Goal: Transaction & Acquisition: Obtain resource

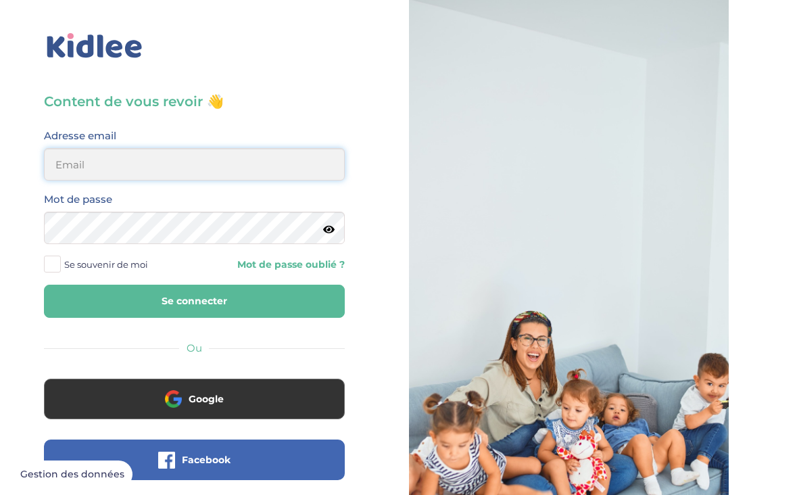
type input "msnnaila@gmail.com"
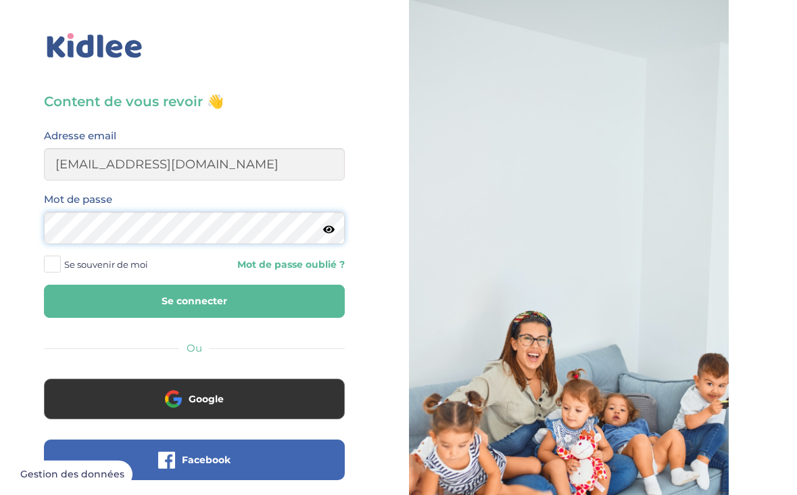
click at [194, 301] on button "Se connecter" at bounding box center [194, 301] width 301 height 33
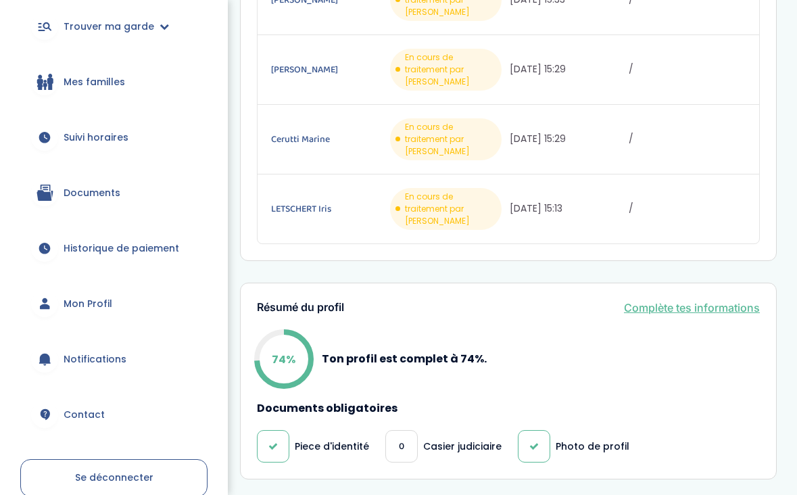
scroll to position [153, 0]
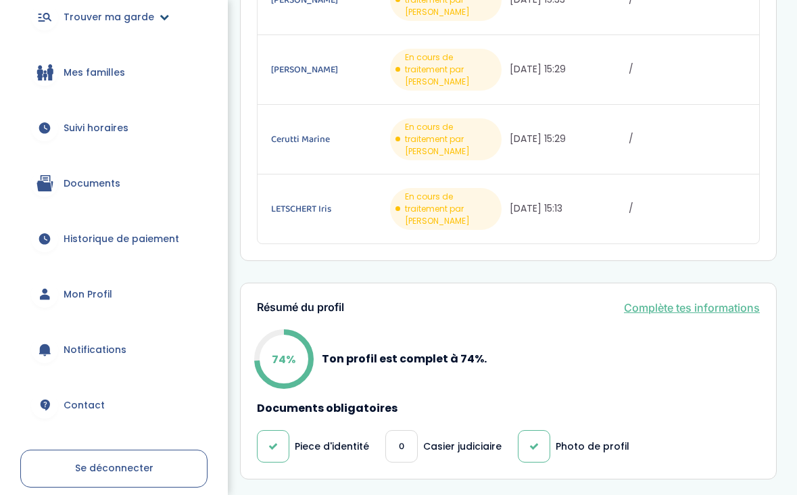
click at [124, 14] on span "Trouver ma garde" at bounding box center [109, 17] width 91 height 14
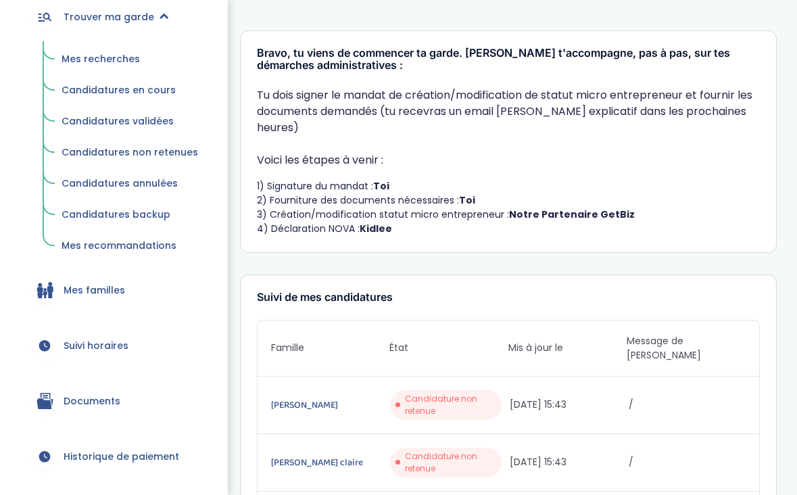
click at [95, 61] on span "Mes recherches" at bounding box center [101, 59] width 78 height 14
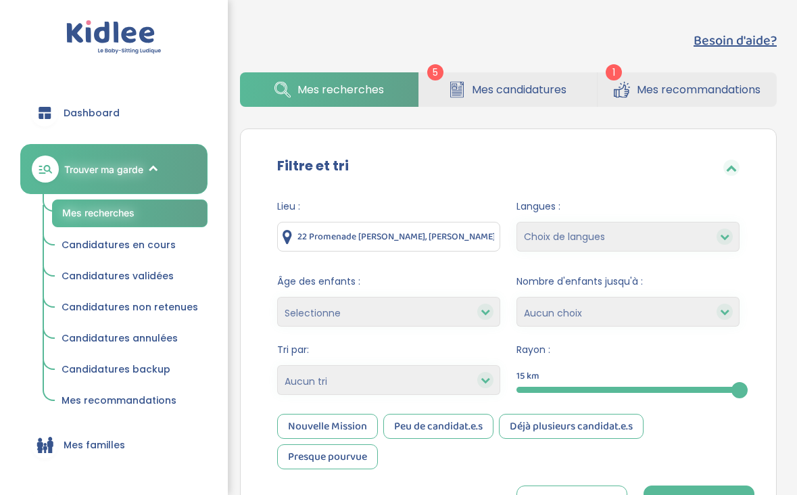
click at [762, 82] on link "Mes recommandations" at bounding box center [687, 89] width 179 height 34
click at [679, 84] on span "Mes recommandations" at bounding box center [699, 89] width 124 height 17
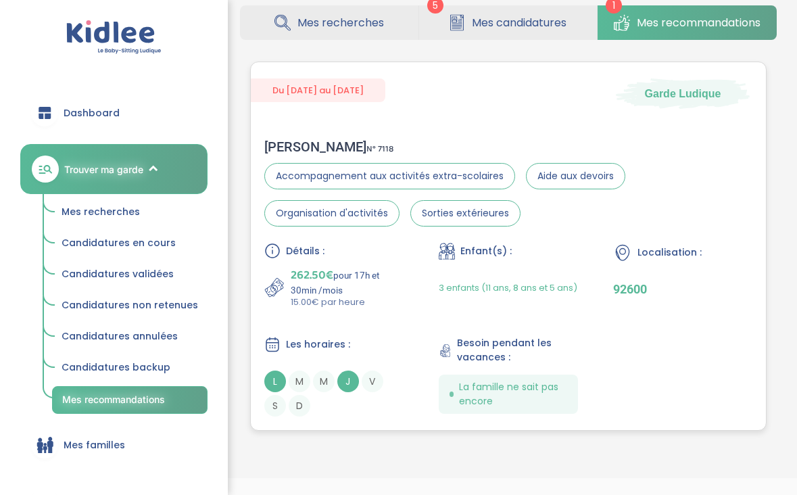
scroll to position [68, 0]
click at [360, 29] on span "Mes recherches" at bounding box center [340, 22] width 87 height 17
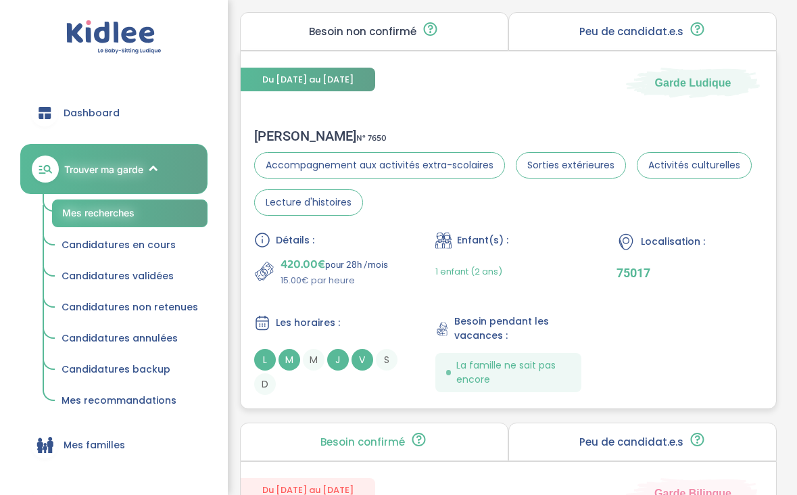
scroll to position [625, 0]
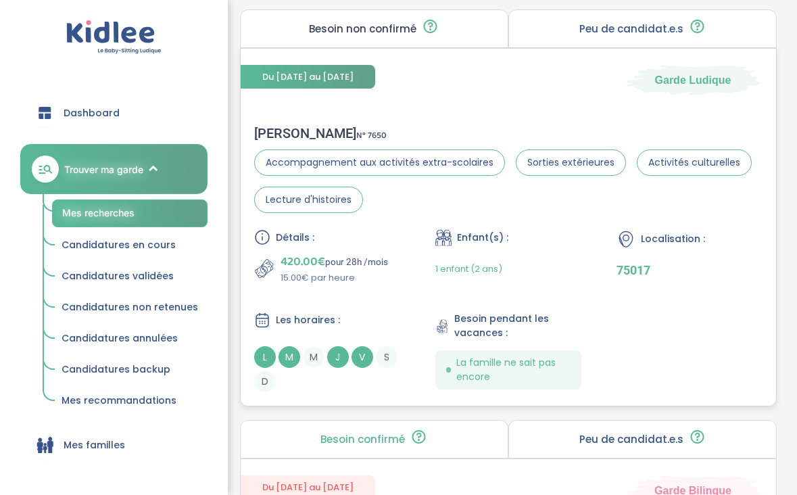
click at [487, 276] on div "1 enfant (2 ans)" at bounding box center [468, 269] width 67 height 32
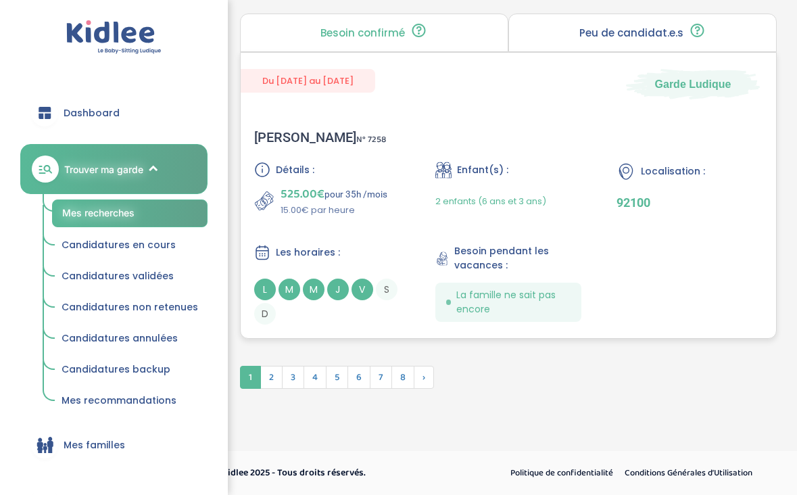
scroll to position [4130, 0]
click at [275, 373] on span "2" at bounding box center [271, 377] width 22 height 23
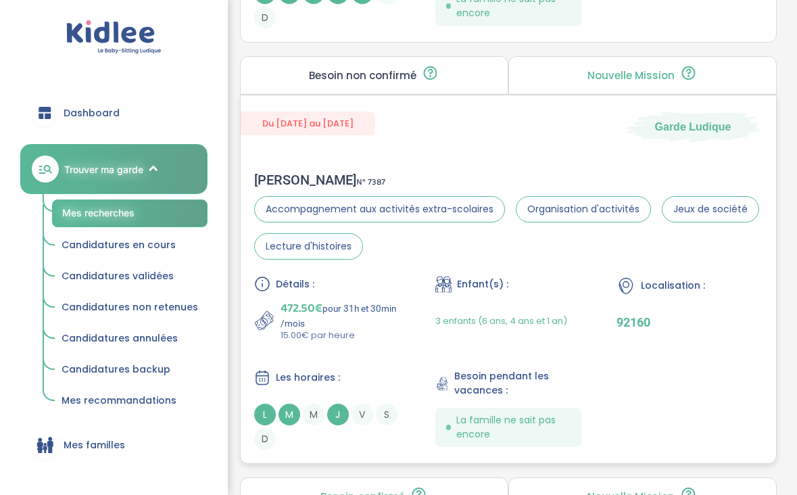
scroll to position [2492, 0]
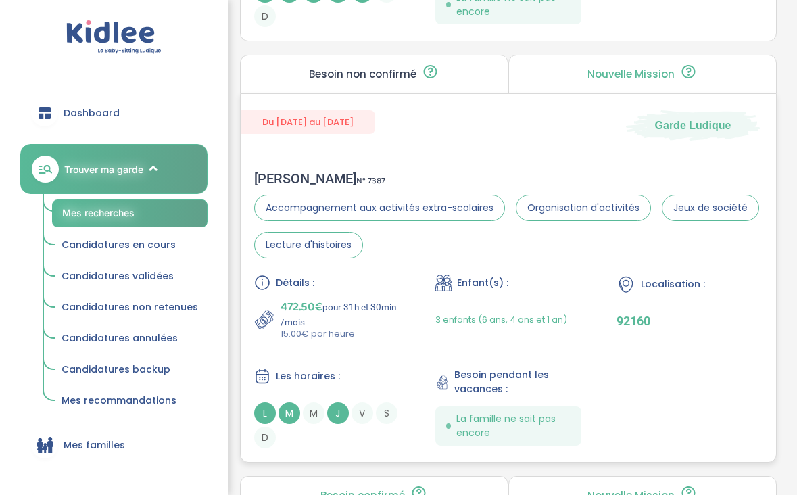
click at [393, 357] on div "Détails : 472.50€ pour 31h et 30min /mois 15.00€ par heure Enfant(s) : 3 enfant…" at bounding box center [508, 361] width 508 height 174
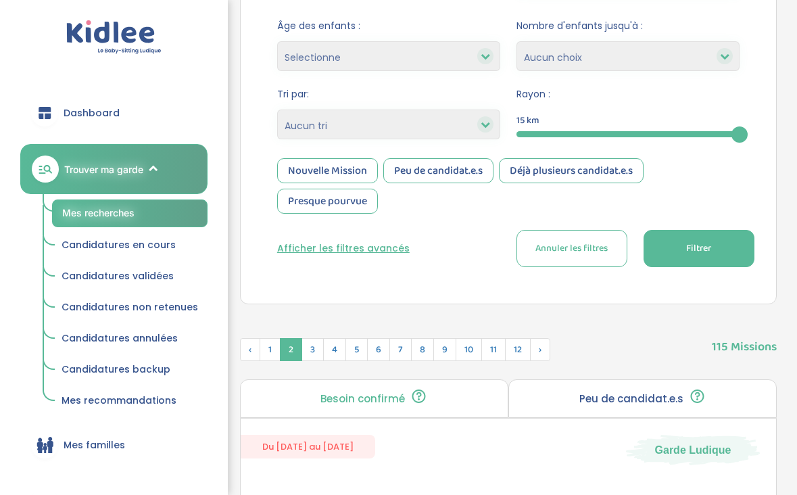
scroll to position [248, 0]
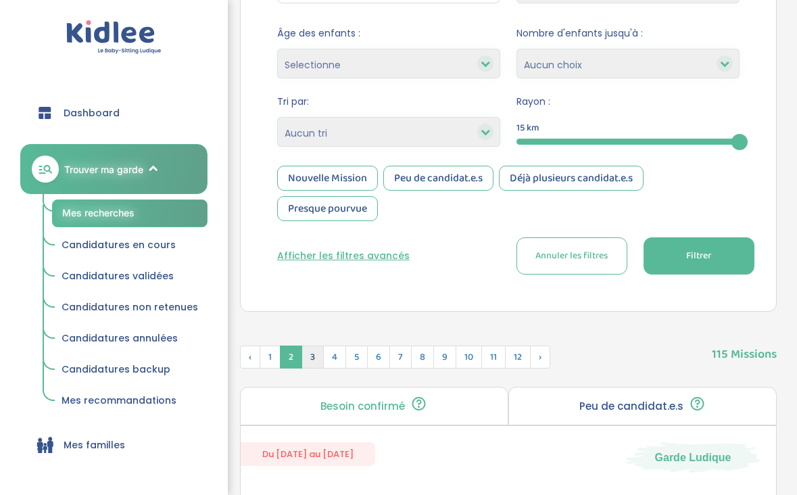
click at [314, 362] on span "3" at bounding box center [312, 356] width 22 height 23
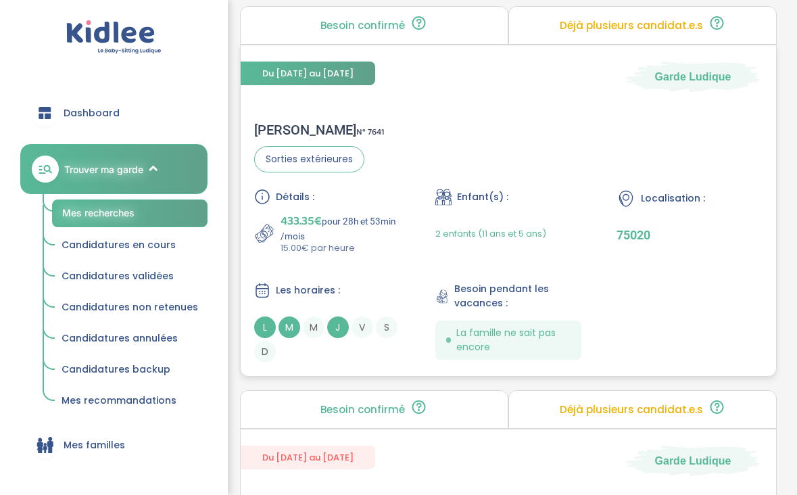
scroll to position [1387, 0]
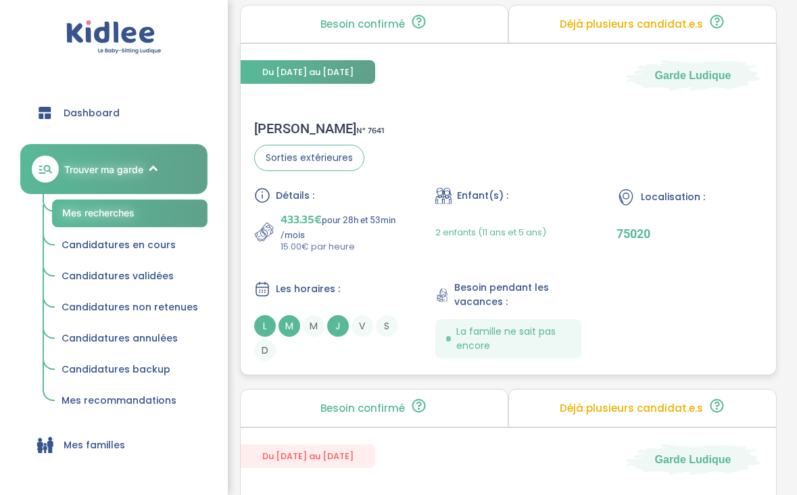
click at [385, 212] on p "433.35€ pour 28h et 53min /mois" at bounding box center [341, 225] width 120 height 30
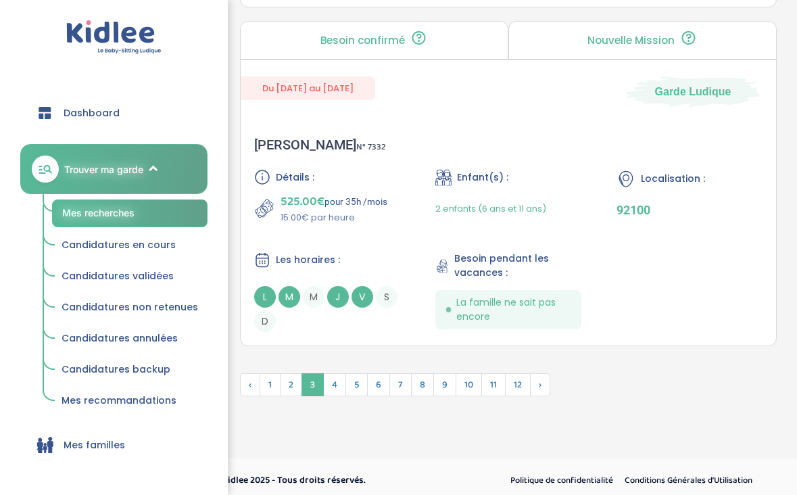
scroll to position [4109, 0]
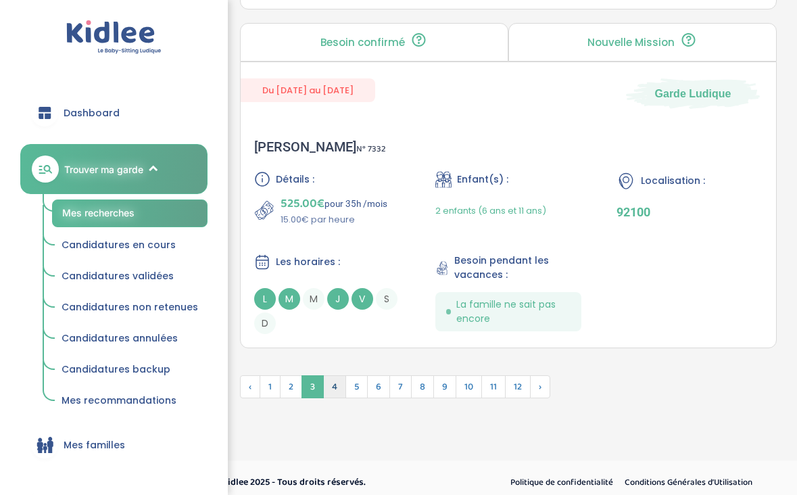
click at [342, 383] on span "4" at bounding box center [334, 386] width 23 height 23
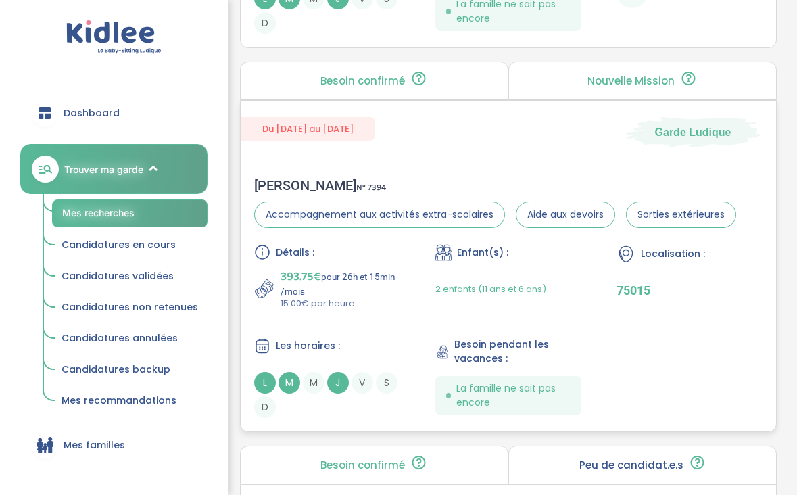
scroll to position [3253, 0]
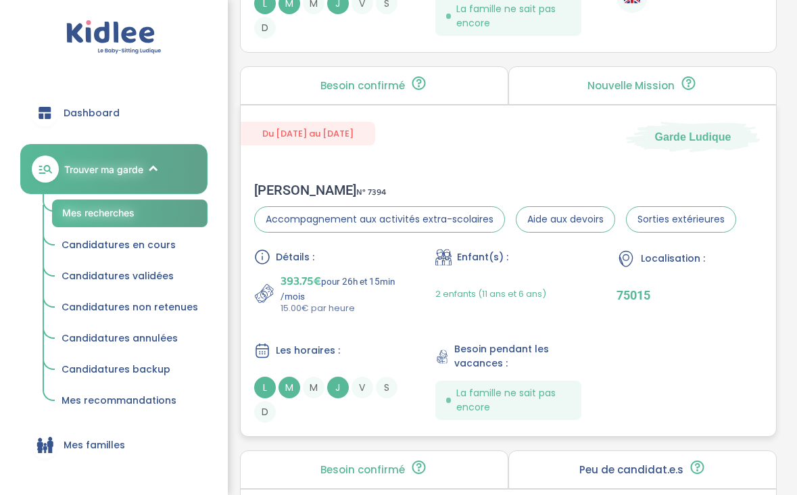
click at [355, 297] on p "393.75€ pour 26h et 15min /mois" at bounding box center [341, 287] width 120 height 30
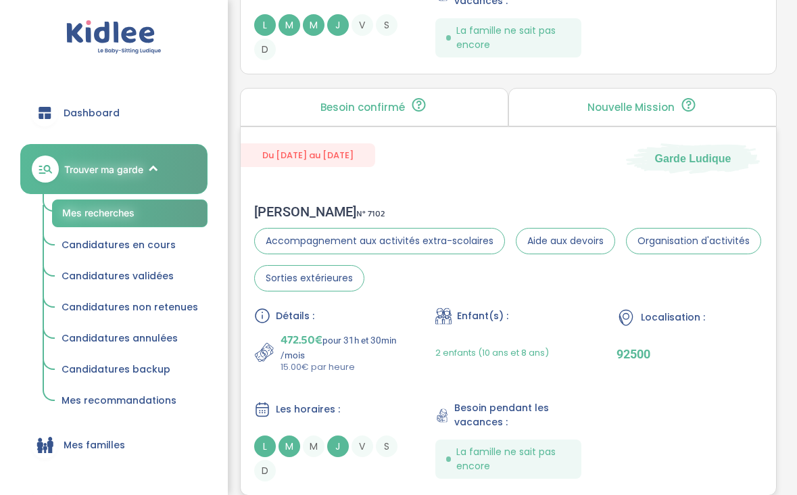
scroll to position [1276, 0]
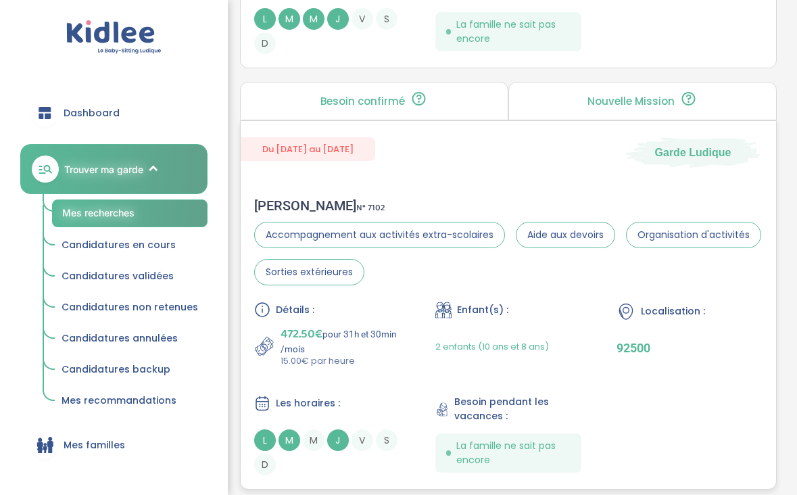
click at [378, 353] on p "472.50€ pour 31h et 30min /mois" at bounding box center [341, 339] width 120 height 30
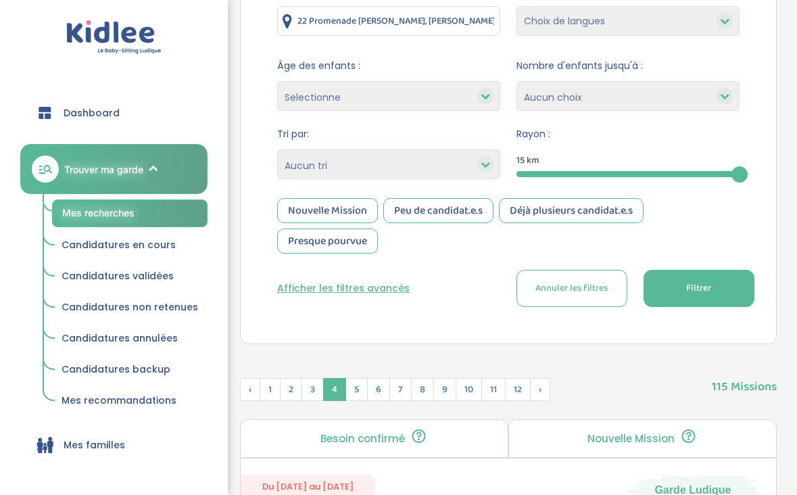
scroll to position [245, 0]
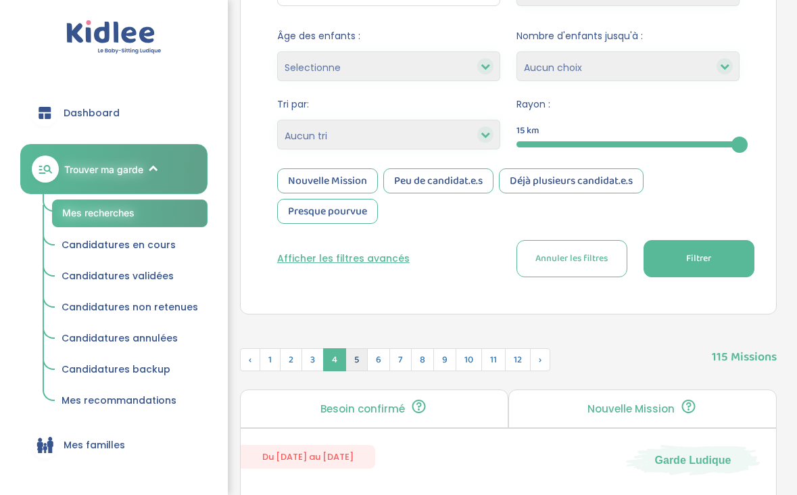
click at [352, 355] on span "5" at bounding box center [356, 359] width 22 height 23
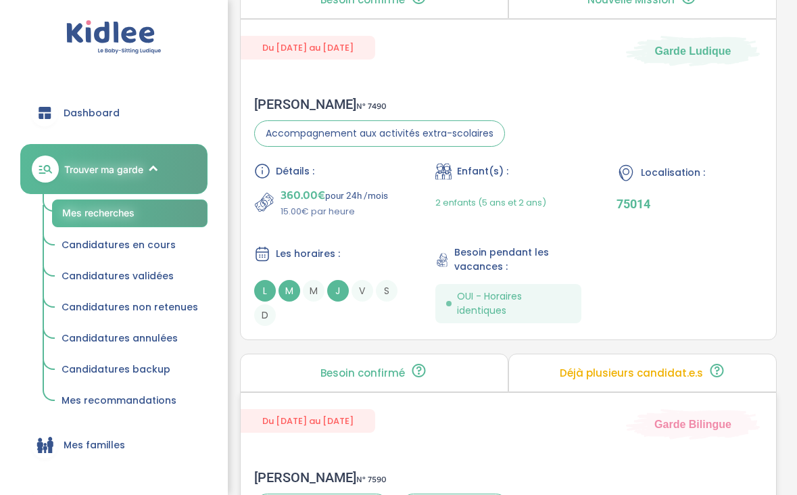
scroll to position [996, 0]
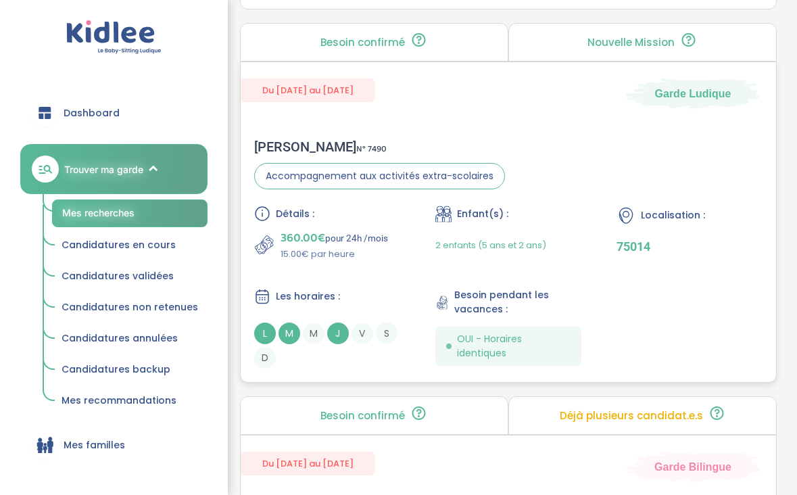
click at [371, 272] on div "Détails : 360.00€ pour 24h /mois 15.00€ par heure Enfant(s) : 2 enfants (5 ans …" at bounding box center [508, 286] width 508 height 163
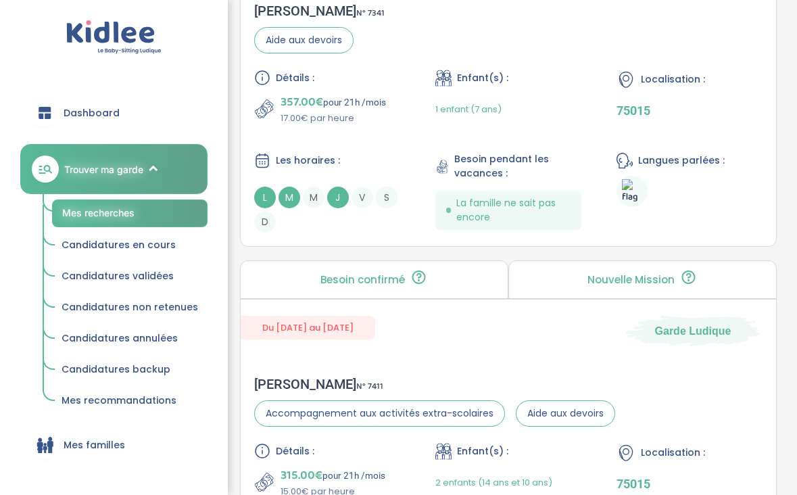
scroll to position [3076, 0]
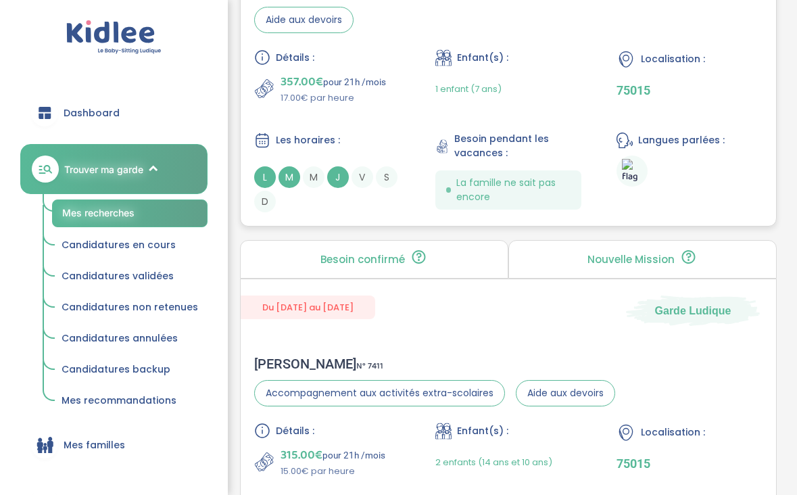
click at [355, 99] on p "17.00€ par heure" at bounding box center [333, 98] width 105 height 14
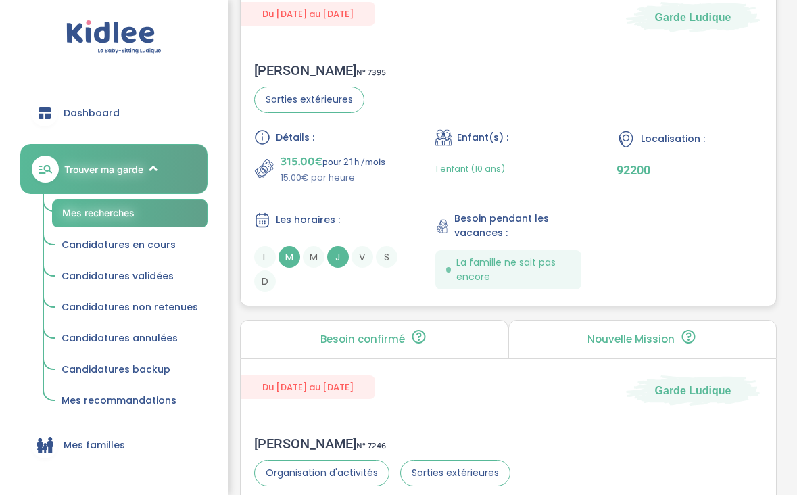
scroll to position [3742, 0]
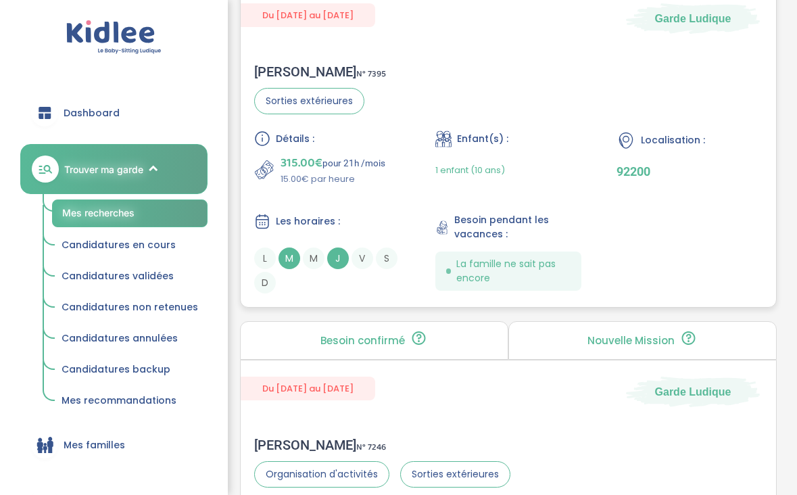
click at [397, 201] on div "Détails : 315.00€ pour 21h /mois 15.00€ par heure Enfant(s) : 1 enfant (10 ans)…" at bounding box center [508, 211] width 508 height 163
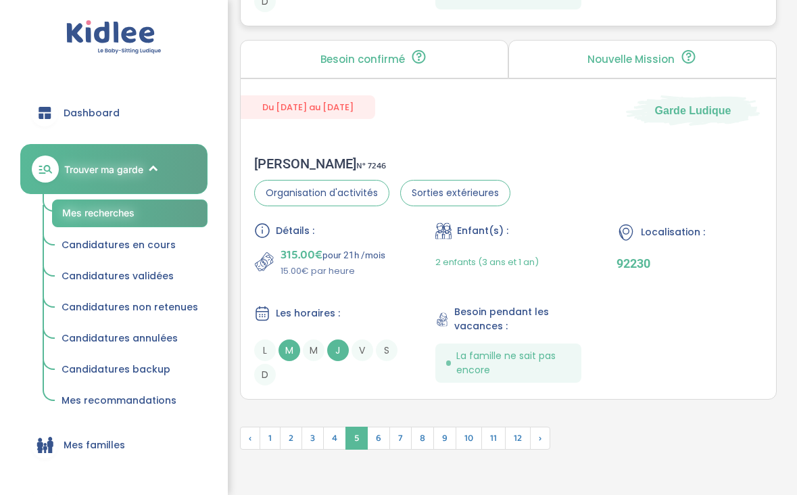
scroll to position [4023, 0]
click at [372, 306] on div "Les horaires :" at bounding box center [327, 312] width 146 height 17
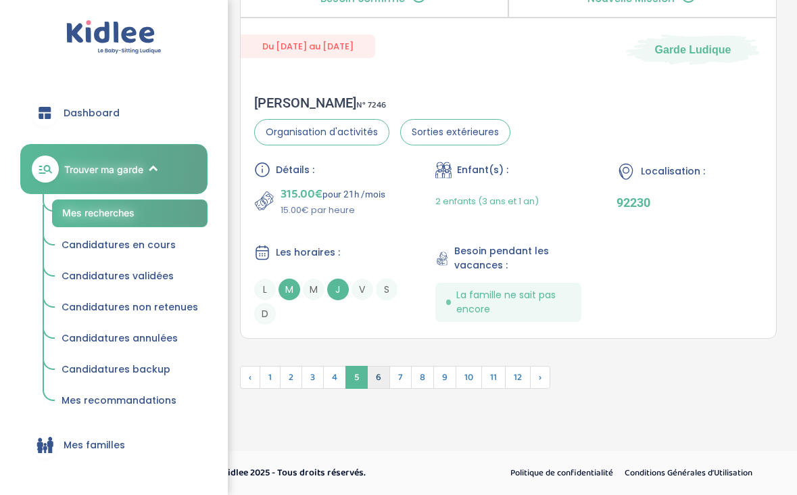
scroll to position [4084, 0]
click at [383, 374] on span "6" at bounding box center [378, 377] width 23 height 23
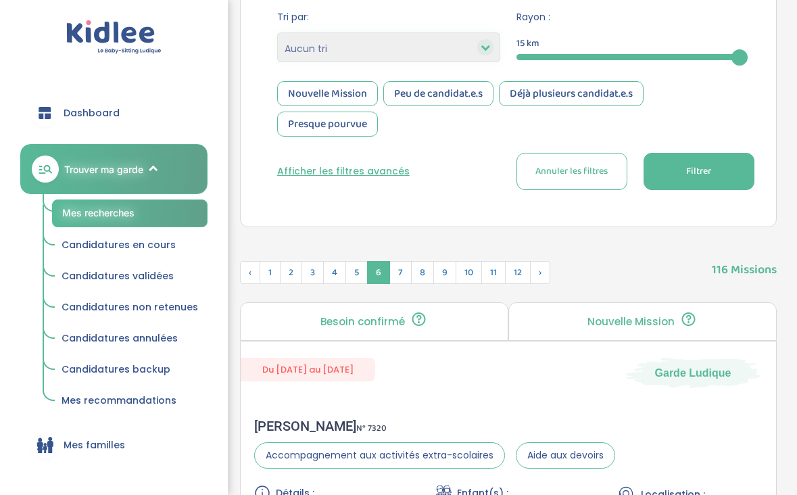
scroll to position [322, 0]
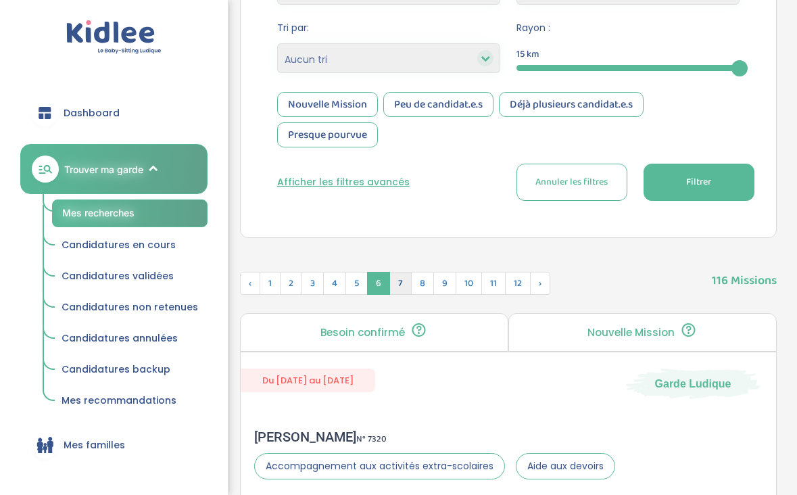
click at [402, 288] on span "7" at bounding box center [400, 283] width 22 height 23
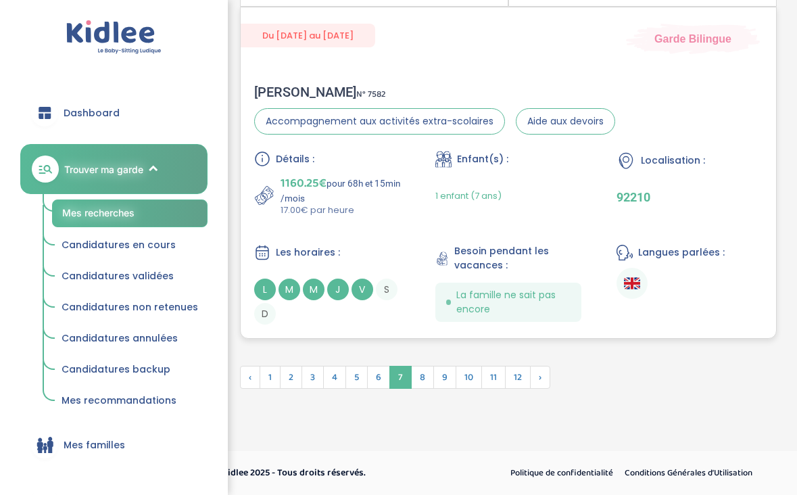
scroll to position [4055, 0]
click at [421, 377] on span "8" at bounding box center [422, 377] width 23 height 23
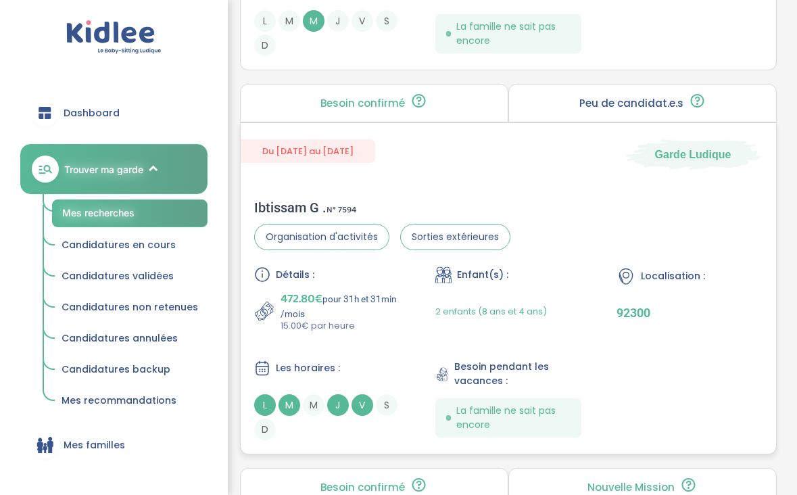
scroll to position [1355, 0]
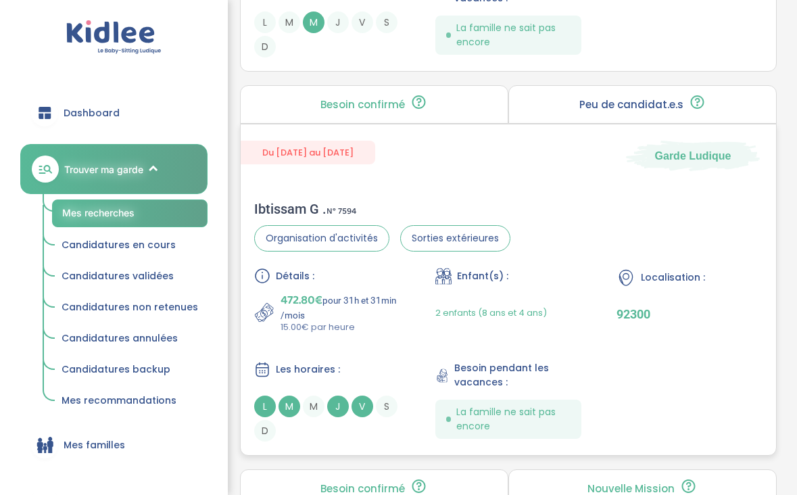
click at [381, 327] on p "15.00€ par heure" at bounding box center [341, 327] width 120 height 14
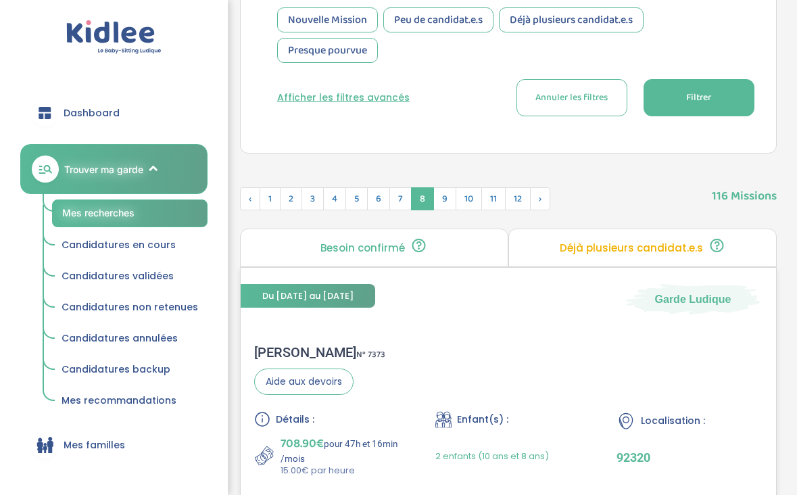
scroll to position [331, 0]
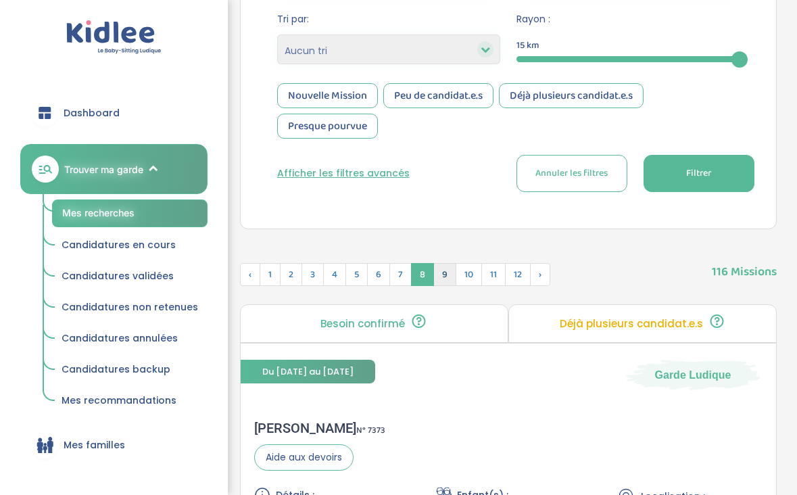
click at [435, 274] on span "9" at bounding box center [444, 274] width 23 height 23
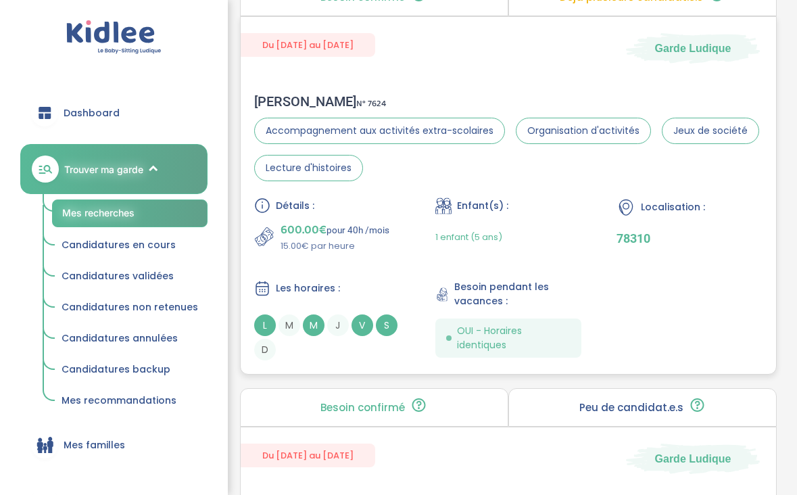
scroll to position [1007, 0]
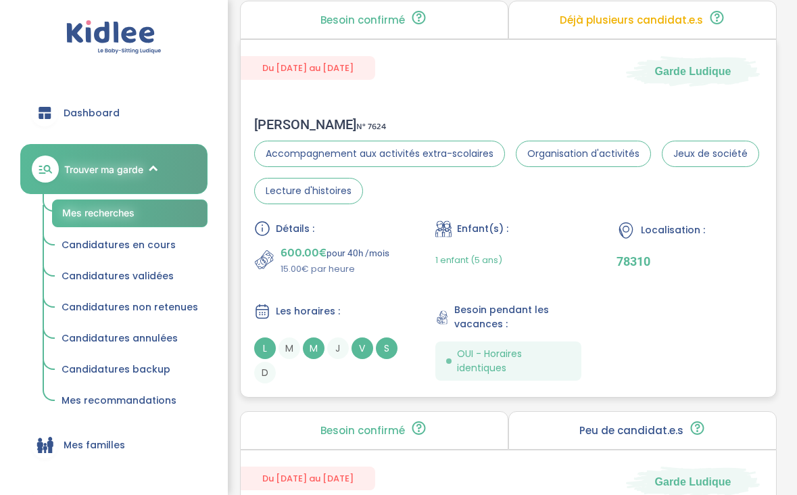
click at [387, 258] on p "600.00€ pour 40h /mois" at bounding box center [335, 252] width 109 height 19
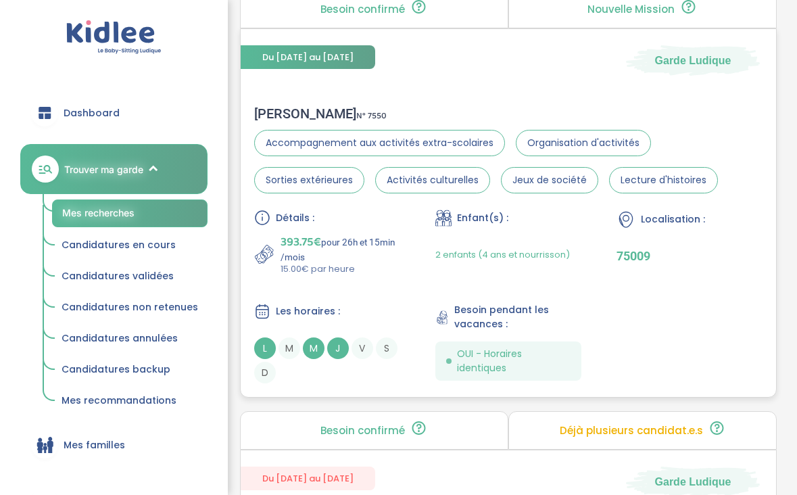
scroll to position [3264, 0]
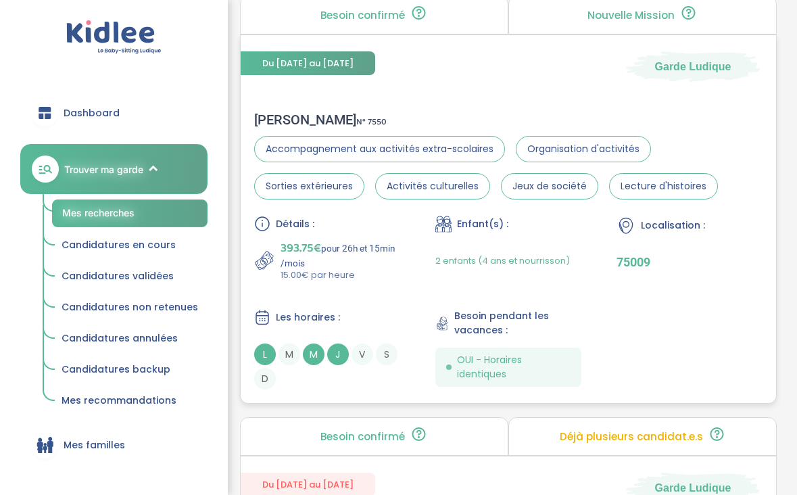
click at [395, 116] on div "Jin Z . N° 7550" at bounding box center [508, 120] width 508 height 16
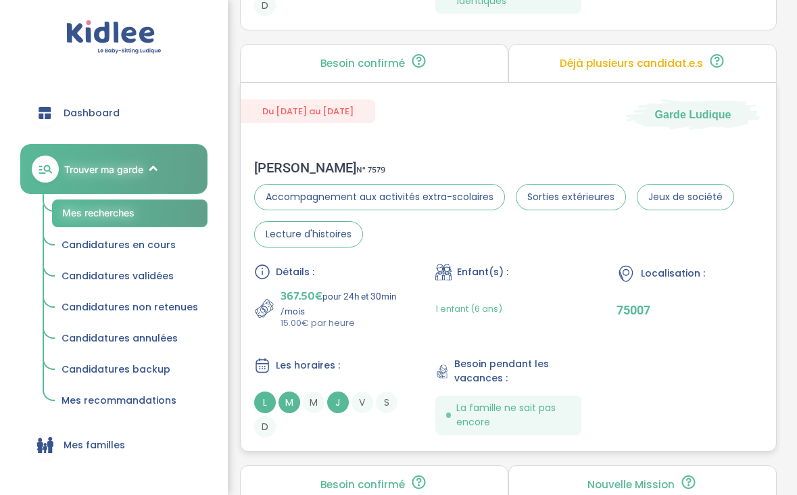
scroll to position [3646, 0]
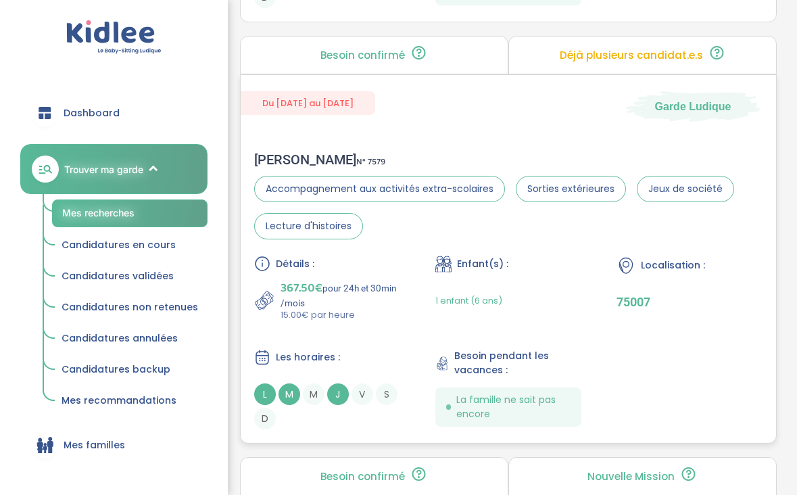
click at [374, 288] on p "367.50€ pour 24h et 30min /mois" at bounding box center [341, 294] width 120 height 30
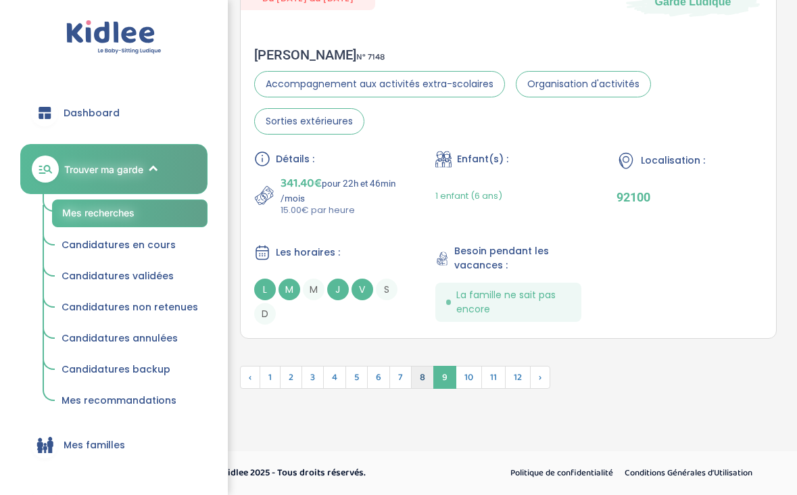
scroll to position [4171, 0]
click at [372, 168] on div "Détails : 341.40€ pour 22h et 46min /mois 15.00€ par heure" at bounding box center [327, 184] width 146 height 66
click at [471, 372] on span "10" at bounding box center [469, 377] width 26 height 23
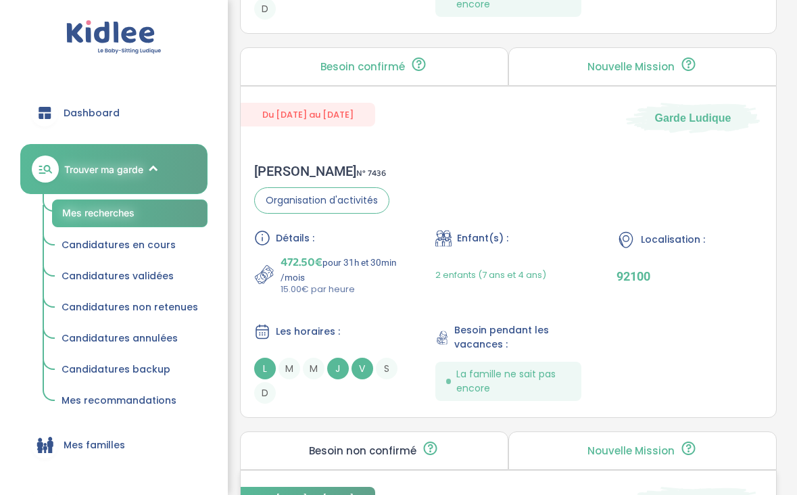
scroll to position [3639, 0]
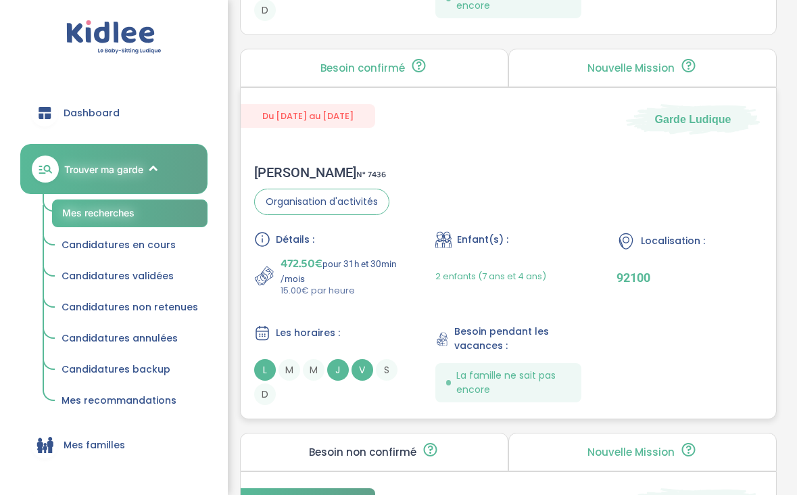
click at [425, 273] on div "Détails : 472.50€ pour 31h et 30min /mois 15.00€ par heure Enfant(s) : 2 enfant…" at bounding box center [508, 318] width 508 height 174
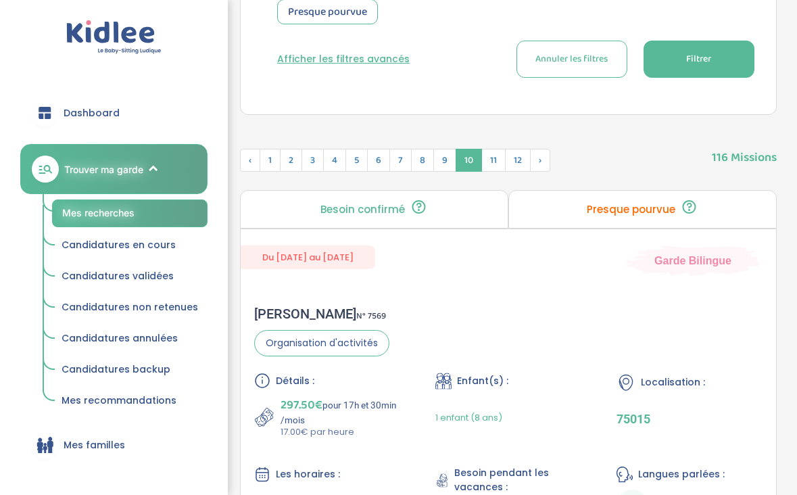
scroll to position [443, 0]
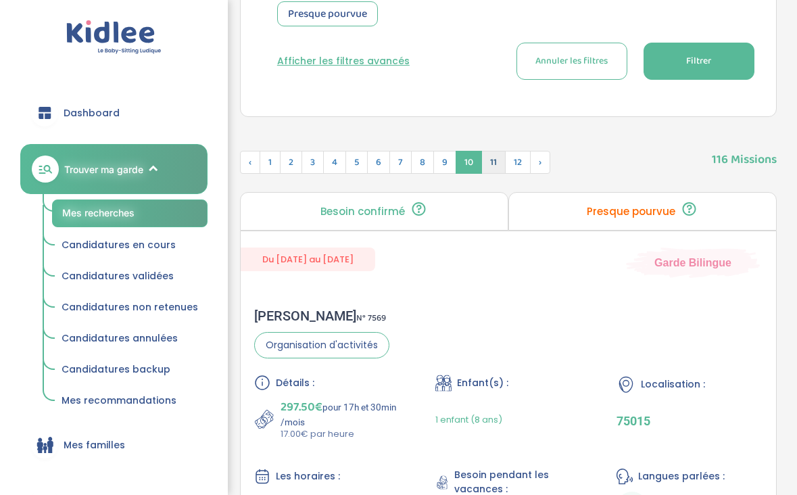
click at [486, 162] on span "11" at bounding box center [493, 162] width 24 height 23
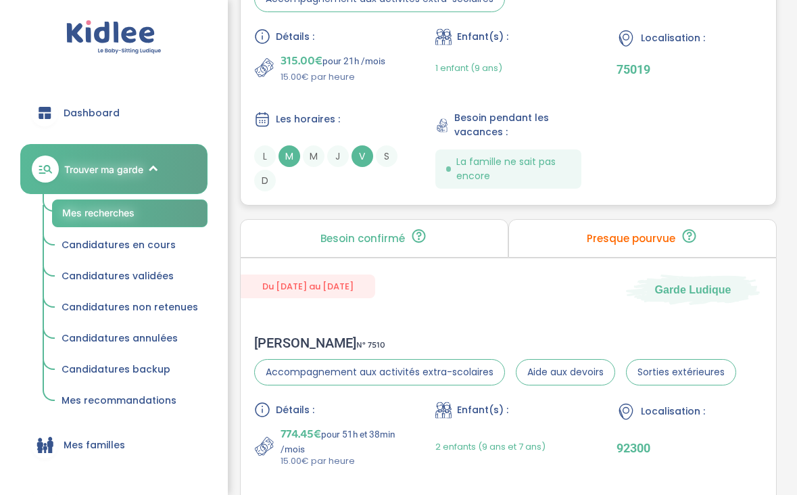
scroll to position [791, 0]
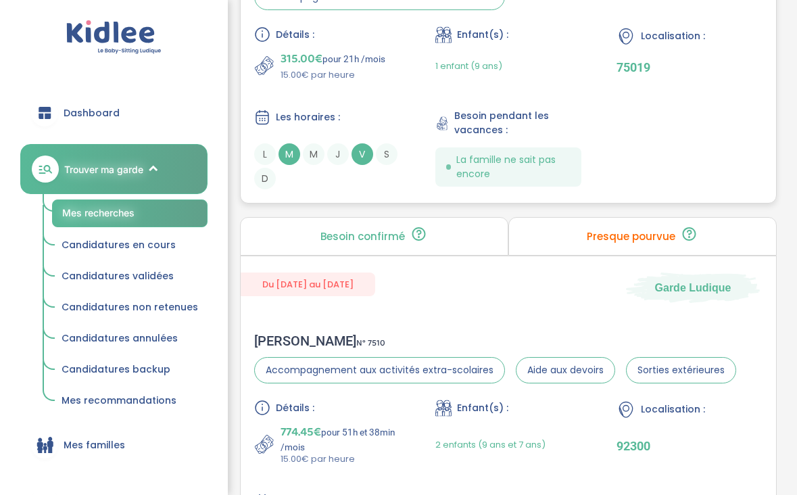
click at [405, 101] on div "Détails : 315.00€ pour 21h /mois 15.00€ par heure Enfant(s) : 1 enfant (9 ans) …" at bounding box center [508, 107] width 508 height 163
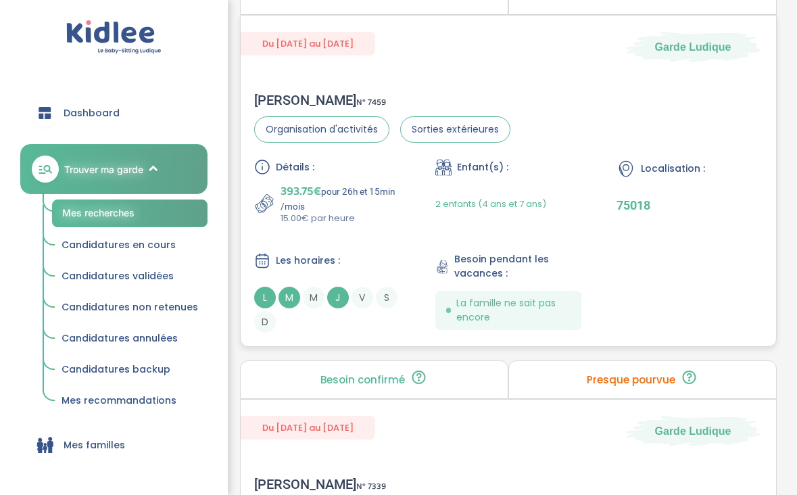
scroll to position [1826, 0]
click at [383, 210] on p "393.75€ pour 26h et 15min /mois" at bounding box center [341, 196] width 120 height 30
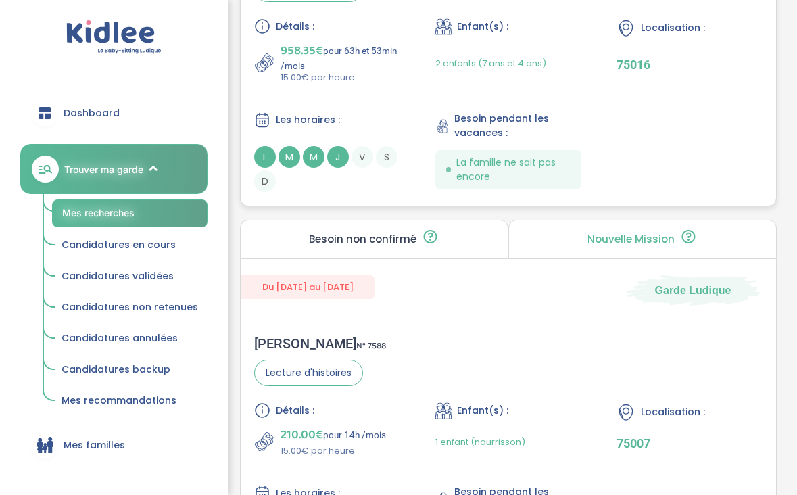
scroll to position [2761, 0]
click at [356, 92] on div "Détails : 958.35€ pour 63h et 53min /mois 15.00€ par heure Enfant(s) : 2 enfant…" at bounding box center [508, 105] width 508 height 174
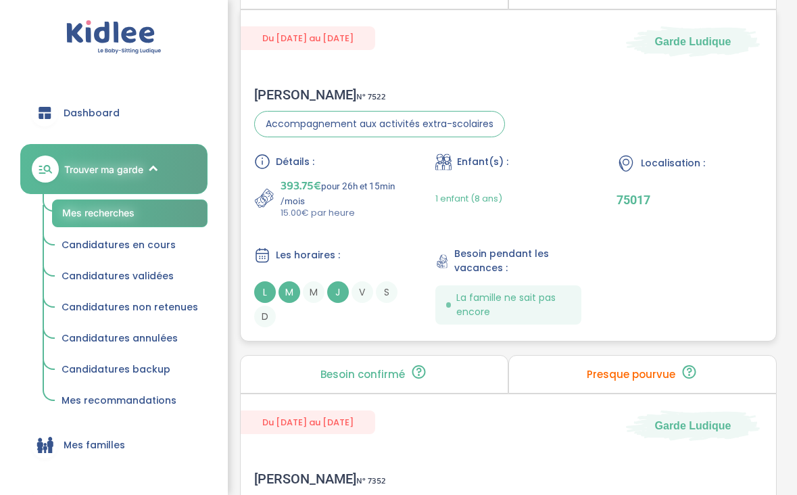
scroll to position [3771, 0]
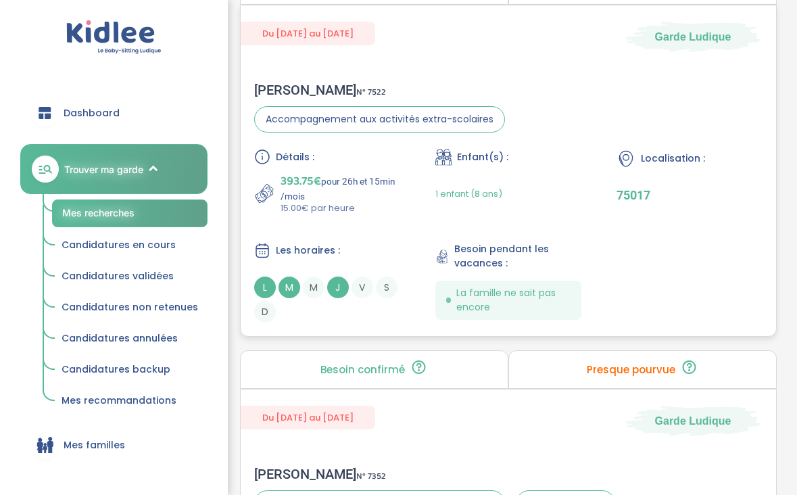
click at [332, 201] on p "15.00€ par heure" at bounding box center [341, 208] width 120 height 14
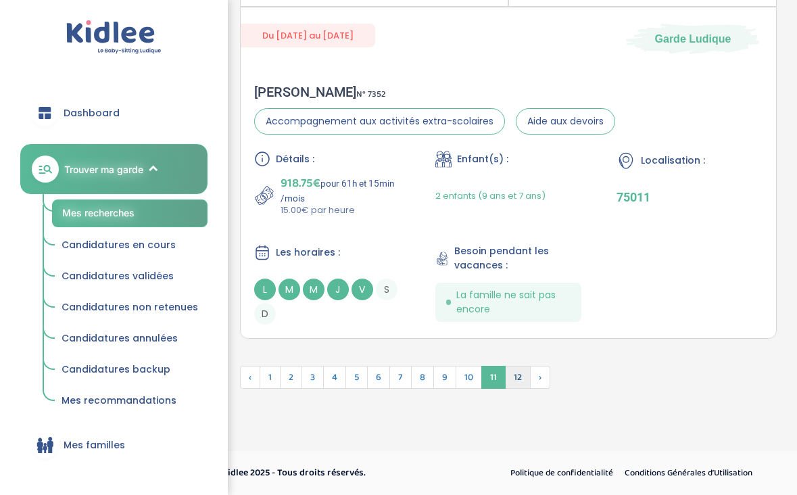
click at [523, 374] on span "12" at bounding box center [518, 377] width 26 height 23
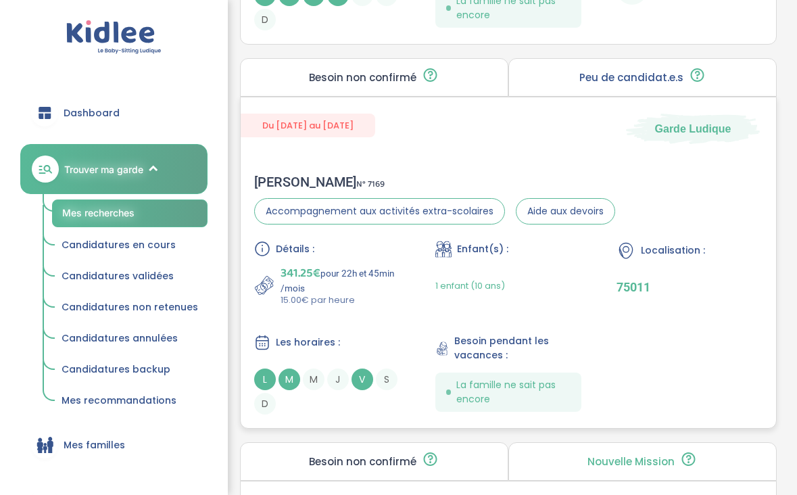
scroll to position [1702, 0]
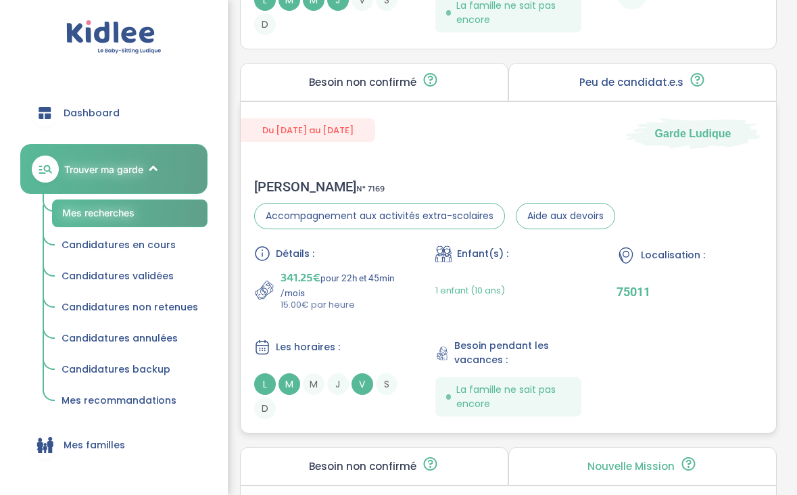
click at [379, 318] on div "Détails : 341.25€ pour 22h et 45min /mois 15.00€ par heure Enfant(s) : 1 enfant…" at bounding box center [508, 332] width 508 height 174
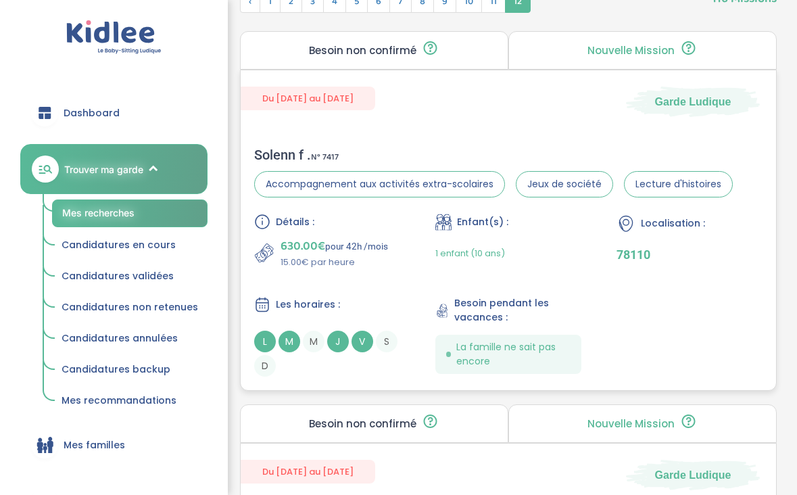
scroll to position [603, 0]
click at [316, 155] on span "N° 7417" at bounding box center [325, 158] width 28 height 14
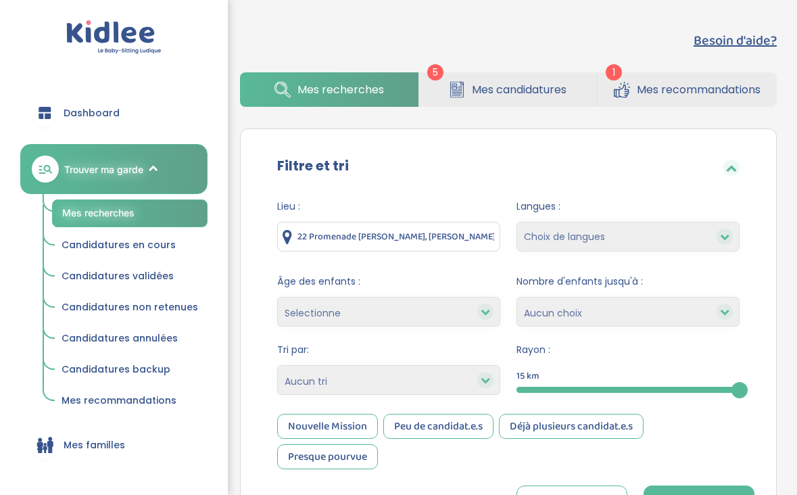
scroll to position [0, 0]
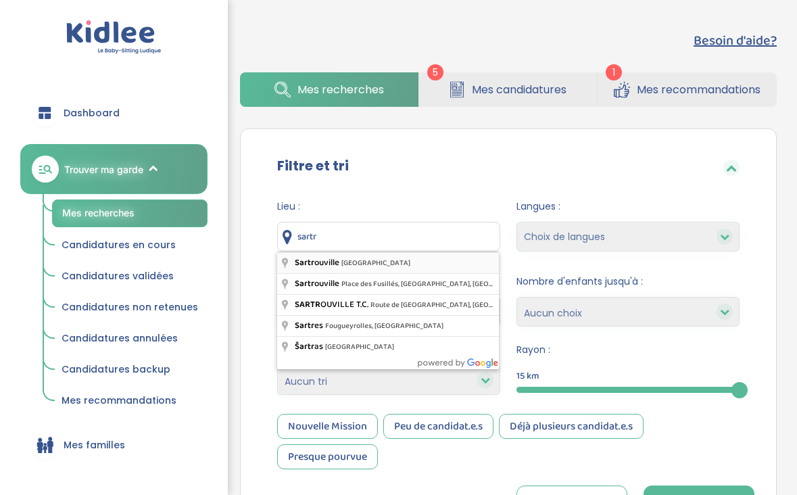
type input "Sartrouville, France"
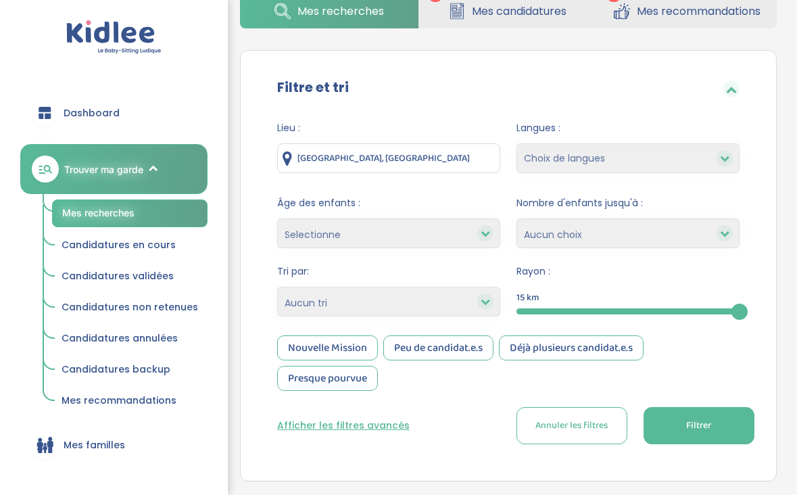
scroll to position [126, 0]
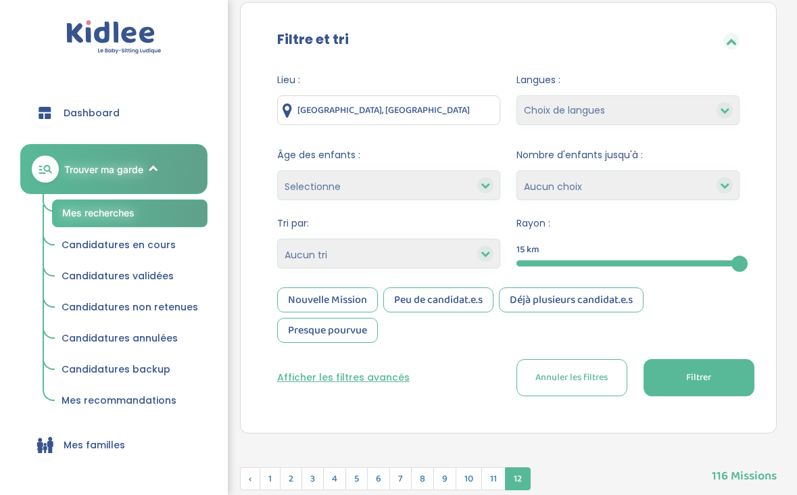
click at [692, 382] on span "Filtrer" at bounding box center [698, 377] width 25 height 14
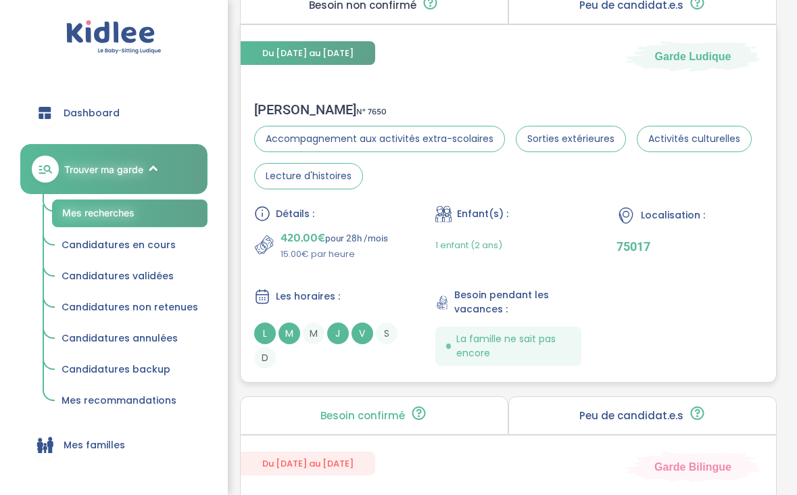
scroll to position [654, 0]
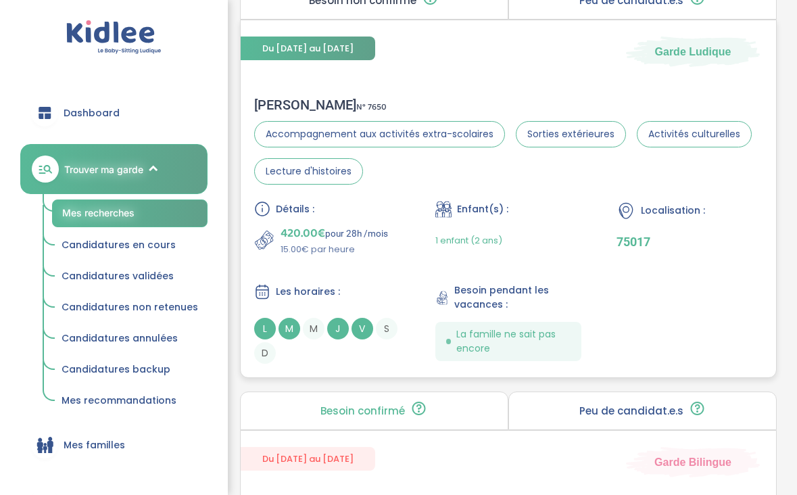
click at [594, 317] on div "Détails : 420.00€ pour 28h /mois 15.00€ par heure Enfant(s) : 1 enfant (2 ans) …" at bounding box center [508, 282] width 508 height 163
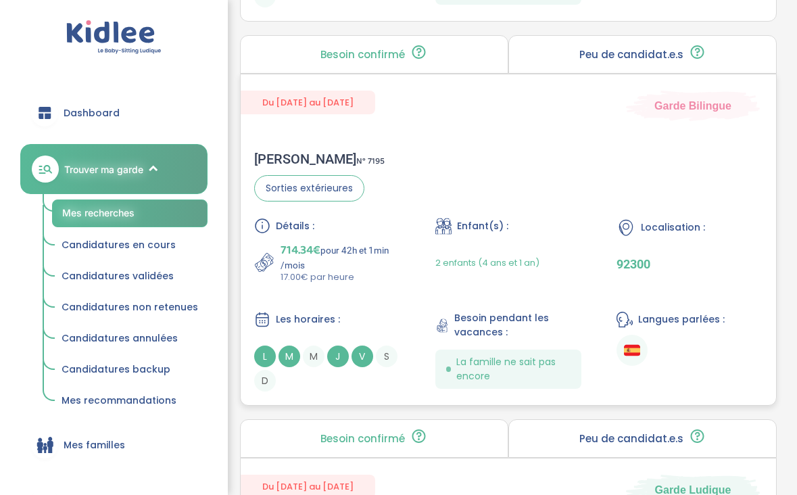
scroll to position [1814, 0]
click at [366, 262] on p "714.34€ pour 42h et 1min /mois" at bounding box center [341, 256] width 120 height 30
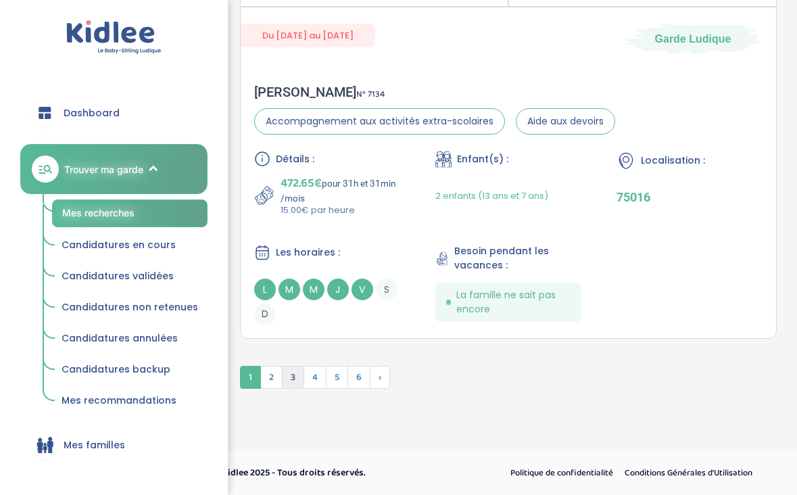
scroll to position [4130, 0]
click at [281, 377] on span "2" at bounding box center [271, 377] width 22 height 23
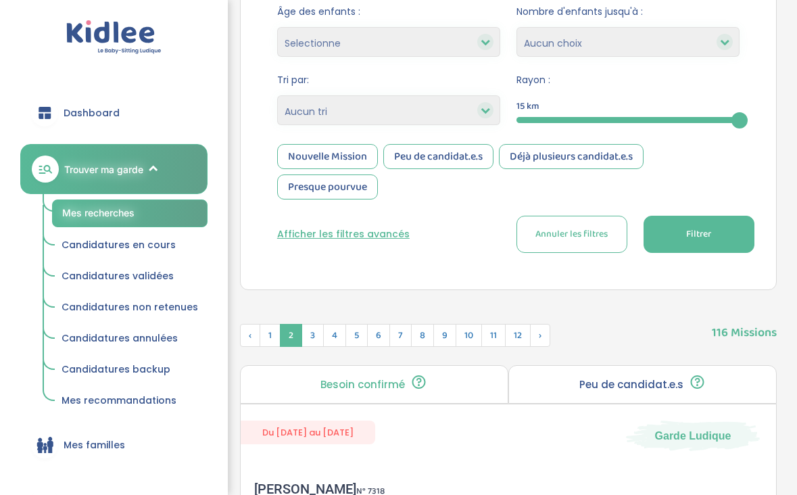
scroll to position [248, 0]
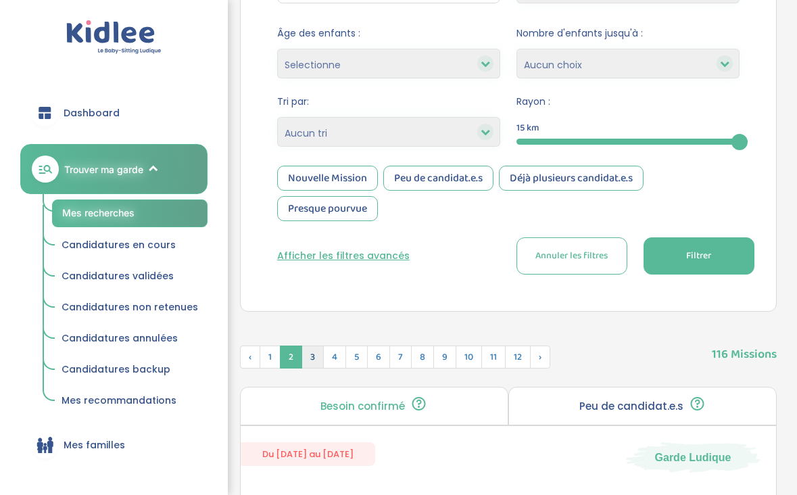
click at [316, 351] on span "3" at bounding box center [312, 356] width 22 height 23
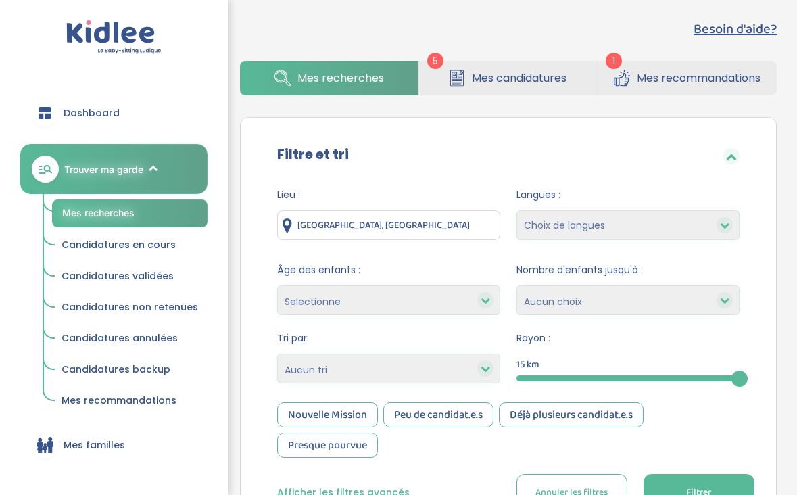
scroll to position [19, 0]
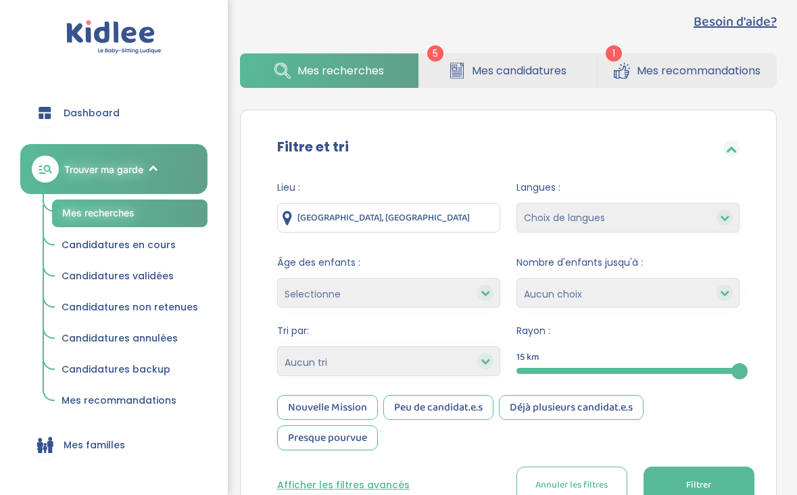
click at [313, 216] on input "Sartrouville, France" at bounding box center [388, 218] width 223 height 30
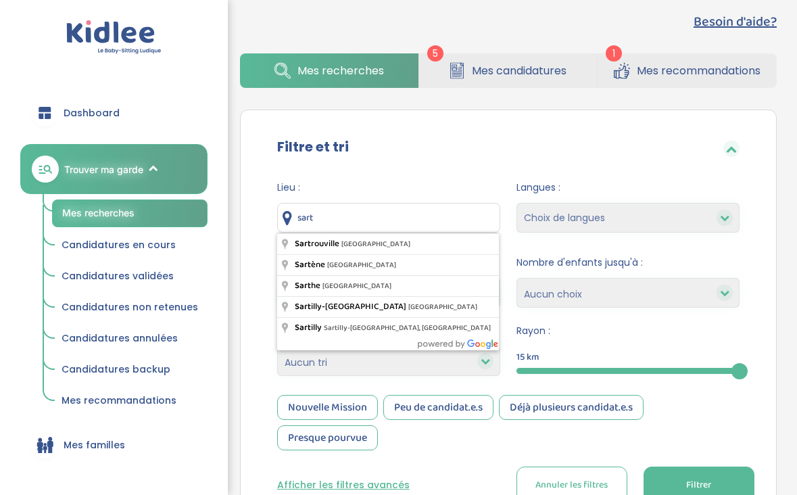
type input "Sartrouville, France"
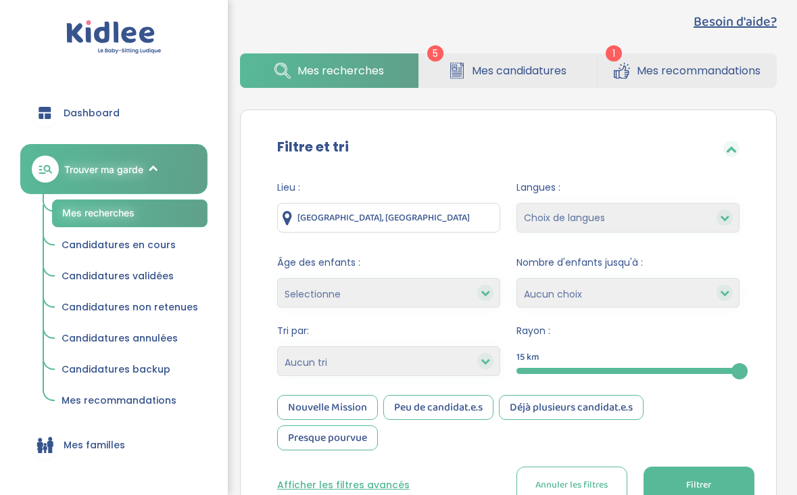
click at [696, 472] on button "Filtrer" at bounding box center [699, 484] width 111 height 37
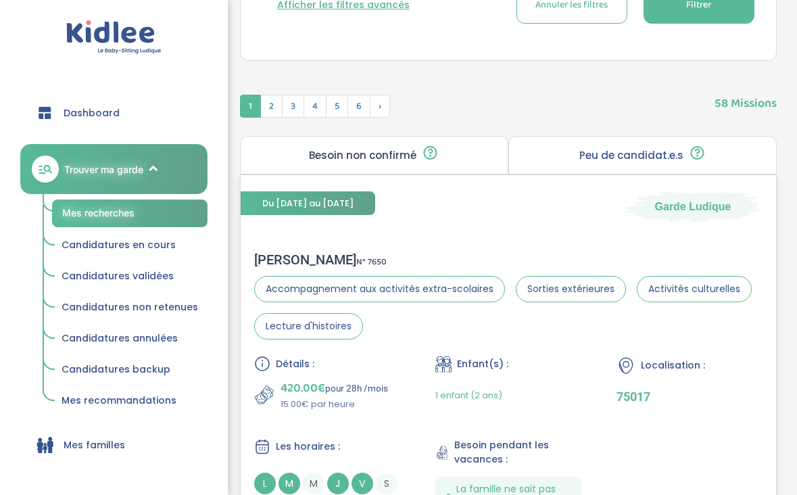
scroll to position [545, 0]
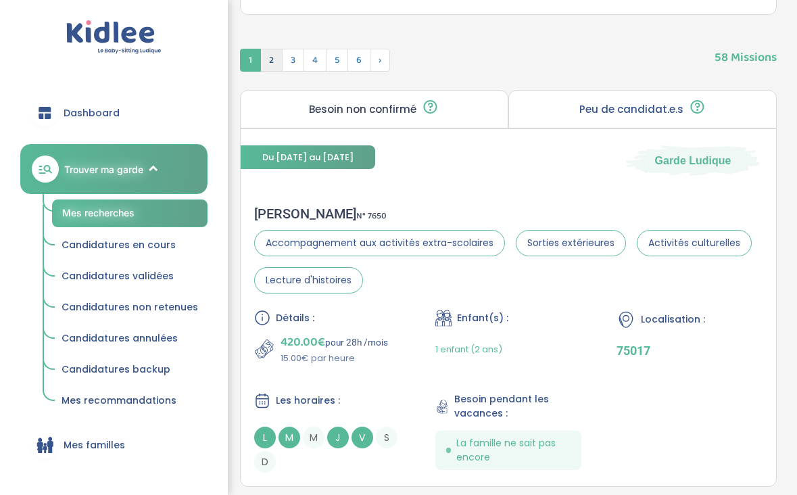
click at [271, 69] on span "2" at bounding box center [271, 60] width 22 height 23
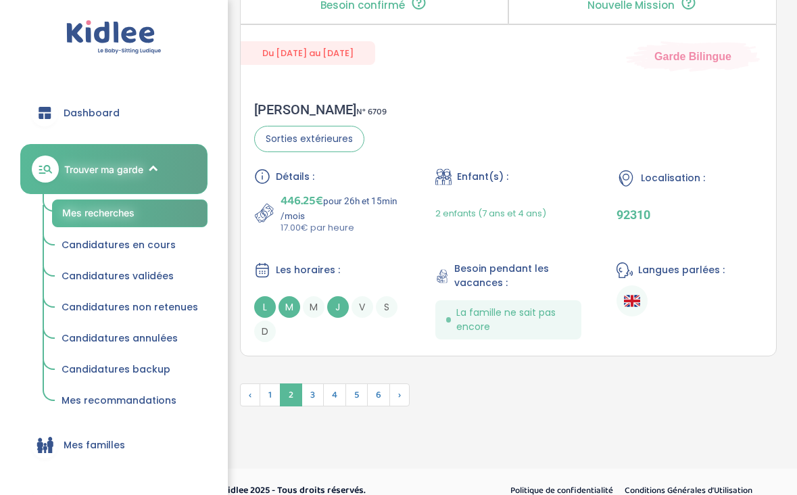
scroll to position [4094, 0]
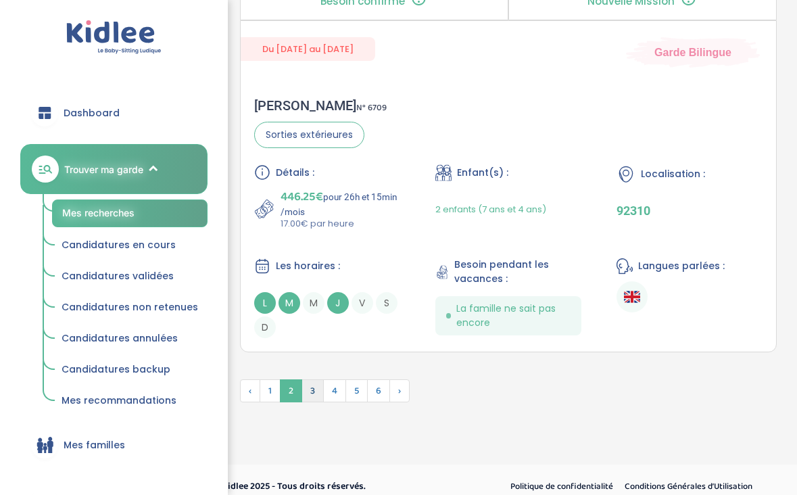
click at [312, 385] on span "3" at bounding box center [312, 390] width 22 height 23
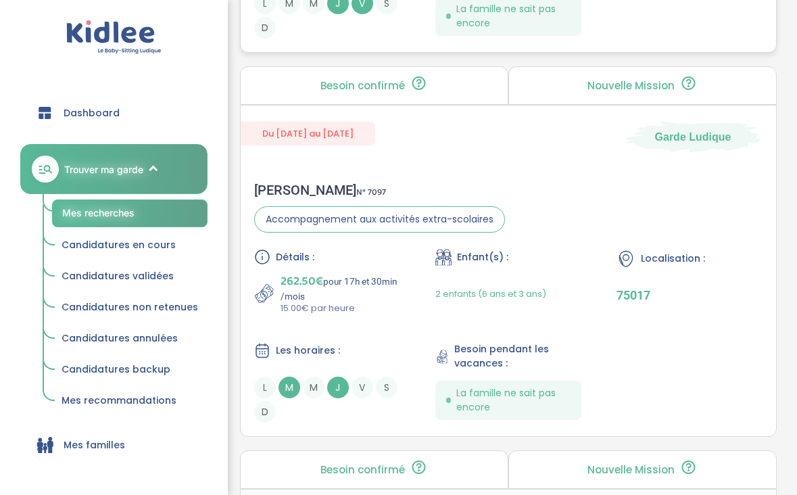
scroll to position [2806, 0]
click at [370, 310] on p "15.00€ par heure" at bounding box center [341, 308] width 120 height 14
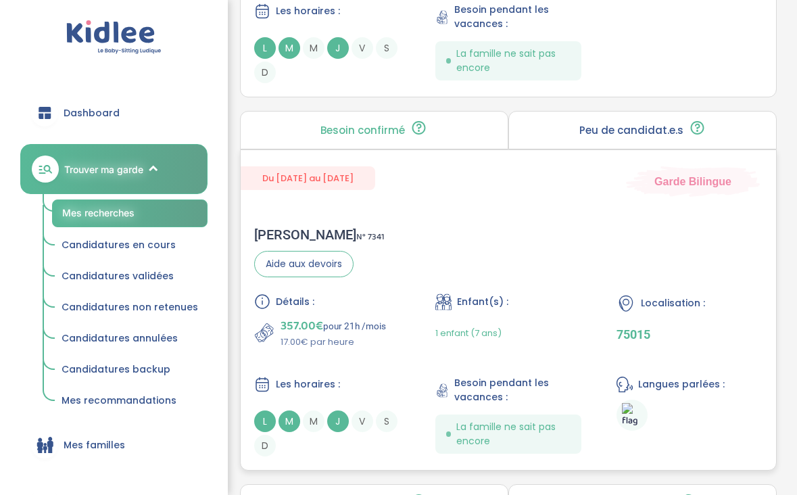
scroll to position [911, 0]
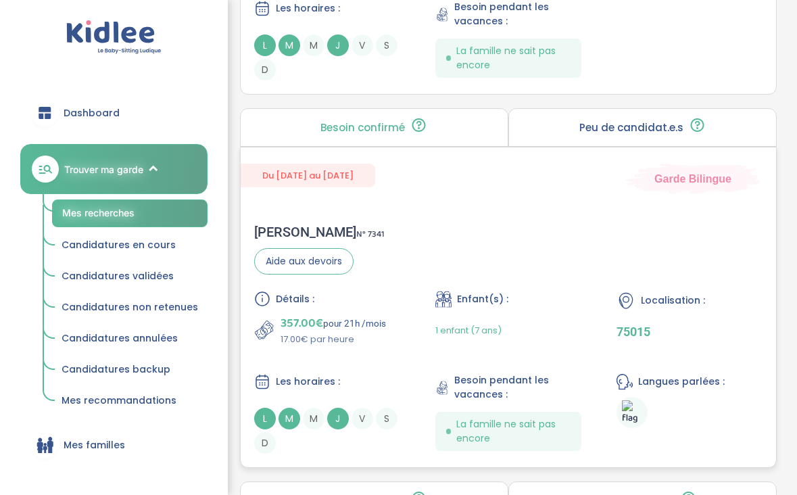
click at [363, 352] on div "Détails : 357.00€ pour 21h /mois 17.00€ par heure Enfant(s) : 1 enfant (7 ans) …" at bounding box center [508, 372] width 508 height 163
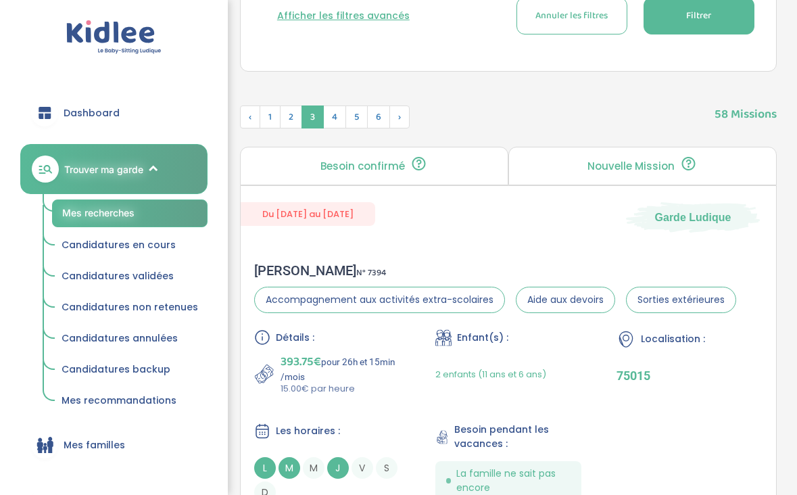
scroll to position [515, 0]
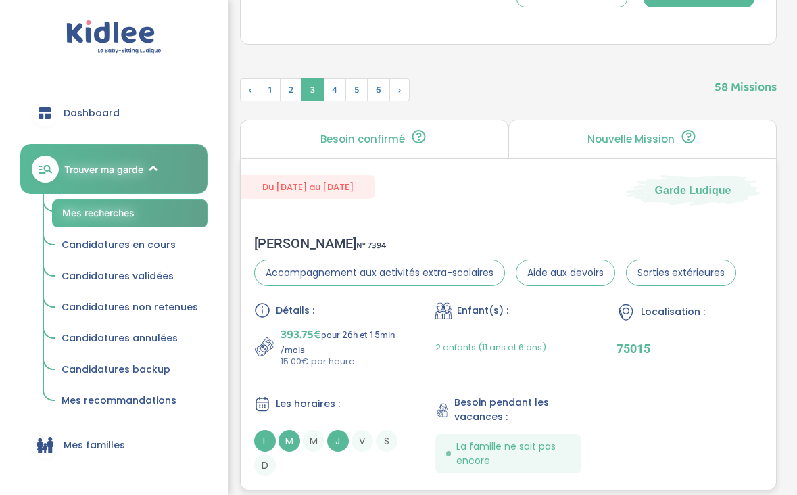
click at [389, 356] on p "15.00€ par heure" at bounding box center [341, 362] width 120 height 14
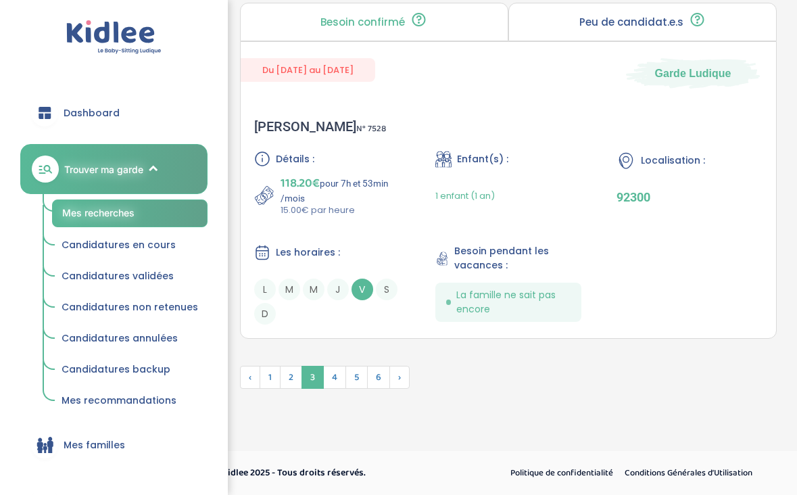
scroll to position [4010, 0]
click at [341, 370] on span "4" at bounding box center [334, 377] width 23 height 23
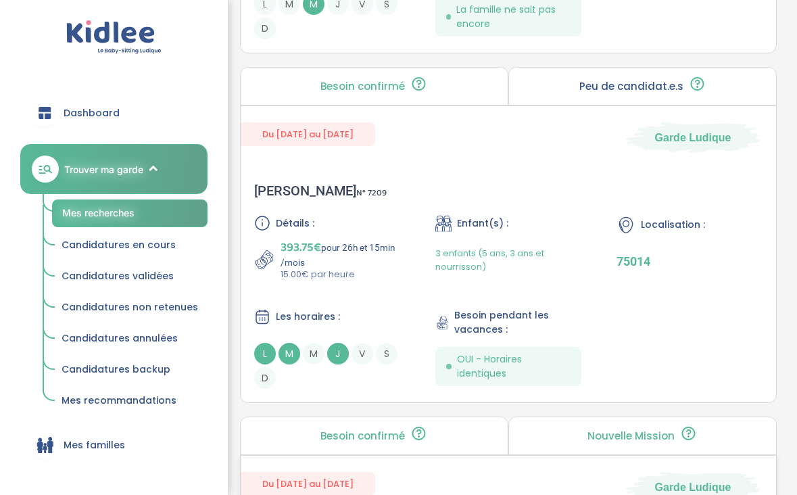
scroll to position [3234, 0]
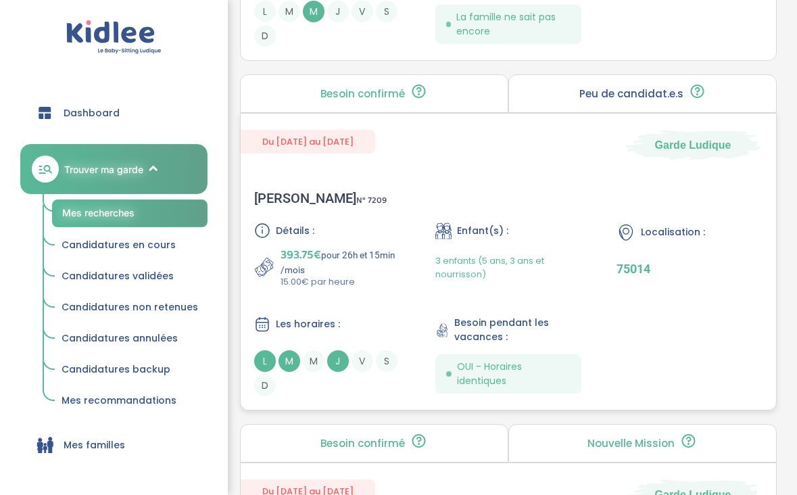
click at [398, 225] on div "Détails :" at bounding box center [327, 230] width 146 height 16
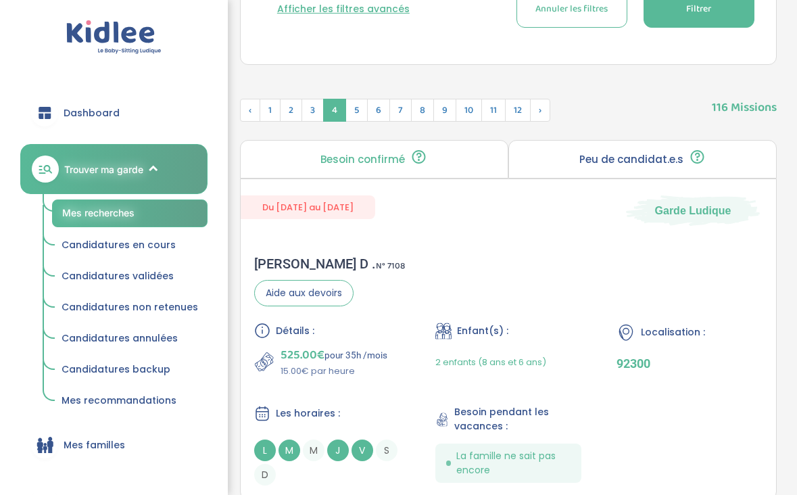
scroll to position [498, 0]
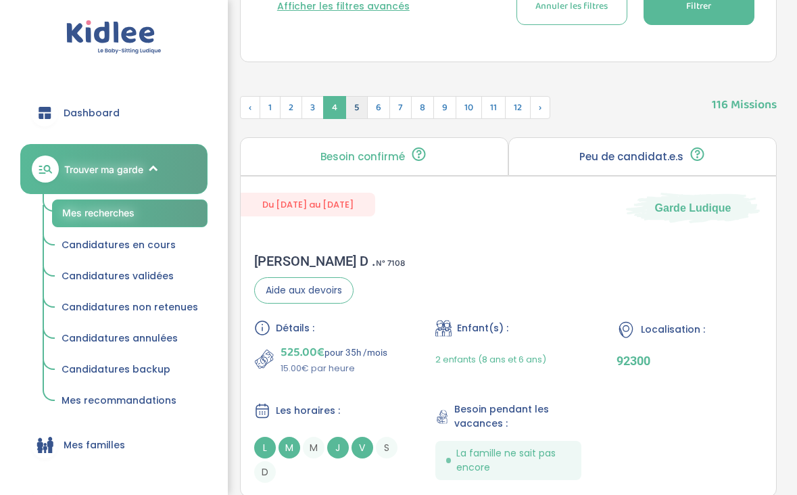
click at [349, 110] on span "5" at bounding box center [356, 107] width 22 height 23
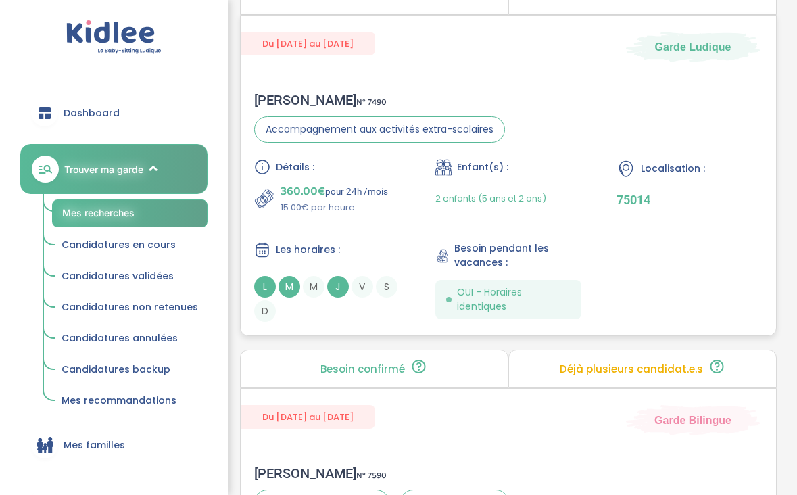
scroll to position [1044, 0]
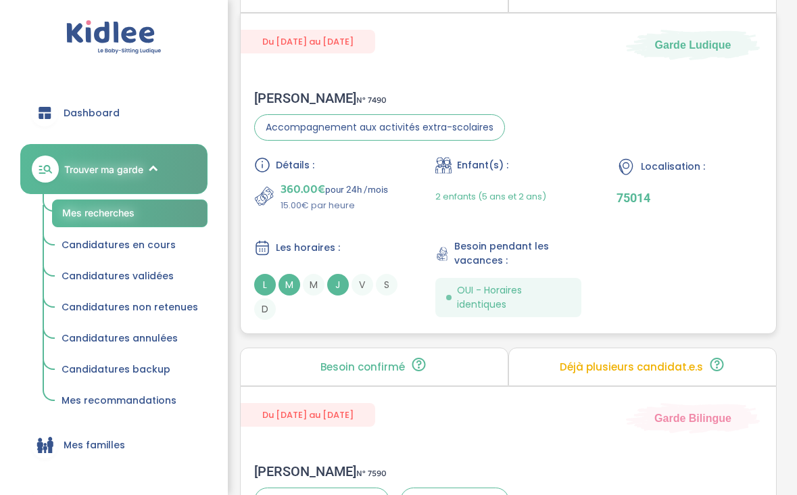
click at [352, 222] on div "Détails : 360.00€ pour 24h /mois 15.00€ par heure Enfant(s) : 2 enfants (5 ans …" at bounding box center [508, 238] width 508 height 163
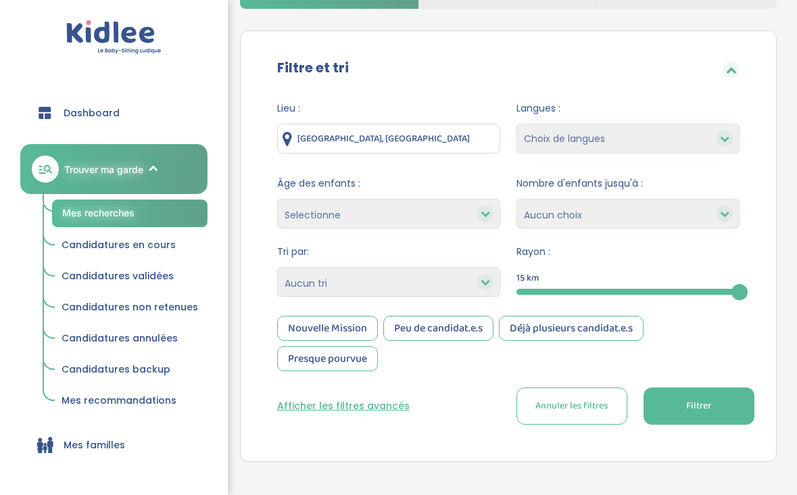
scroll to position [114, 0]
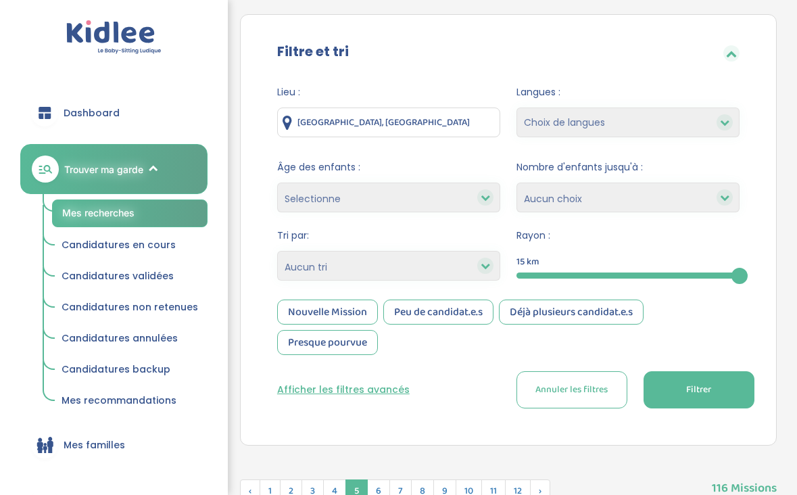
click at [335, 113] on input "Sartrouville, France" at bounding box center [388, 122] width 223 height 30
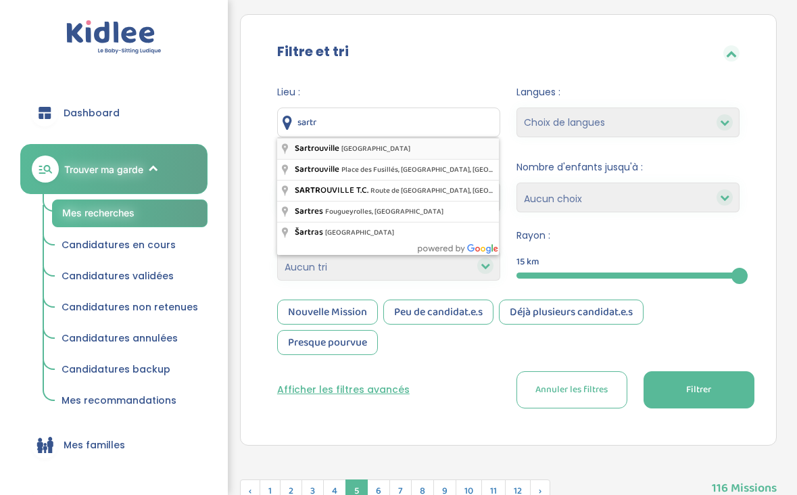
type input "Sartrouville, France"
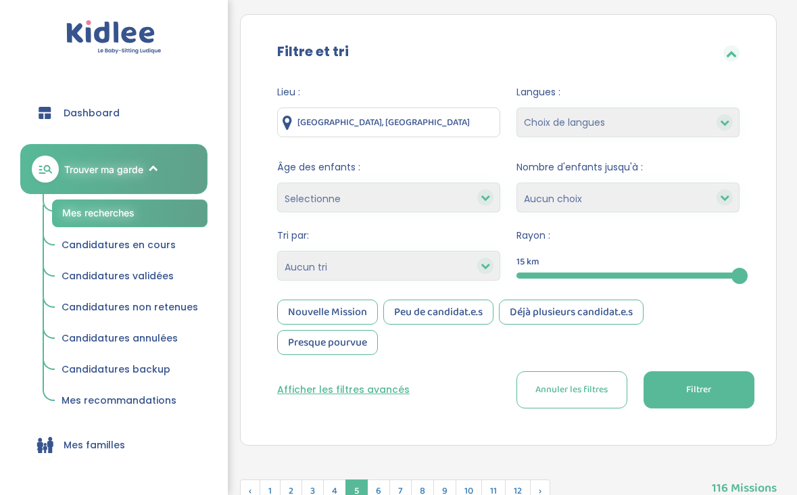
click at [667, 393] on button "Filtrer" at bounding box center [699, 389] width 111 height 37
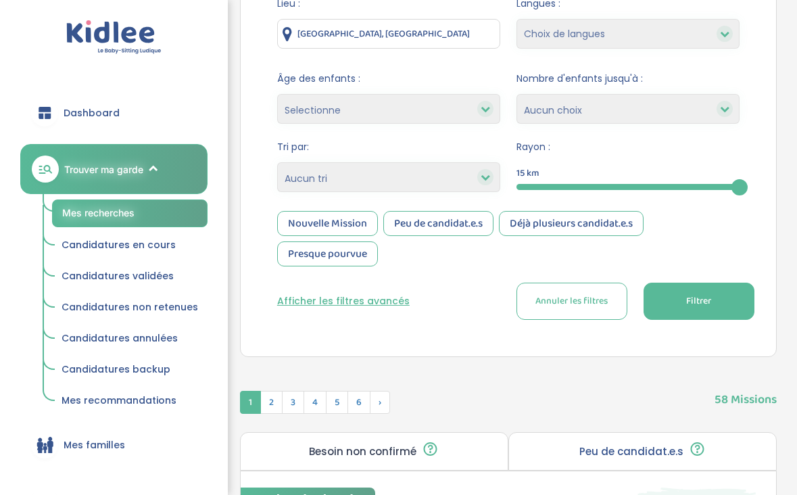
scroll to position [299, 0]
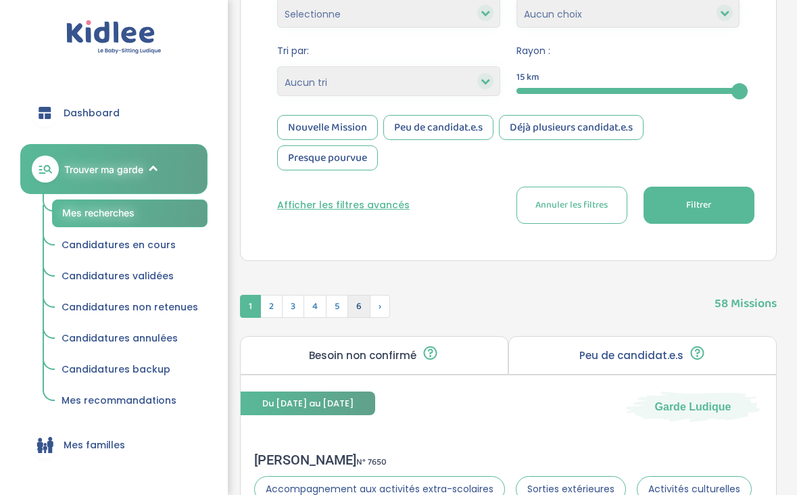
click at [365, 306] on span "6" at bounding box center [358, 306] width 23 height 23
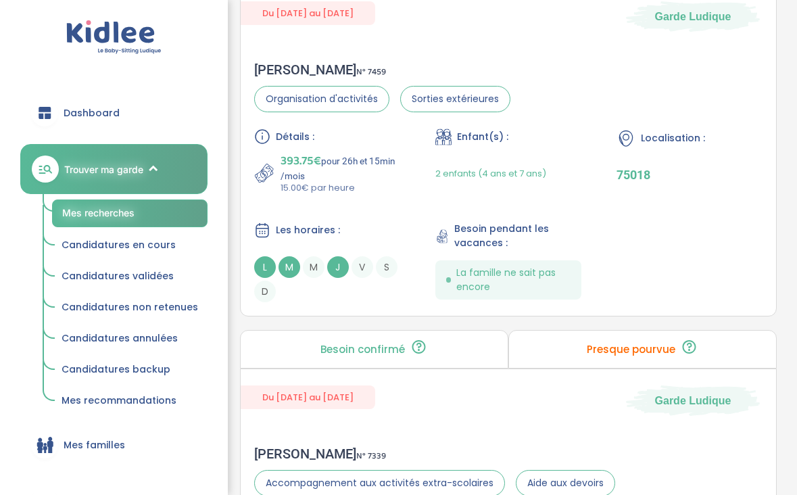
scroll to position [1075, 0]
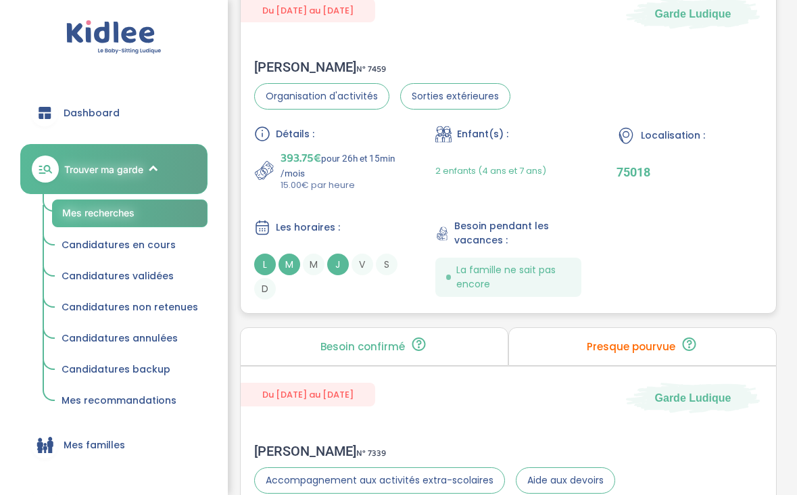
click at [350, 208] on div "Détails : 393.75€ pour 26h et 15min /mois 15.00€ par heure Enfant(s) : 2 enfant…" at bounding box center [508, 213] width 508 height 174
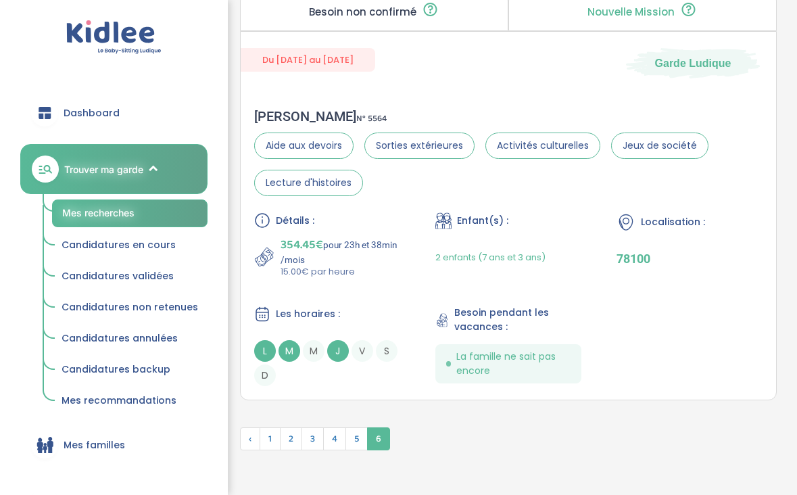
scroll to position [3345, 0]
click at [362, 444] on span "5" at bounding box center [356, 439] width 22 height 23
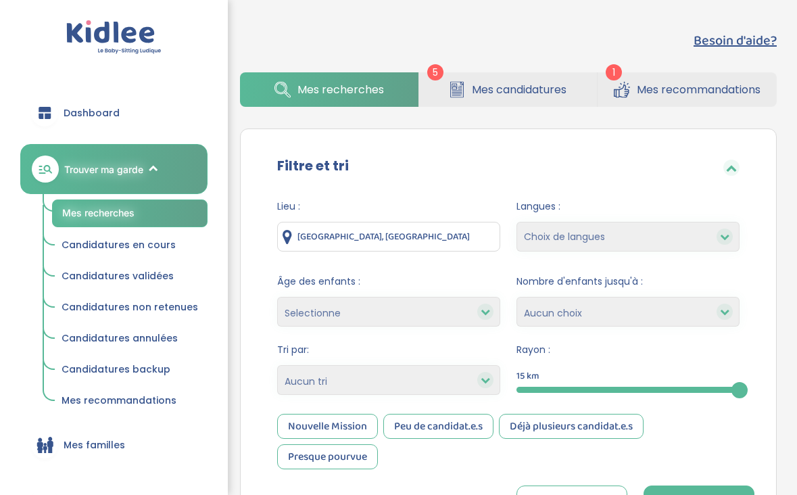
scroll to position [0, 0]
click at [335, 243] on input "Sartrouville, France" at bounding box center [388, 237] width 223 height 30
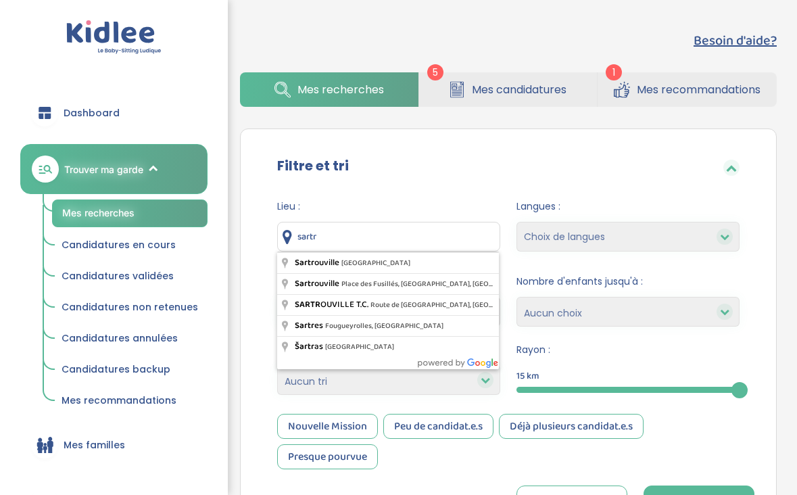
type input "Sartrouville, France"
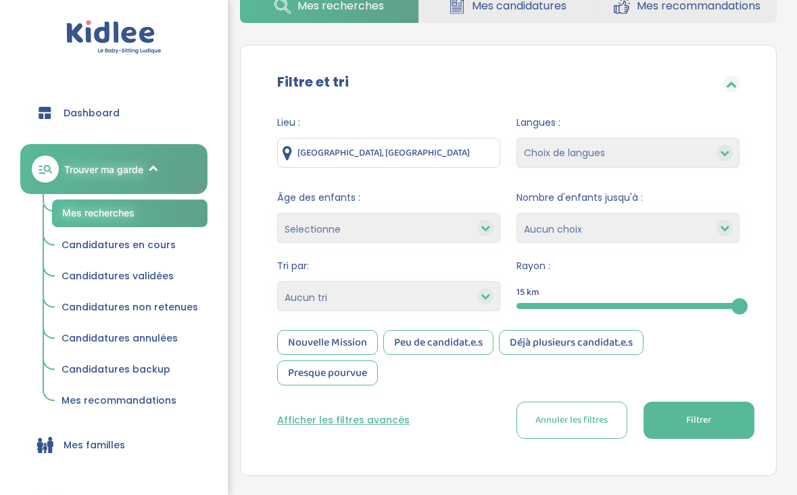
scroll to position [85, 0]
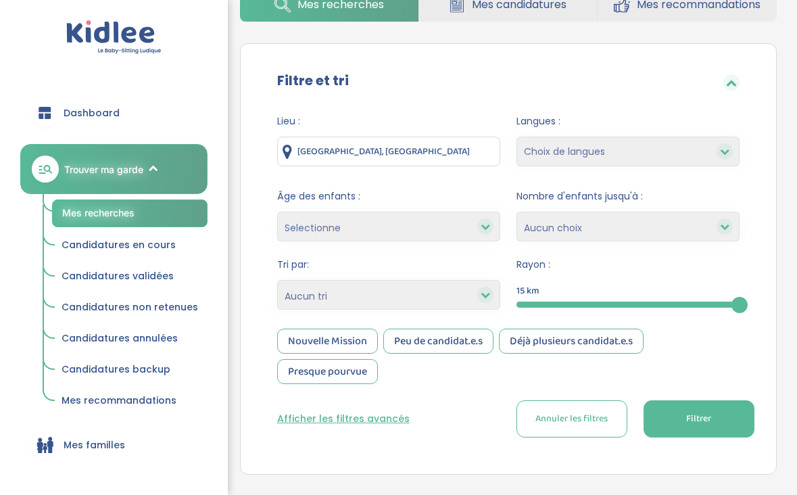
click at [686, 408] on button "Filtrer" at bounding box center [699, 418] width 111 height 37
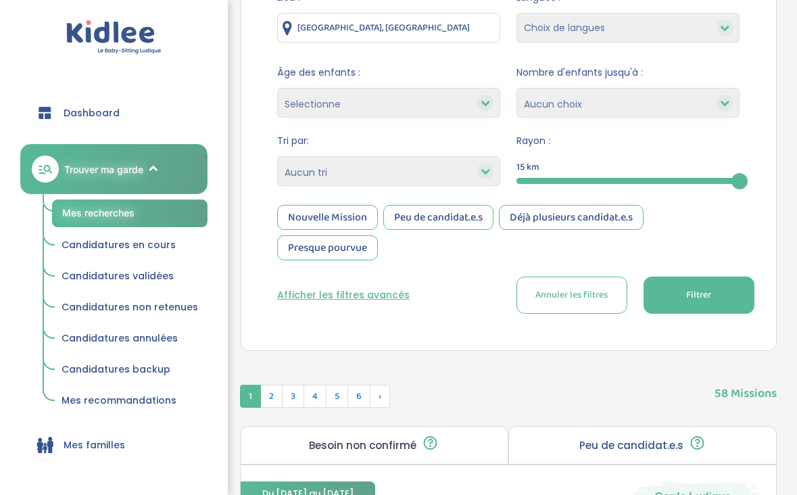
scroll to position [300, 0]
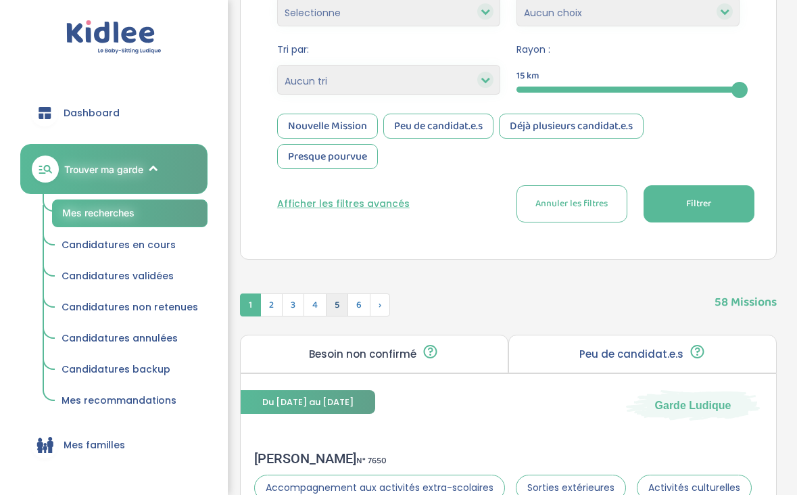
click at [343, 306] on span "5" at bounding box center [337, 304] width 22 height 23
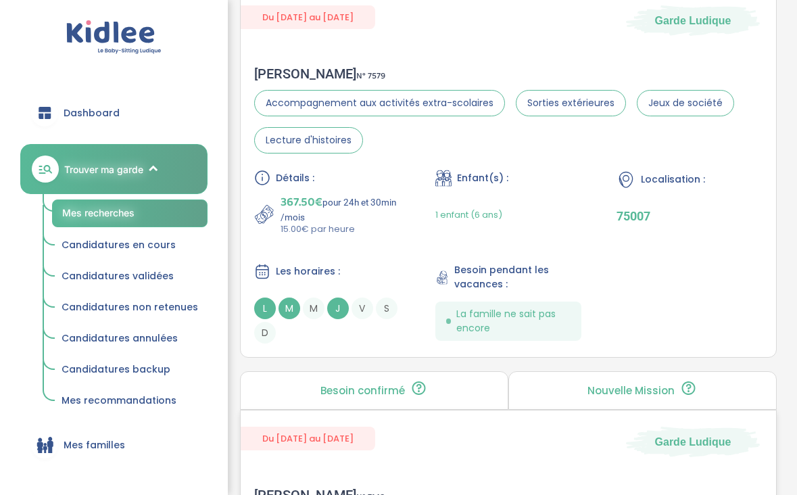
scroll to position [2189, 0]
click at [375, 243] on div "Détails : 367.50€ pour 24h et 30min /mois 15.00€ par heure Enfant(s) : 1 enfant…" at bounding box center [508, 258] width 508 height 174
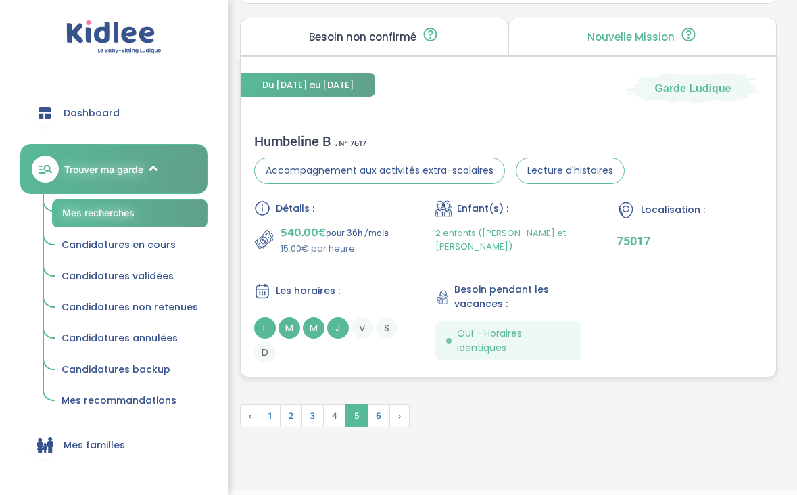
scroll to position [4107, 0]
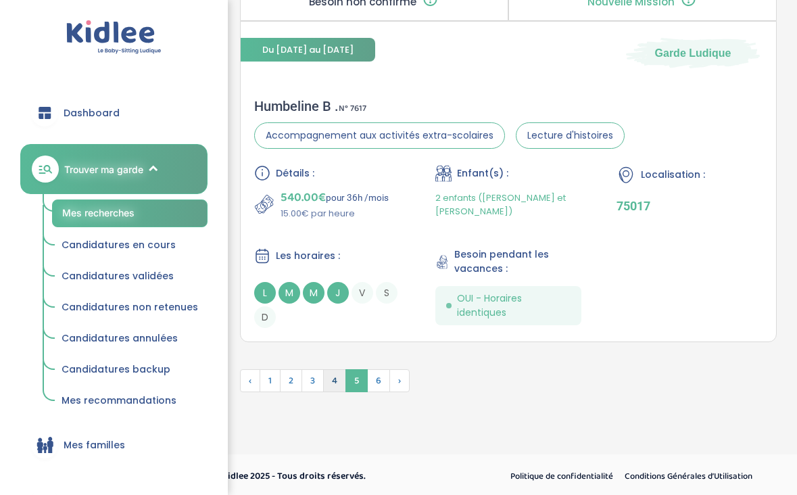
click at [337, 381] on span "4" at bounding box center [334, 380] width 23 height 23
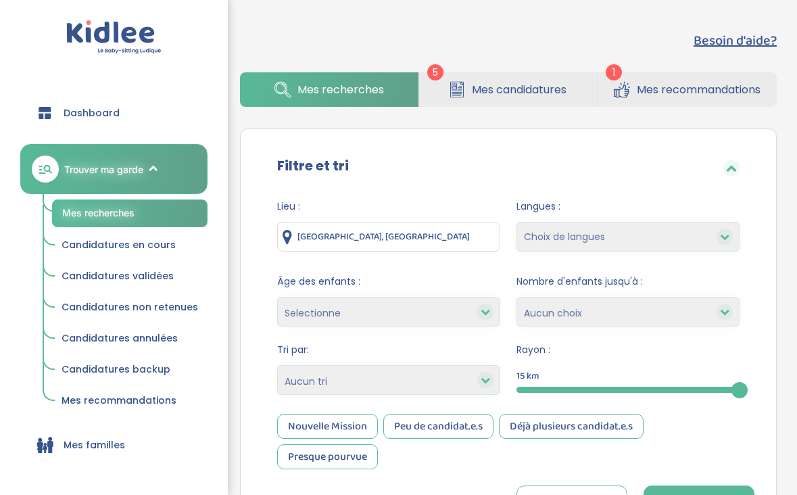
scroll to position [0, 0]
click at [322, 239] on input "Sartrouville, France" at bounding box center [388, 237] width 223 height 30
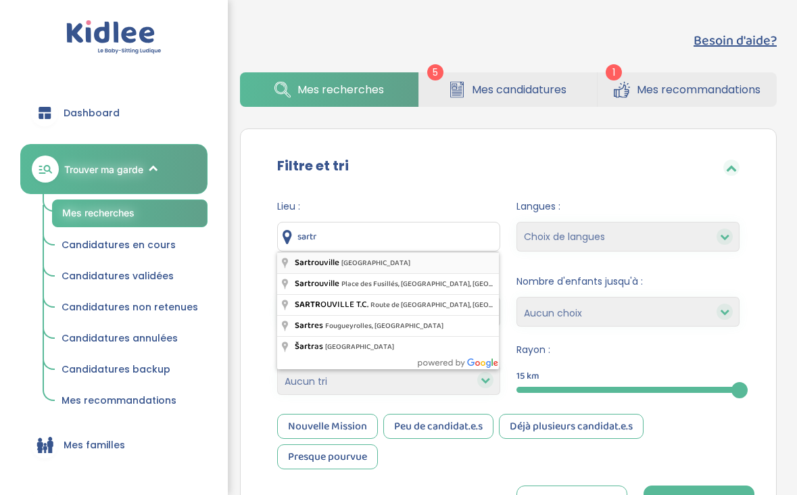
type input "Sartrouville, France"
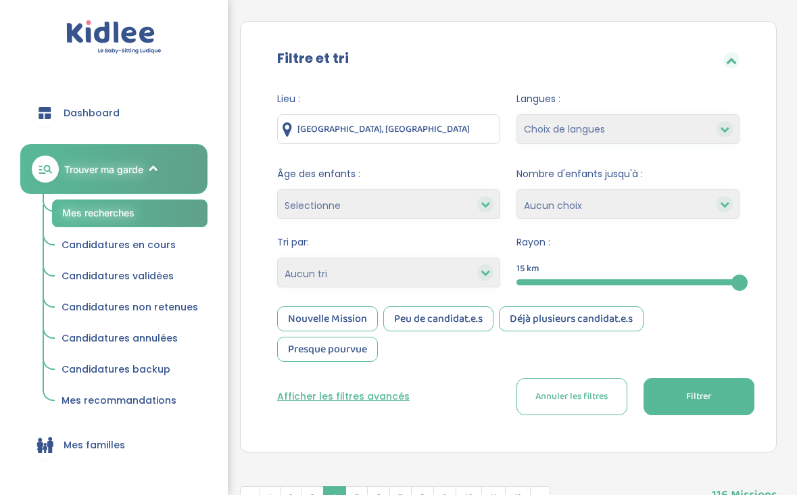
scroll to position [141, 0]
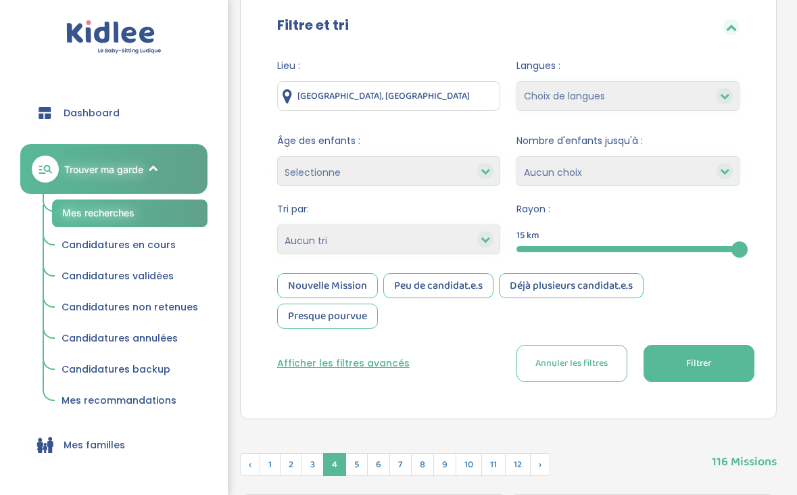
click at [695, 372] on button "Filtrer" at bounding box center [699, 363] width 111 height 37
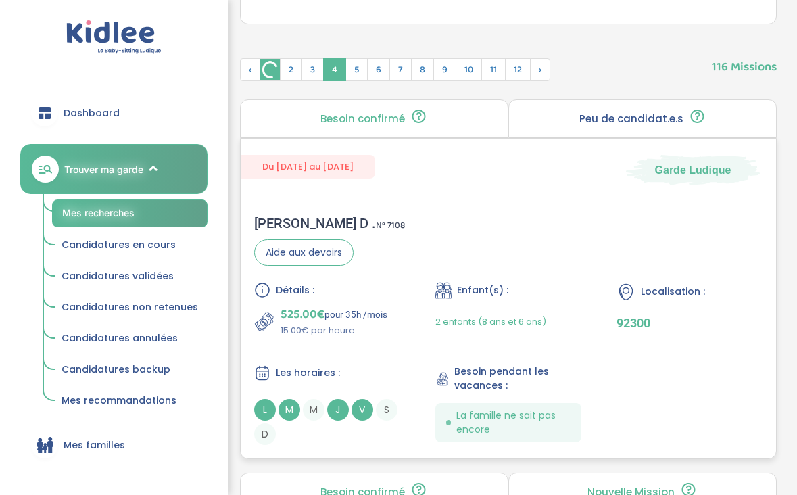
scroll to position [537, 0]
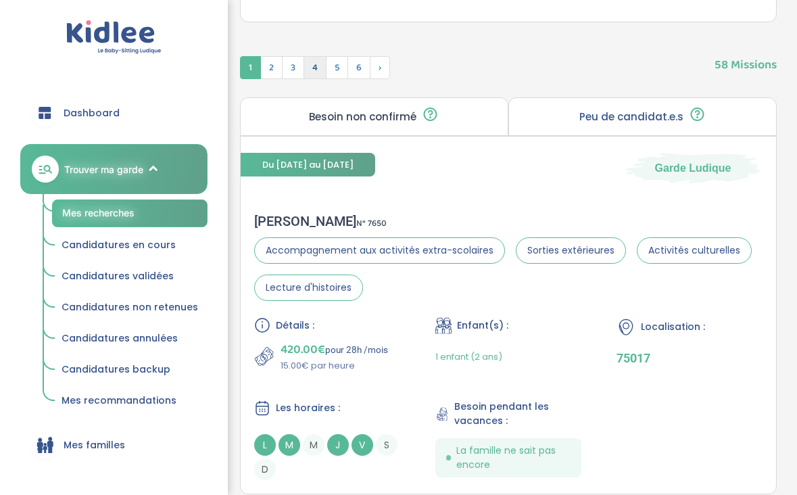
click at [305, 68] on span "4" at bounding box center [315, 67] width 23 height 23
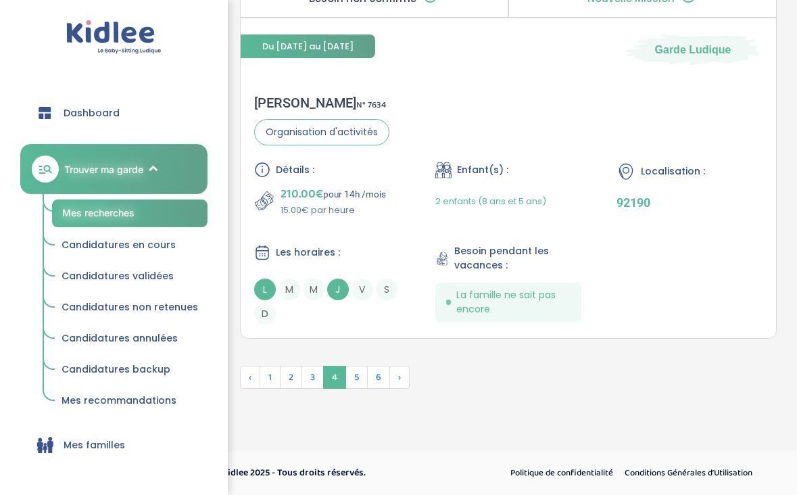
scroll to position [4079, 0]
click at [314, 384] on span "3" at bounding box center [312, 377] width 22 height 23
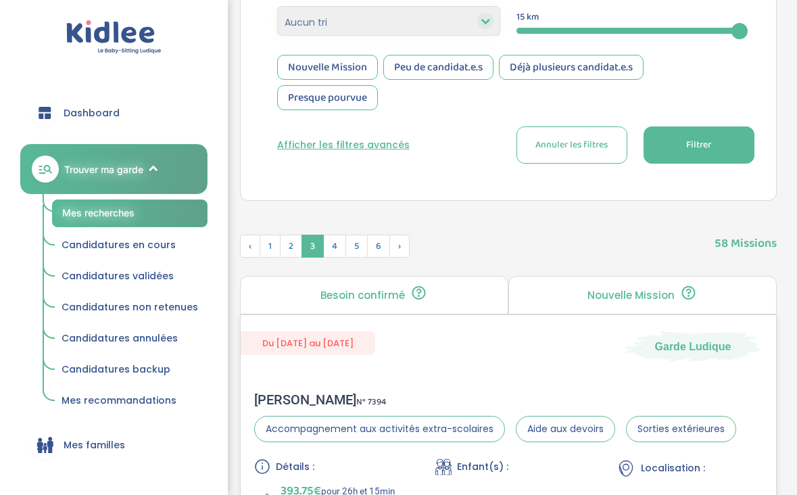
scroll to position [356, 0]
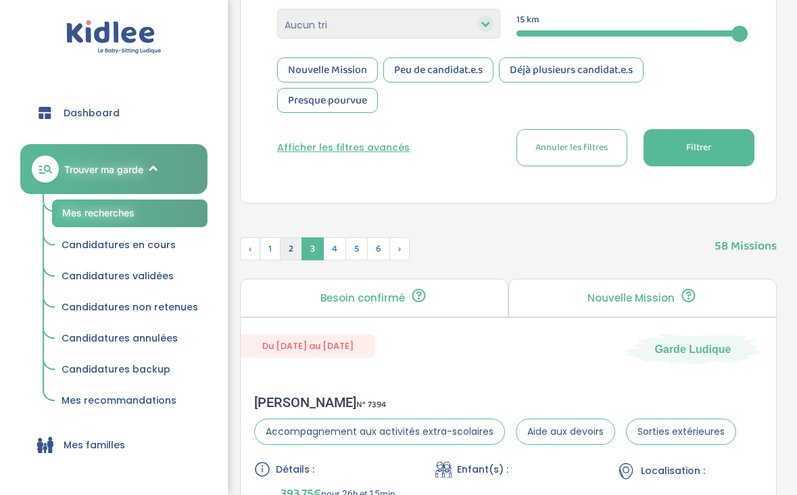
click at [298, 242] on span "2" at bounding box center [291, 248] width 22 height 23
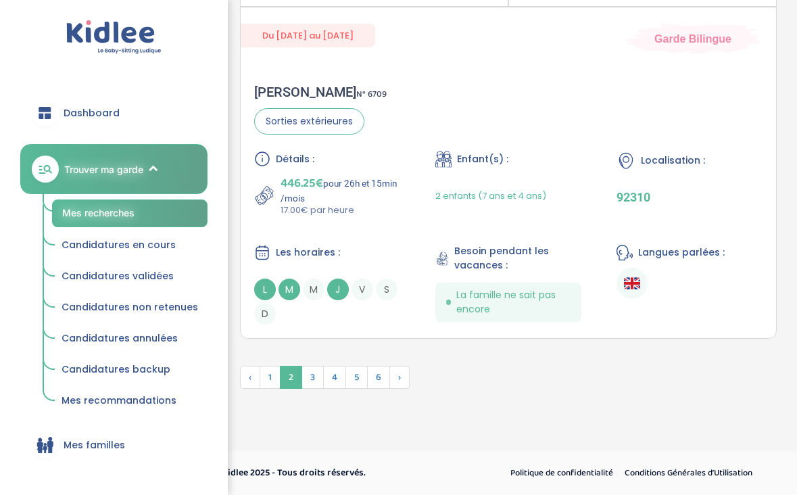
scroll to position [4108, 0]
click at [274, 379] on span "1" at bounding box center [270, 377] width 21 height 23
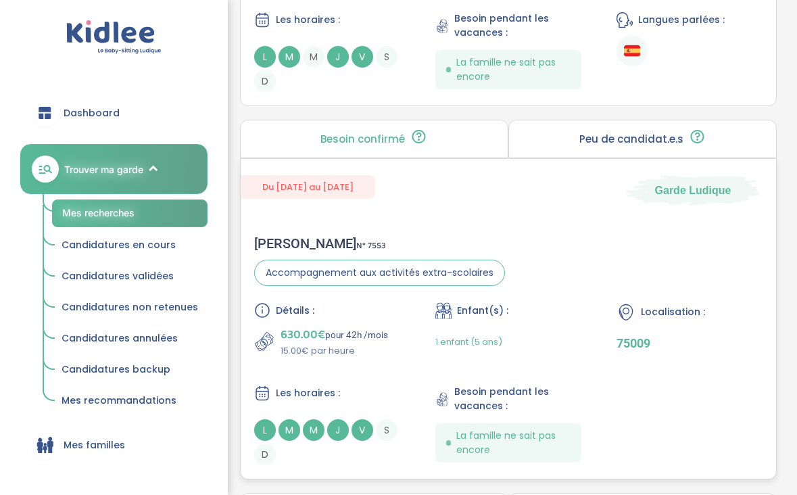
scroll to position [2116, 0]
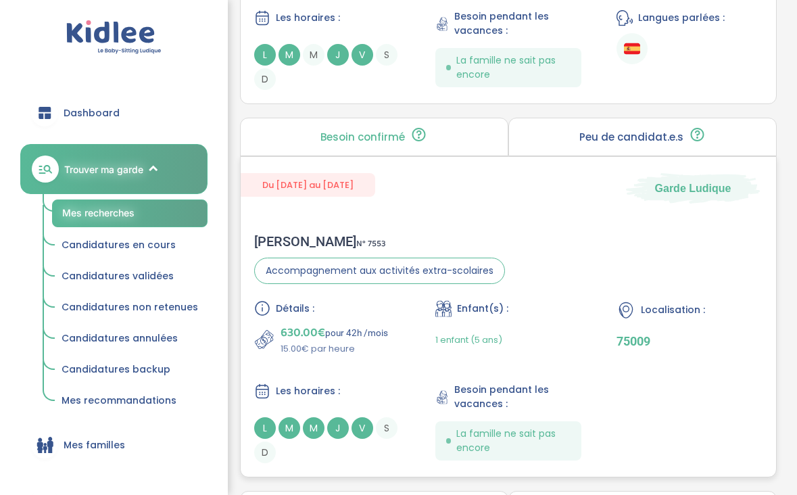
click at [339, 264] on span "Accompagnement aux activités extra-scolaires" at bounding box center [379, 271] width 251 height 26
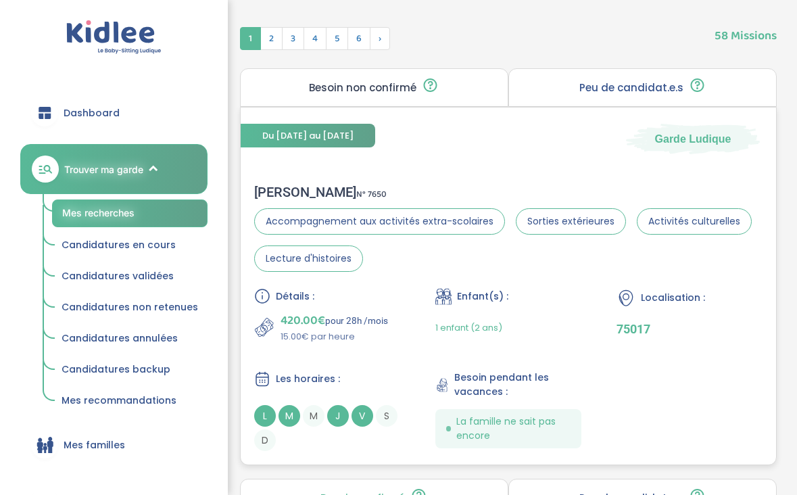
scroll to position [567, 0]
click at [367, 354] on div "Détails : 420.00€ pour 28h /mois 15.00€ par heure Enfant(s) : 1 enfant (2 ans) …" at bounding box center [508, 368] width 508 height 163
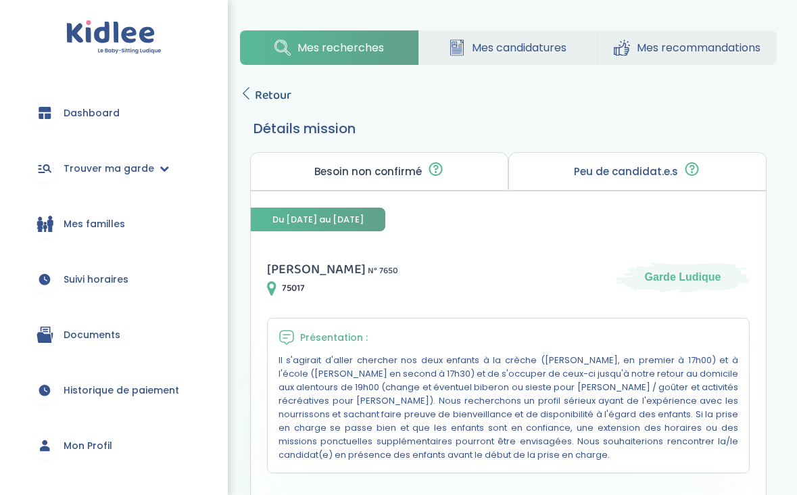
click at [256, 87] on span "Retour" at bounding box center [273, 95] width 37 height 19
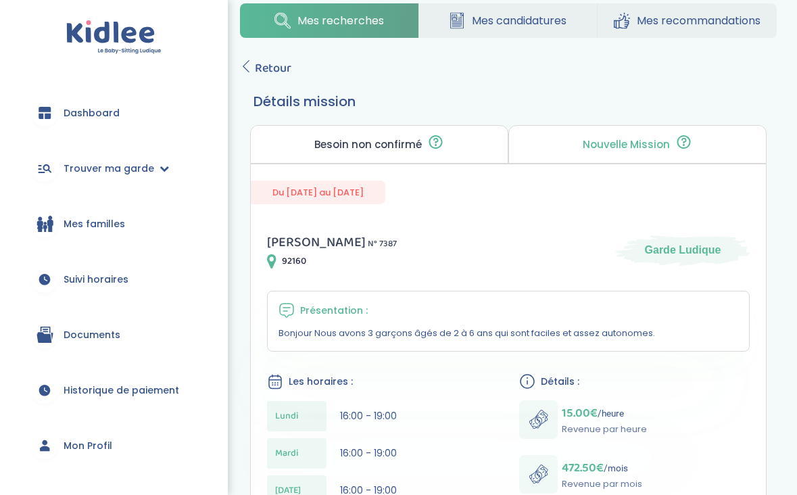
scroll to position [1, 0]
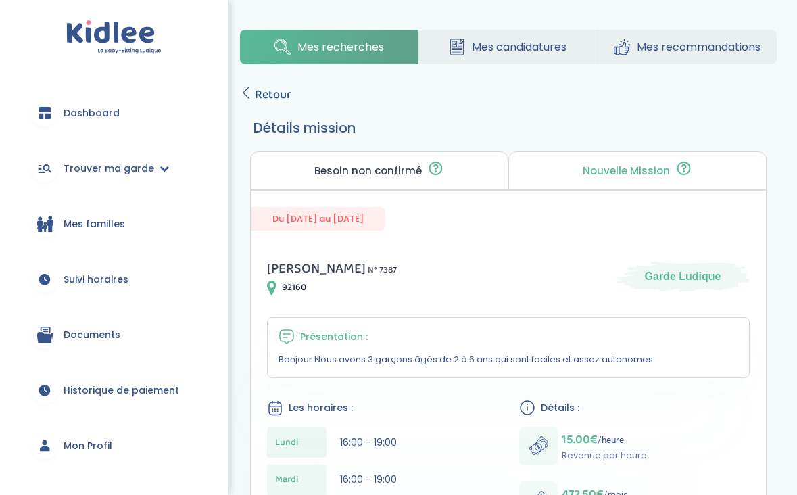
click at [250, 89] on icon at bounding box center [246, 93] width 12 height 12
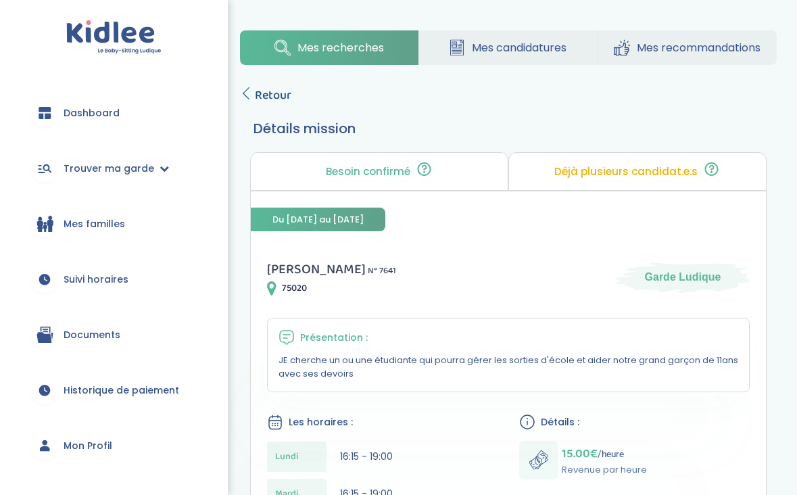
click at [276, 97] on span "Retour" at bounding box center [273, 95] width 37 height 19
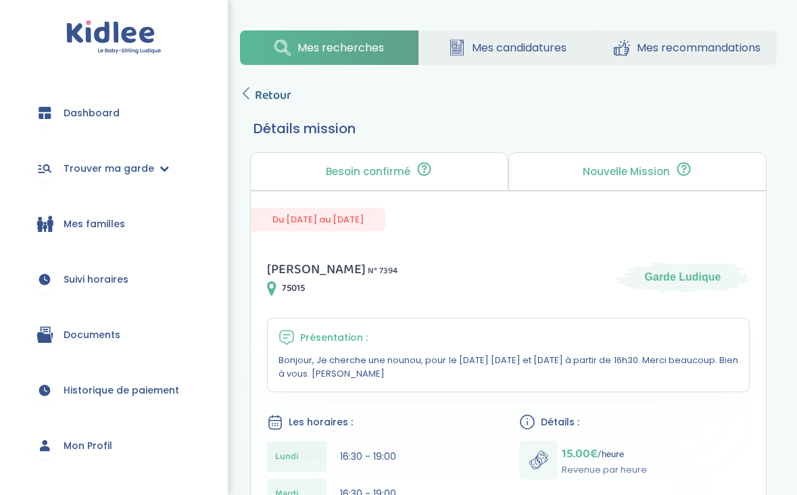
click at [264, 89] on span "Retour" at bounding box center [273, 95] width 37 height 19
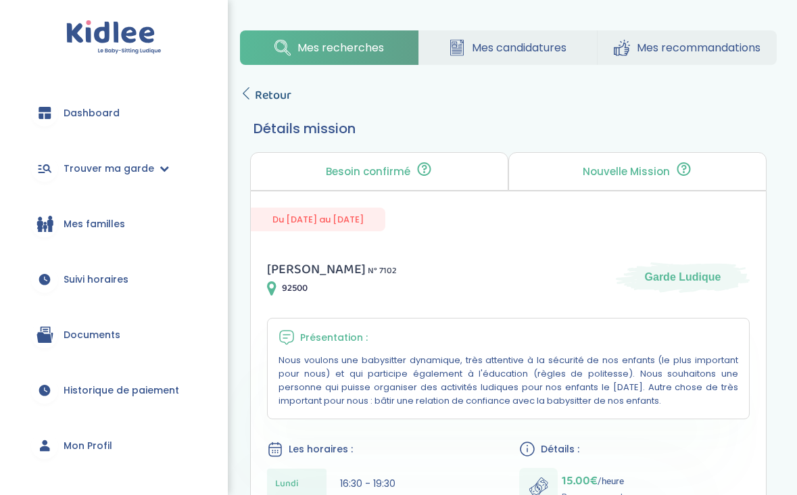
click at [262, 99] on span "Retour" at bounding box center [273, 95] width 37 height 19
click at [281, 92] on span "Retour" at bounding box center [273, 95] width 37 height 19
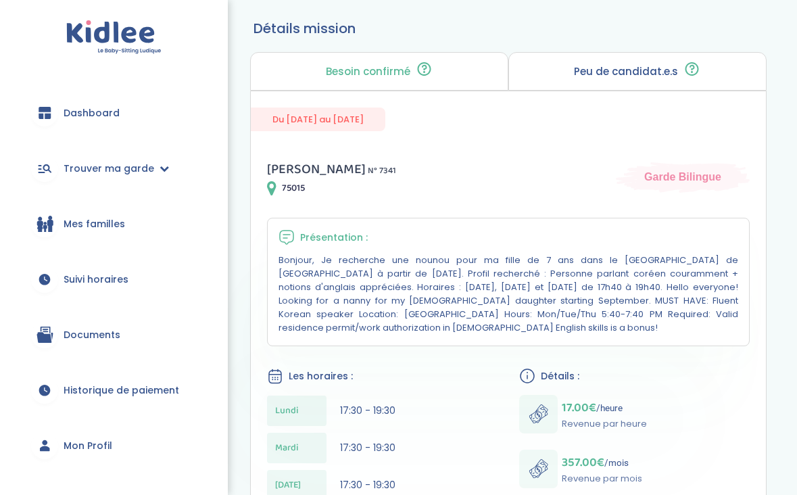
scroll to position [64, 0]
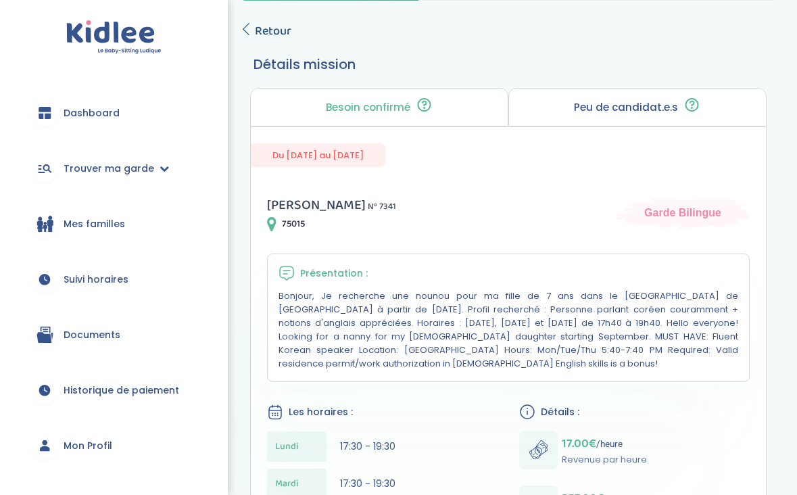
click at [278, 28] on span "Retour" at bounding box center [273, 31] width 37 height 19
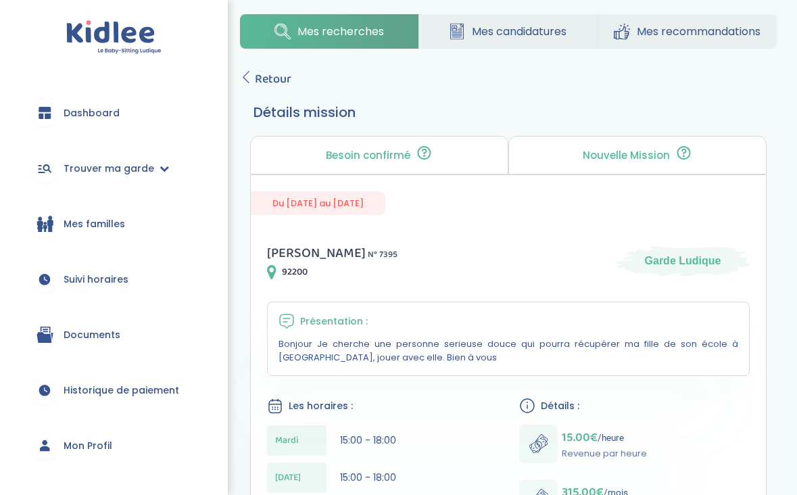
scroll to position [5, 0]
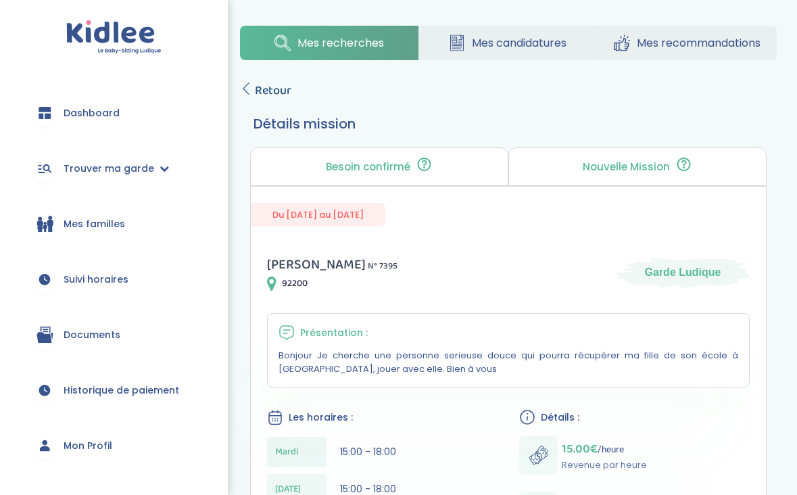
click at [262, 92] on span "Retour" at bounding box center [273, 90] width 37 height 19
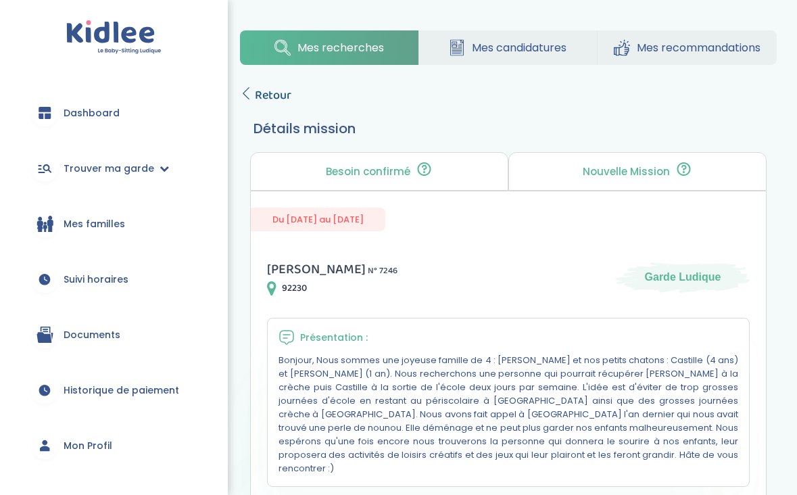
click at [277, 91] on span "Retour" at bounding box center [273, 95] width 37 height 19
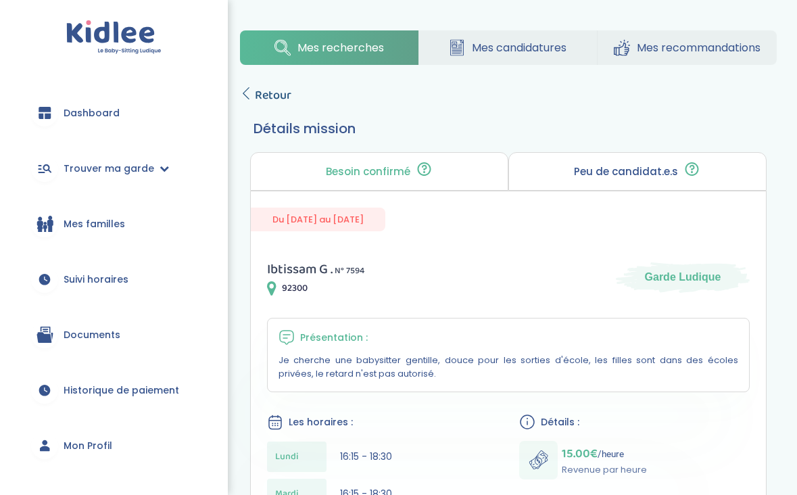
click at [277, 92] on span "Retour" at bounding box center [273, 95] width 37 height 19
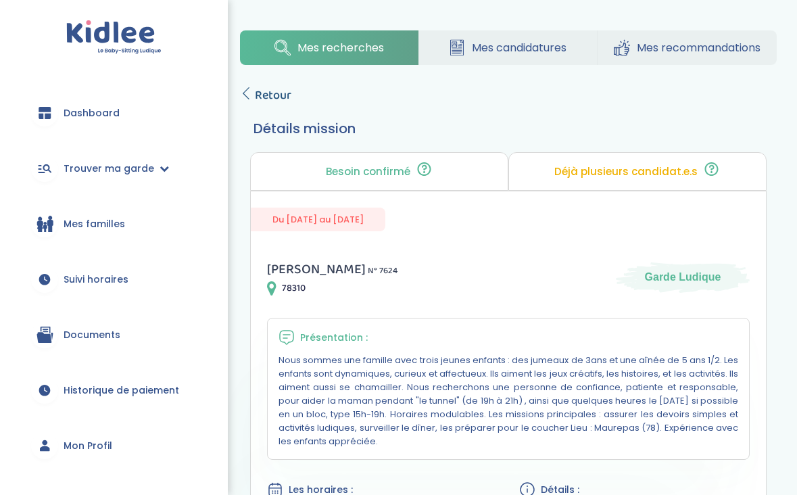
click at [268, 97] on span "Retour" at bounding box center [273, 95] width 37 height 19
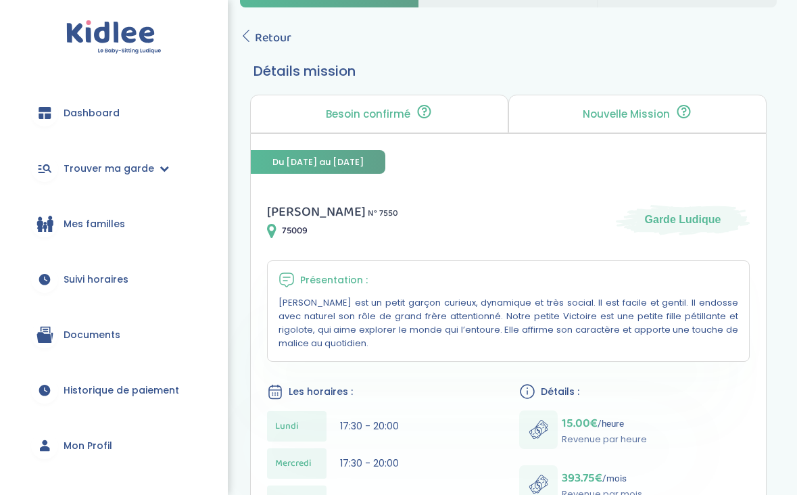
scroll to position [21, 0]
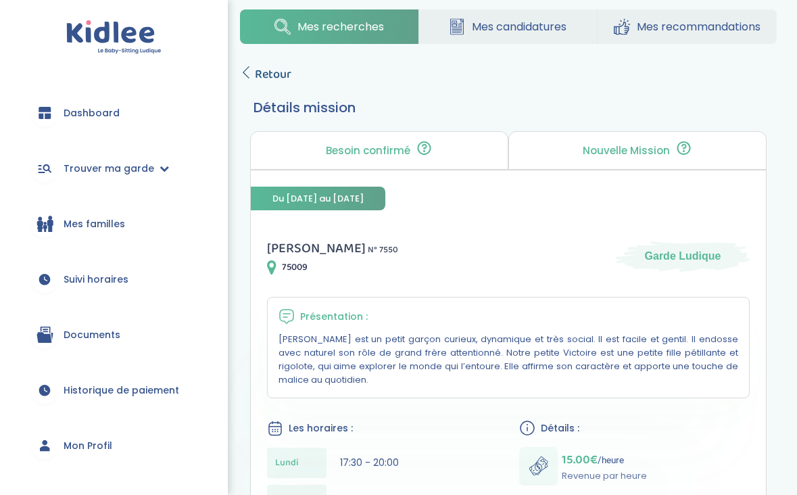
click at [281, 76] on span "Retour" at bounding box center [273, 74] width 37 height 19
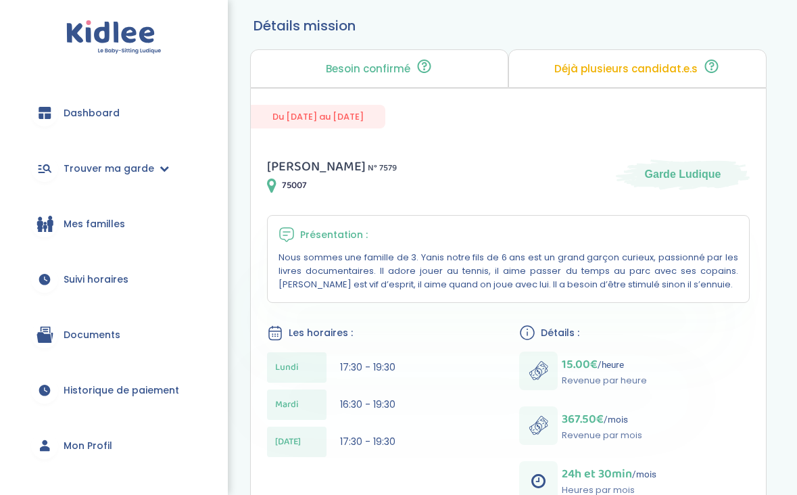
scroll to position [22, 0]
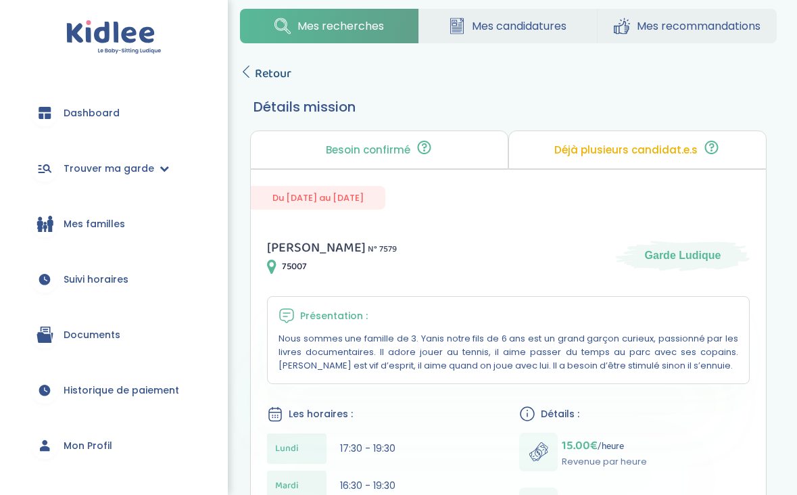
click at [274, 70] on span "Retour" at bounding box center [273, 73] width 37 height 19
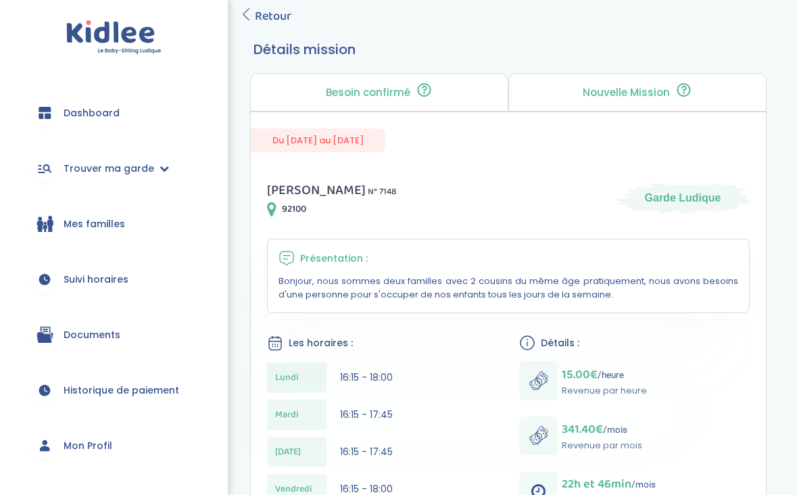
scroll to position [76, 0]
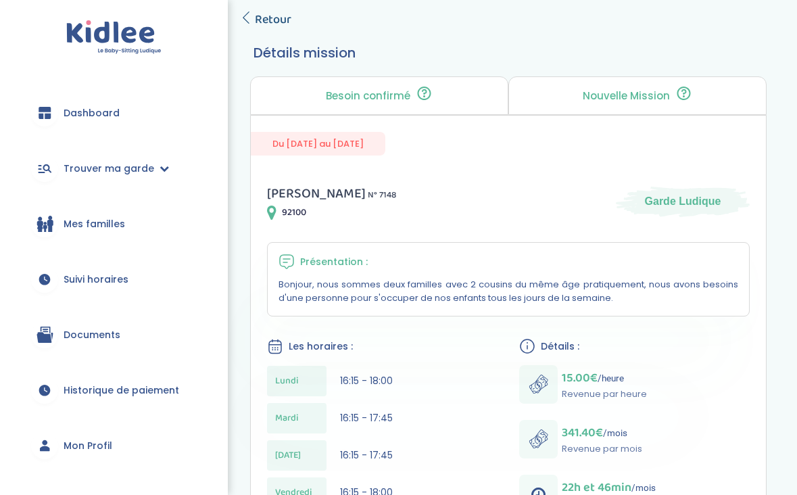
click at [282, 19] on span "Retour" at bounding box center [273, 19] width 37 height 19
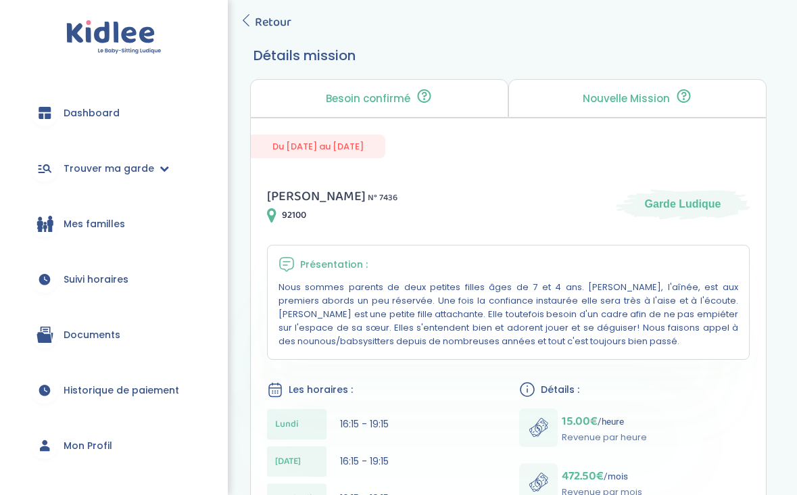
scroll to position [59, 0]
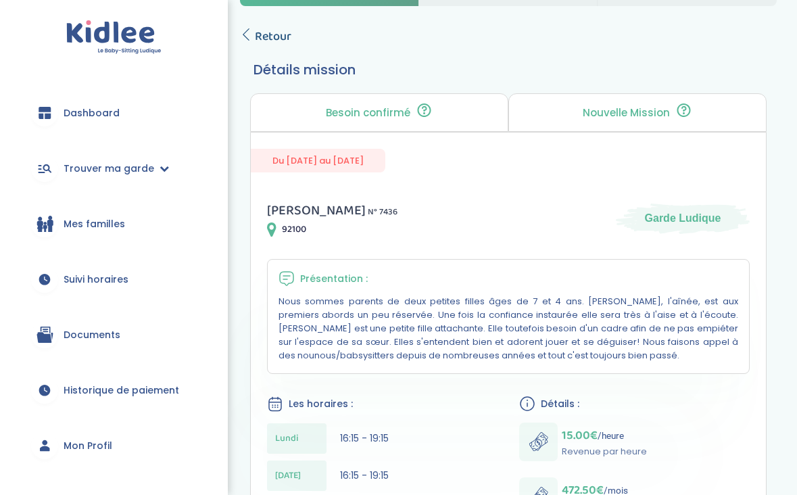
click at [260, 34] on span "Retour" at bounding box center [273, 36] width 37 height 19
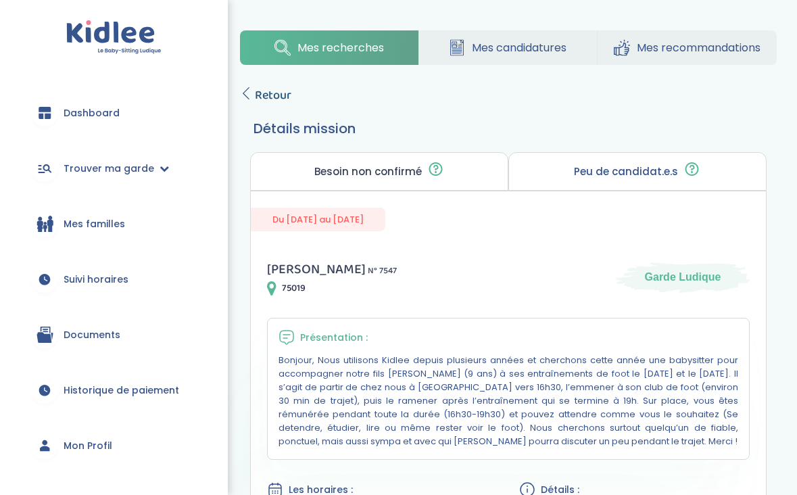
click at [287, 93] on span "Retour" at bounding box center [273, 95] width 37 height 19
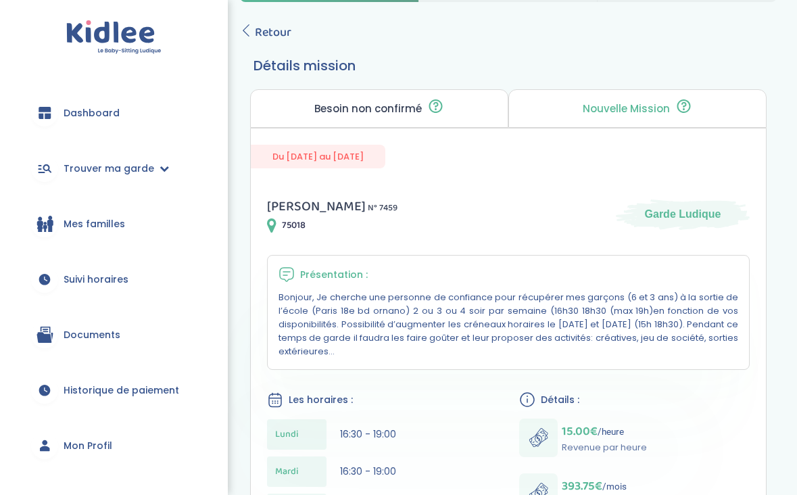
scroll to position [49, 0]
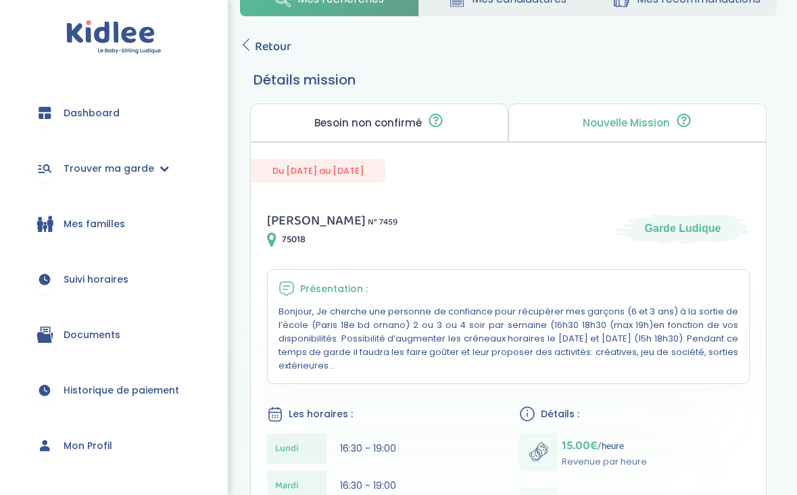
click at [266, 43] on span "Retour" at bounding box center [273, 46] width 37 height 19
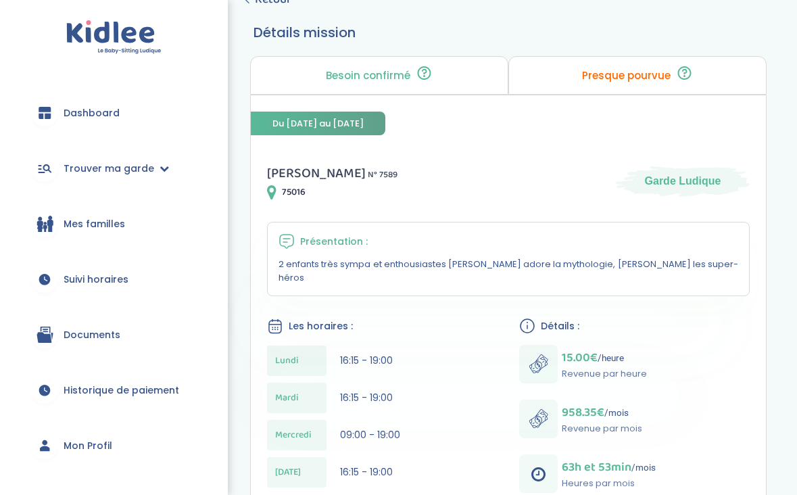
scroll to position [92, 0]
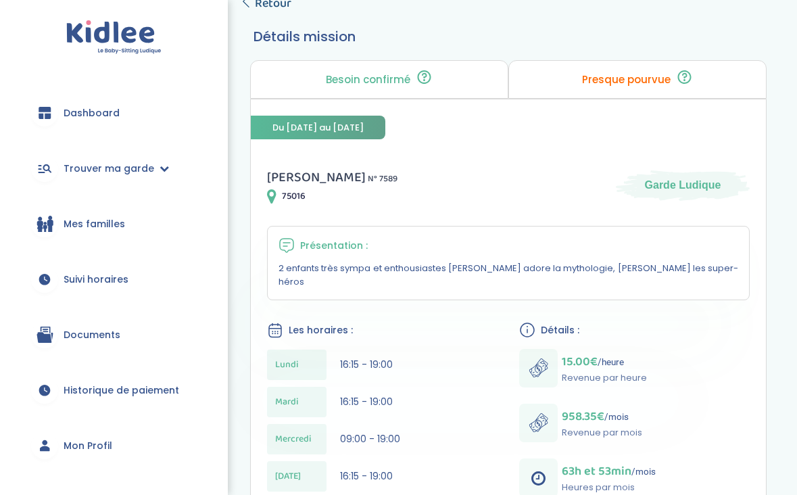
click at [261, 5] on span "Retour" at bounding box center [273, 3] width 37 height 19
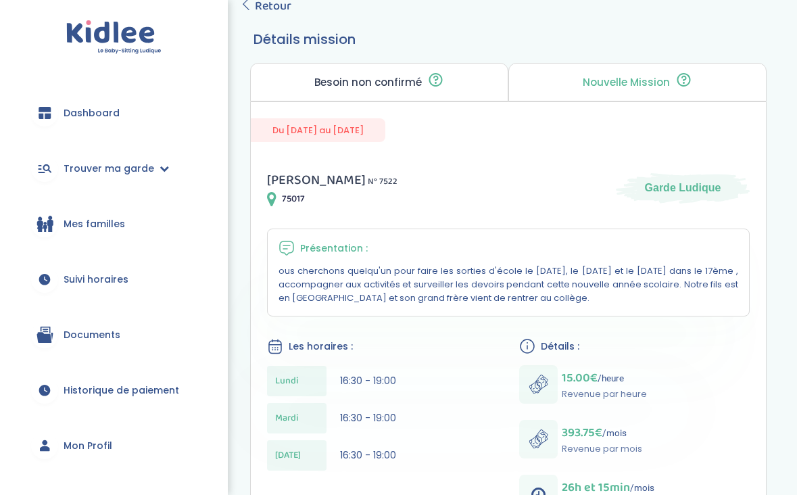
scroll to position [18, 0]
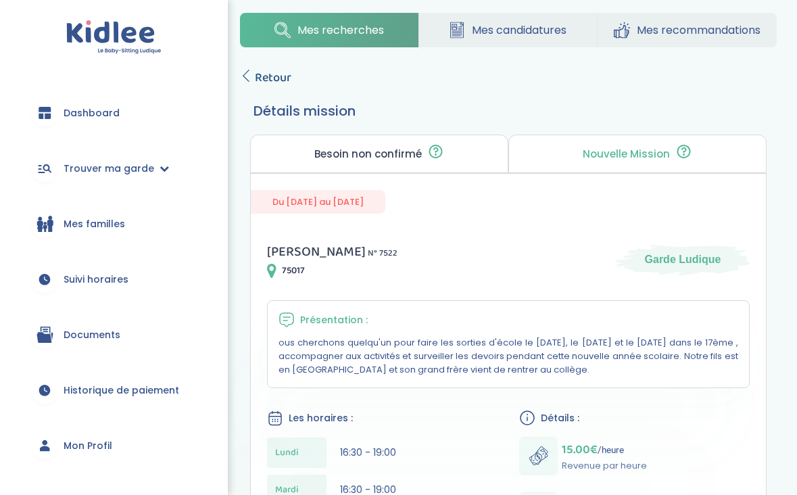
click at [255, 74] on span "Retour" at bounding box center [273, 77] width 37 height 19
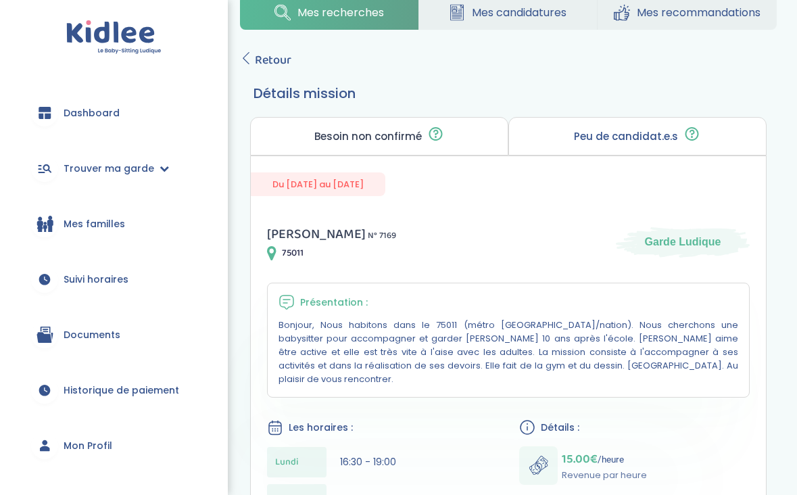
scroll to position [5, 0]
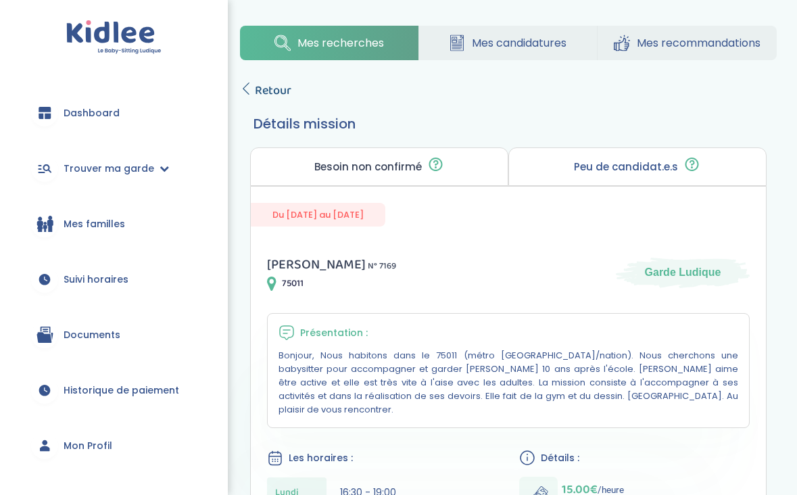
click at [267, 85] on span "Retour" at bounding box center [273, 90] width 37 height 19
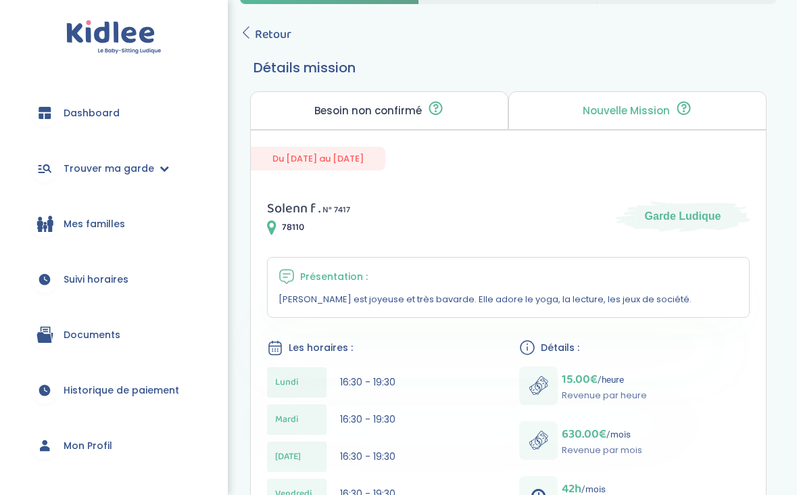
scroll to position [59, 0]
click at [260, 28] on span "Retour" at bounding box center [273, 35] width 37 height 19
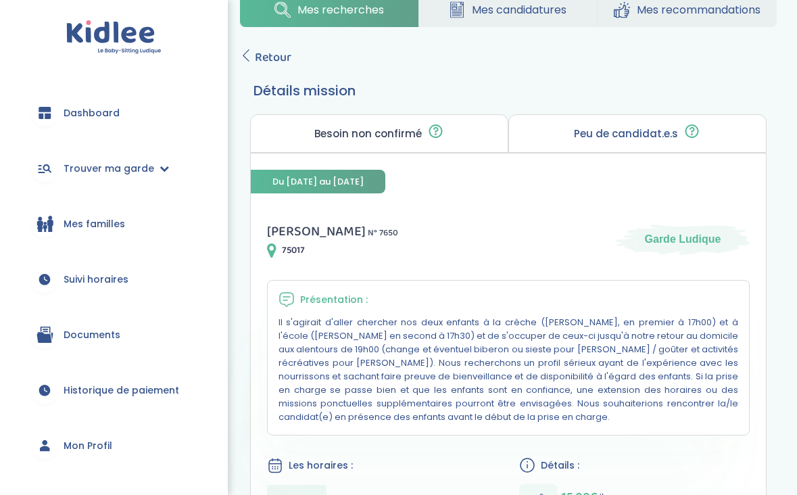
scroll to position [24, 0]
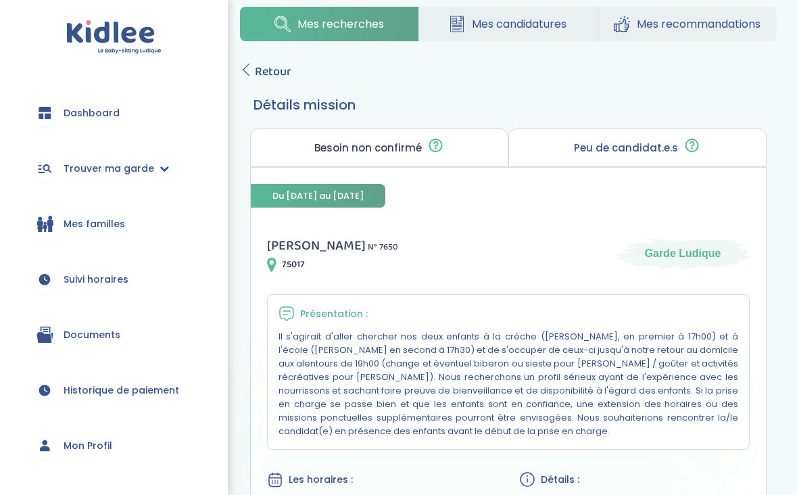
click at [262, 68] on span "Retour" at bounding box center [273, 71] width 37 height 19
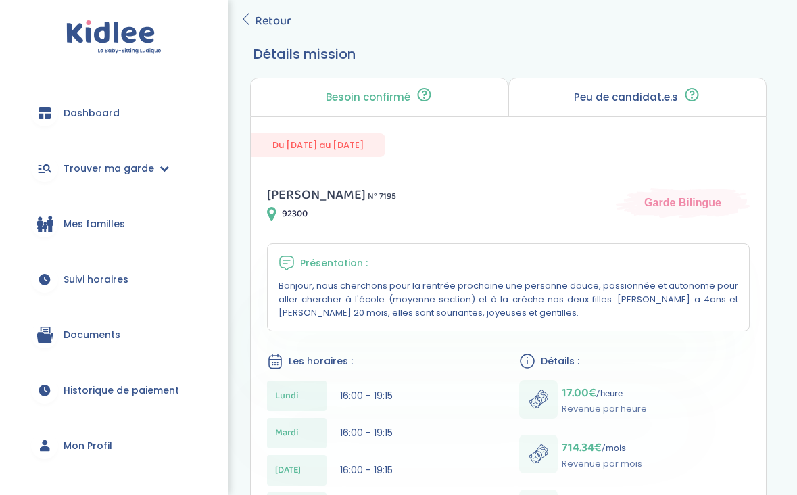
scroll to position [70, 0]
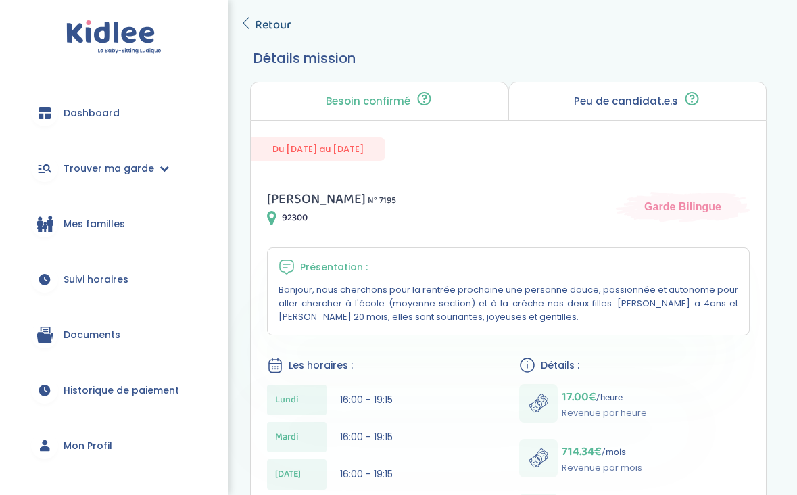
click at [258, 25] on span "Retour" at bounding box center [273, 25] width 37 height 19
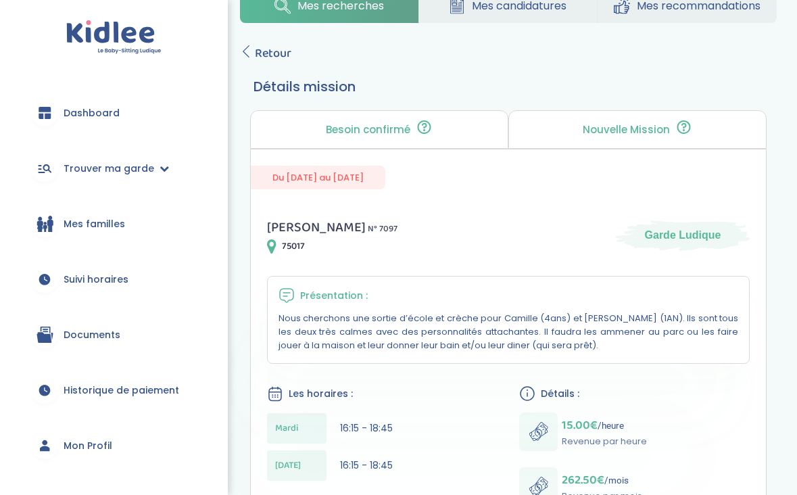
scroll to position [37, 0]
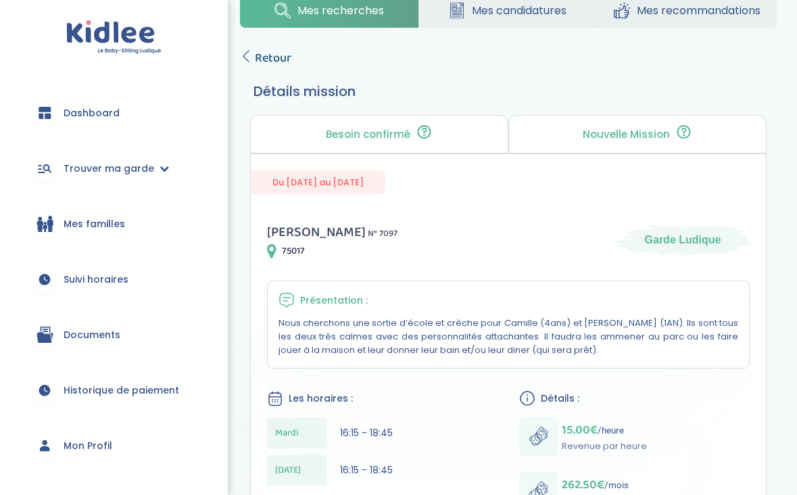
click at [278, 60] on span "Retour" at bounding box center [273, 58] width 37 height 19
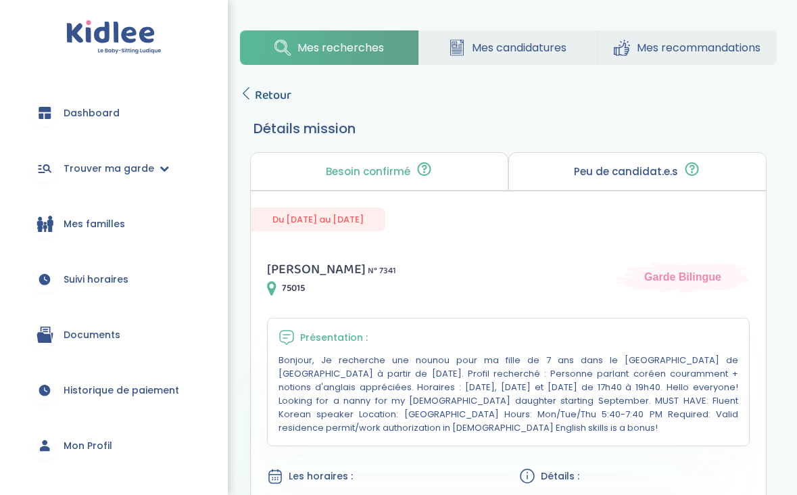
click at [270, 90] on span "Retour" at bounding box center [273, 95] width 37 height 19
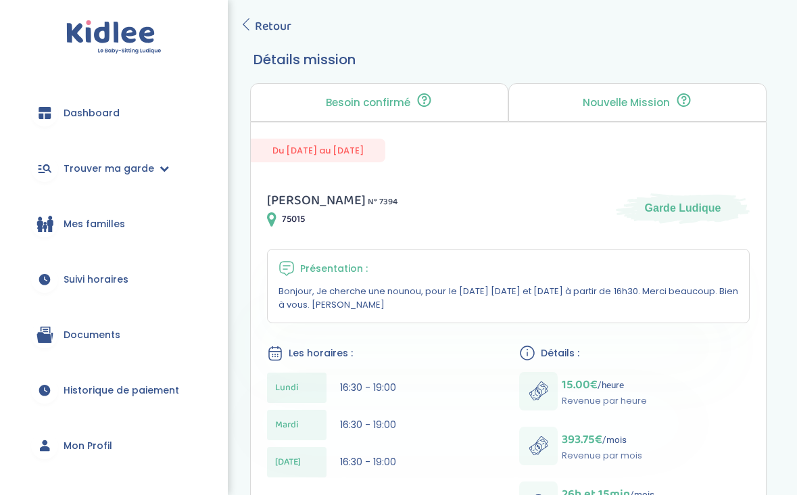
scroll to position [67, 0]
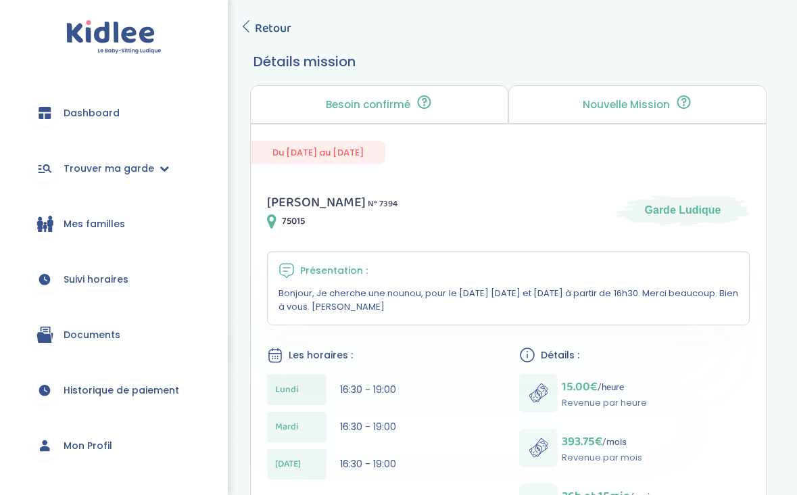
click at [279, 23] on span "Retour" at bounding box center [273, 28] width 37 height 19
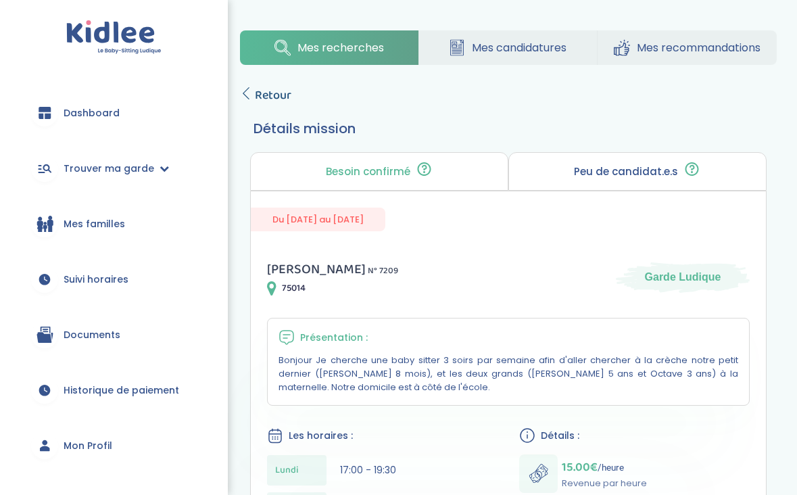
click at [278, 91] on span "Retour" at bounding box center [273, 95] width 37 height 19
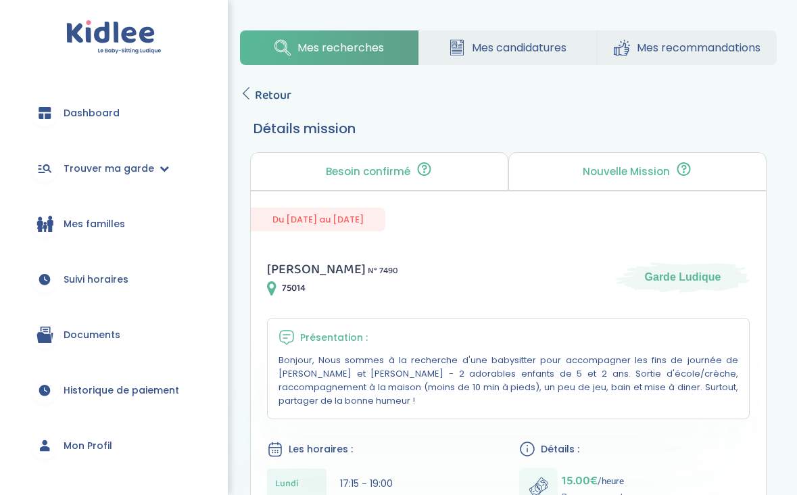
click at [263, 94] on span "Retour" at bounding box center [273, 95] width 37 height 19
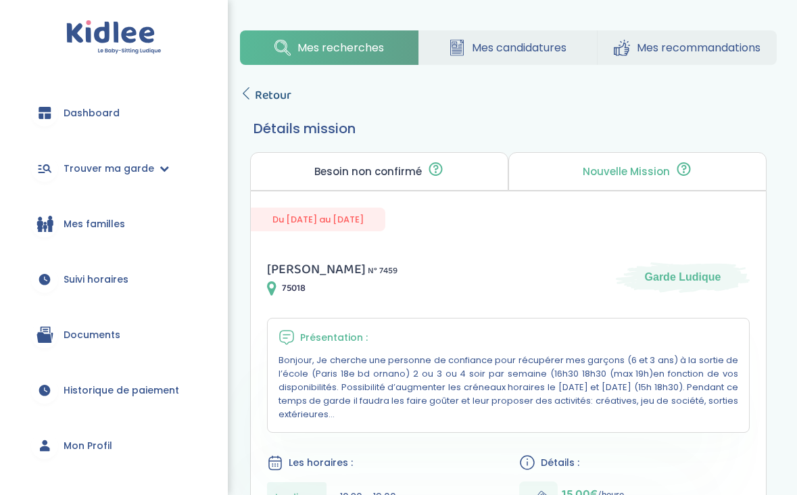
click at [268, 97] on span "Retour" at bounding box center [273, 95] width 37 height 19
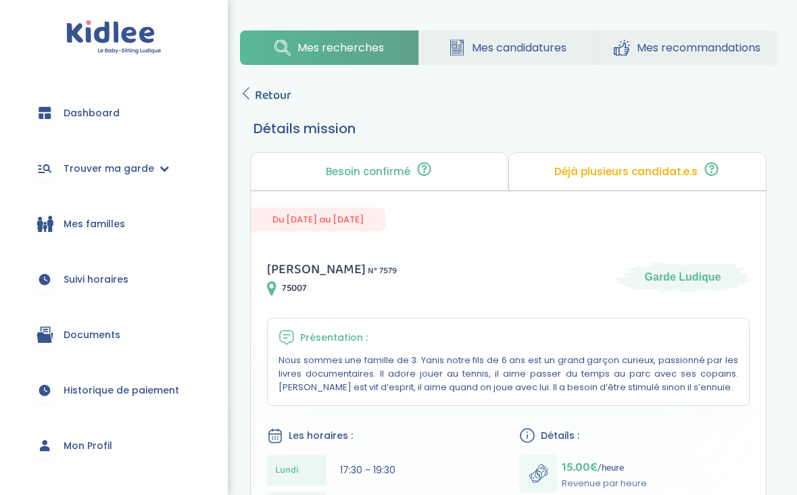
click at [271, 93] on span "Retour" at bounding box center [273, 95] width 37 height 19
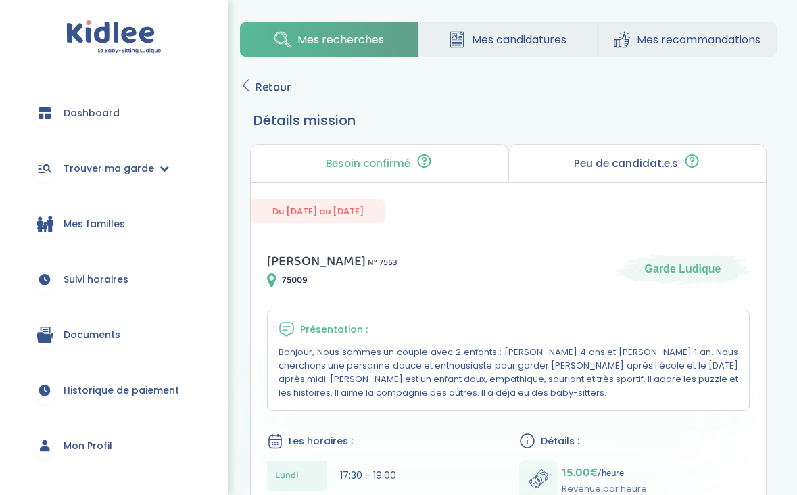
scroll to position [7, 0]
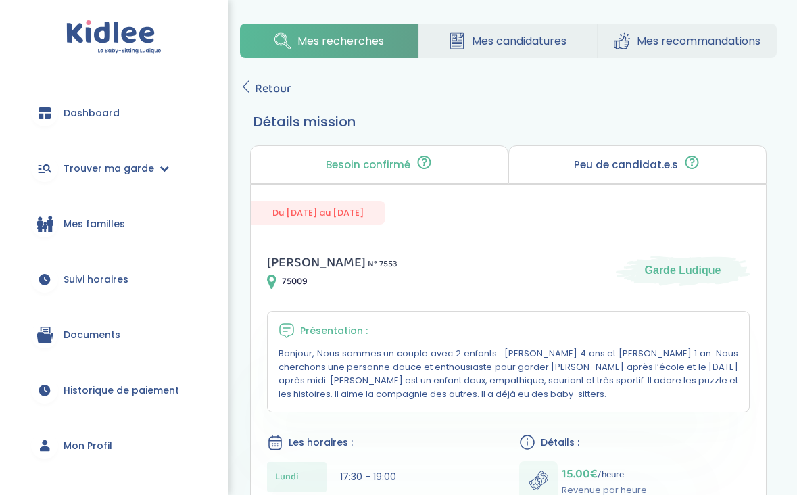
click at [274, 77] on div "Mes recherches Mes candidatures Mes recommandations Retour Détails mission Beso…" at bounding box center [508, 482] width 577 height 936
click at [278, 86] on span "Retour" at bounding box center [273, 88] width 37 height 19
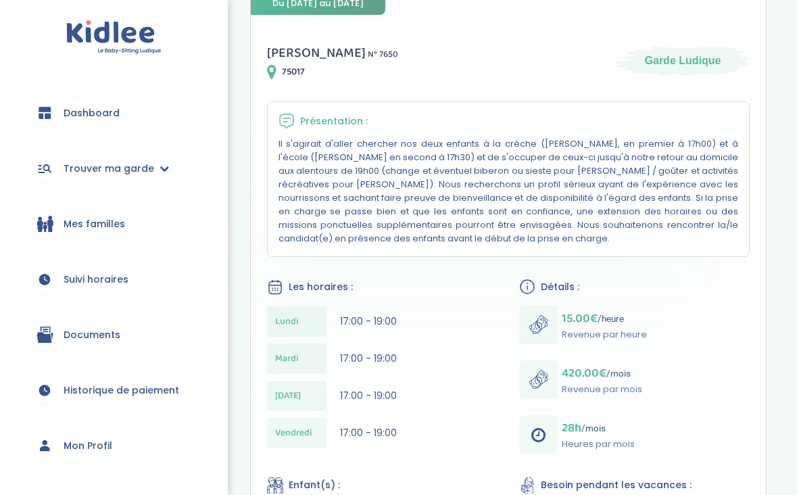
scroll to position [218, 0]
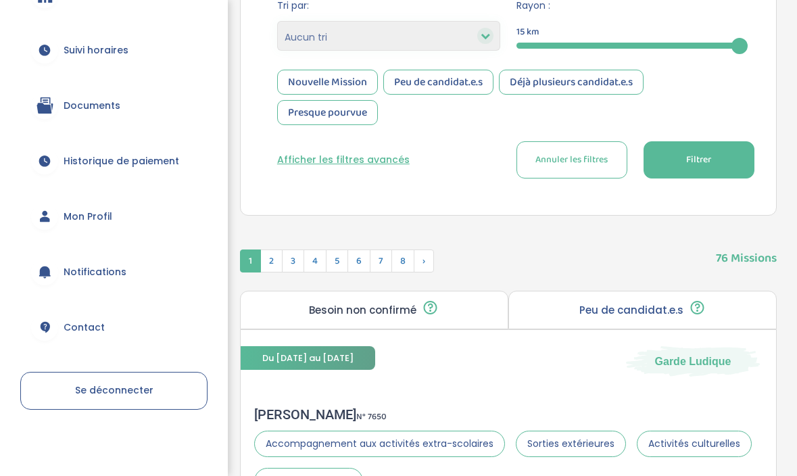
scroll to position [348, 0]
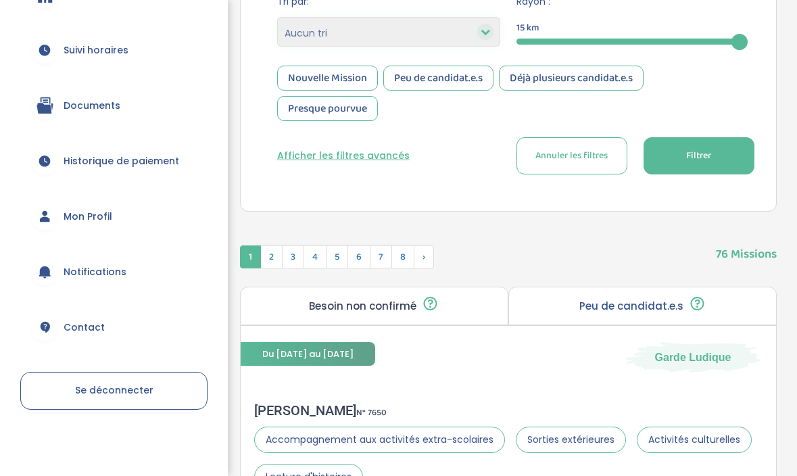
click at [89, 212] on span "Mon Profil" at bounding box center [88, 217] width 49 height 14
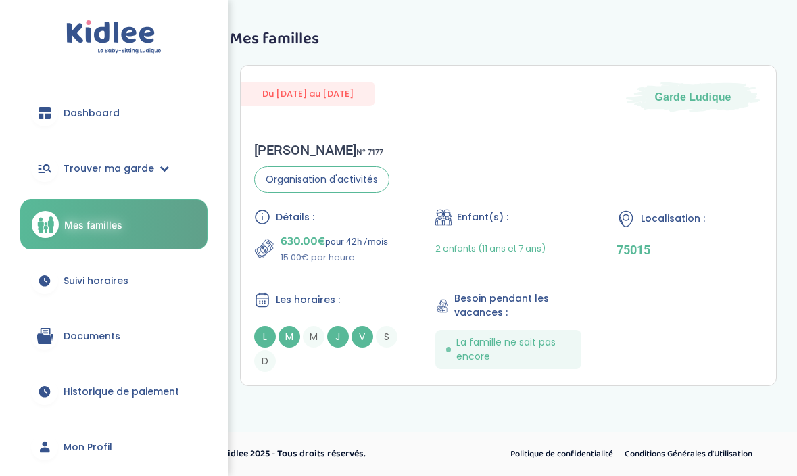
click at [107, 339] on span "Documents" at bounding box center [92, 336] width 57 height 14
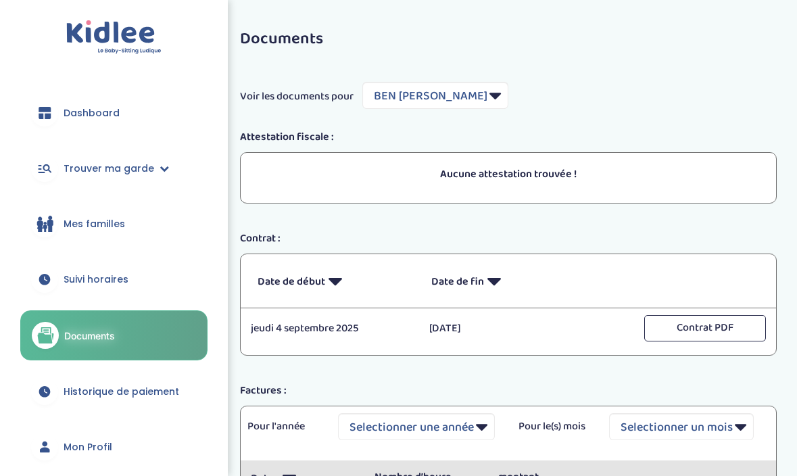
select select "3670"
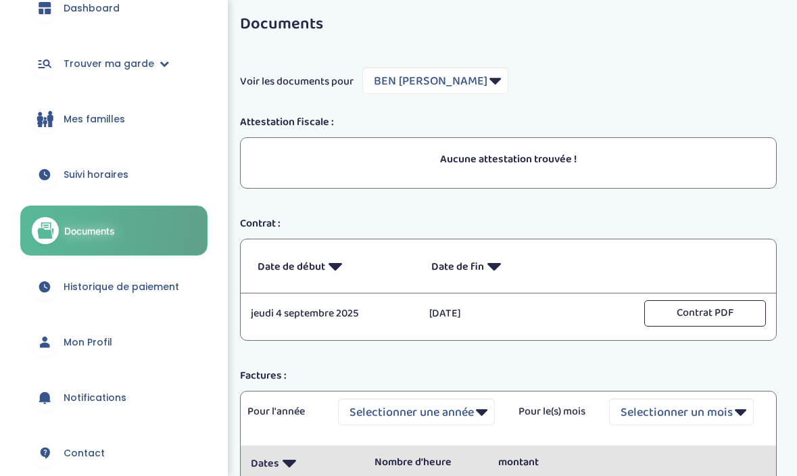
scroll to position [37, 0]
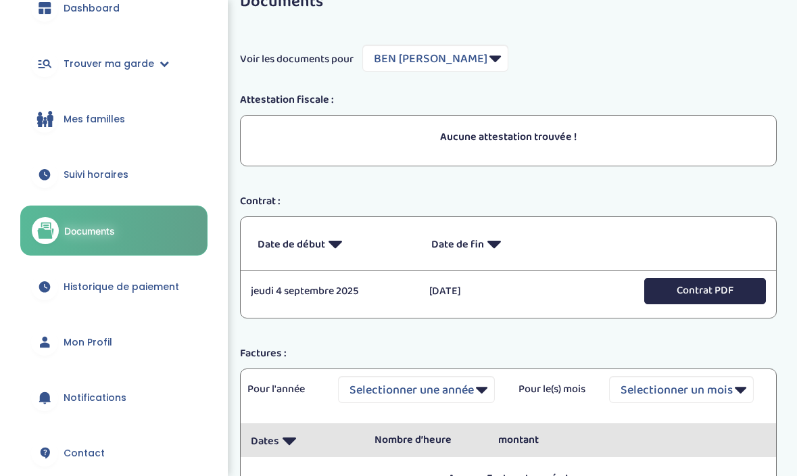
click at [657, 302] on button "Contrat PDF" at bounding box center [705, 291] width 122 height 26
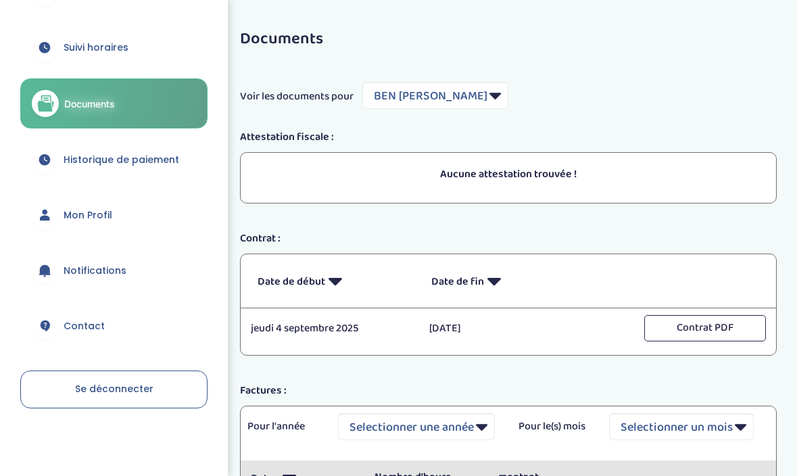
scroll to position [231, 0]
click at [57, 214] on div at bounding box center [44, 215] width 27 height 27
